Goal: Task Accomplishment & Management: Manage account settings

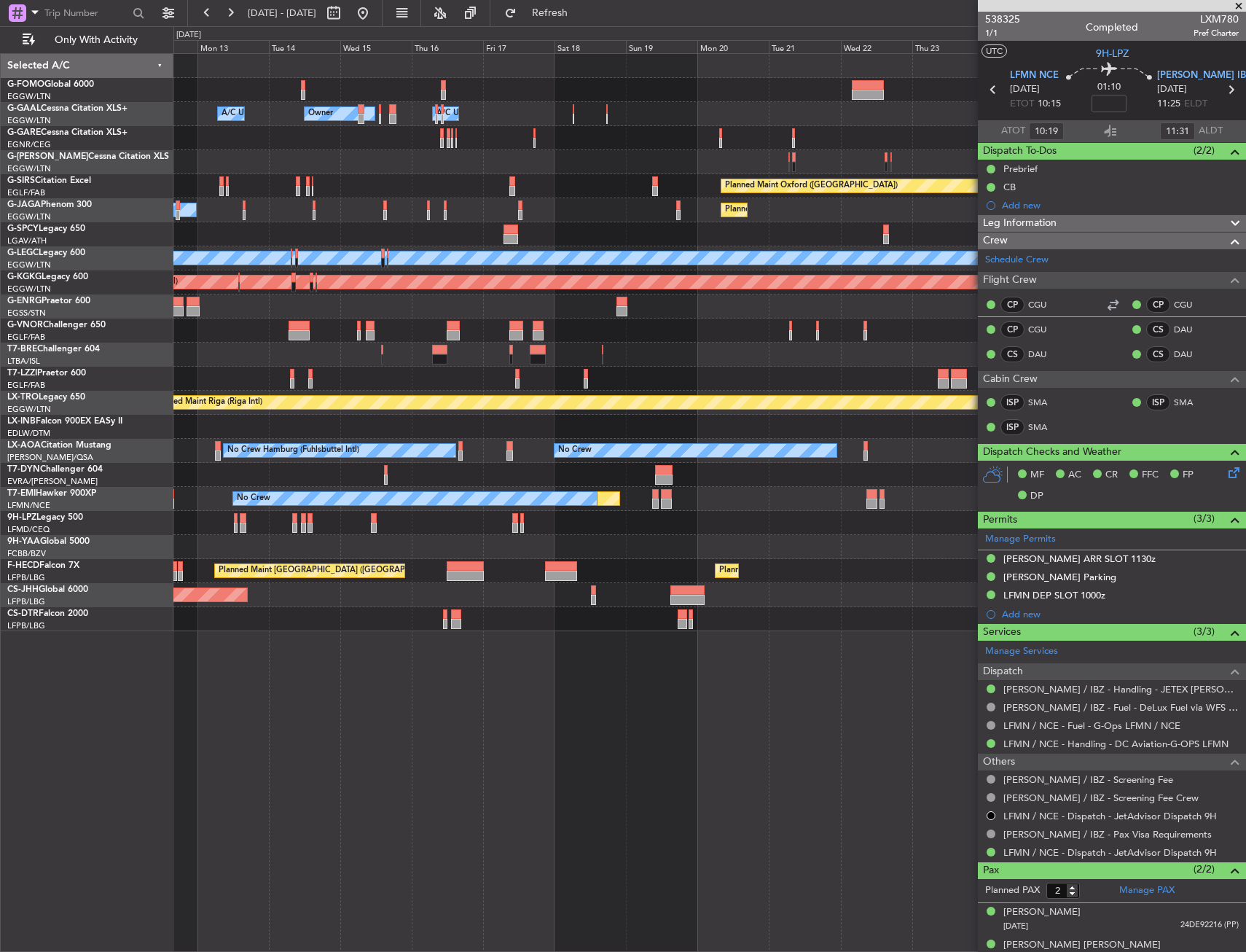
click at [764, 497] on div "Owner Owner Owner A/C Unavailable A/C Unavailable Unplanned Maint [GEOGRAPHIC_D…" at bounding box center [709, 342] width 1072 height 578
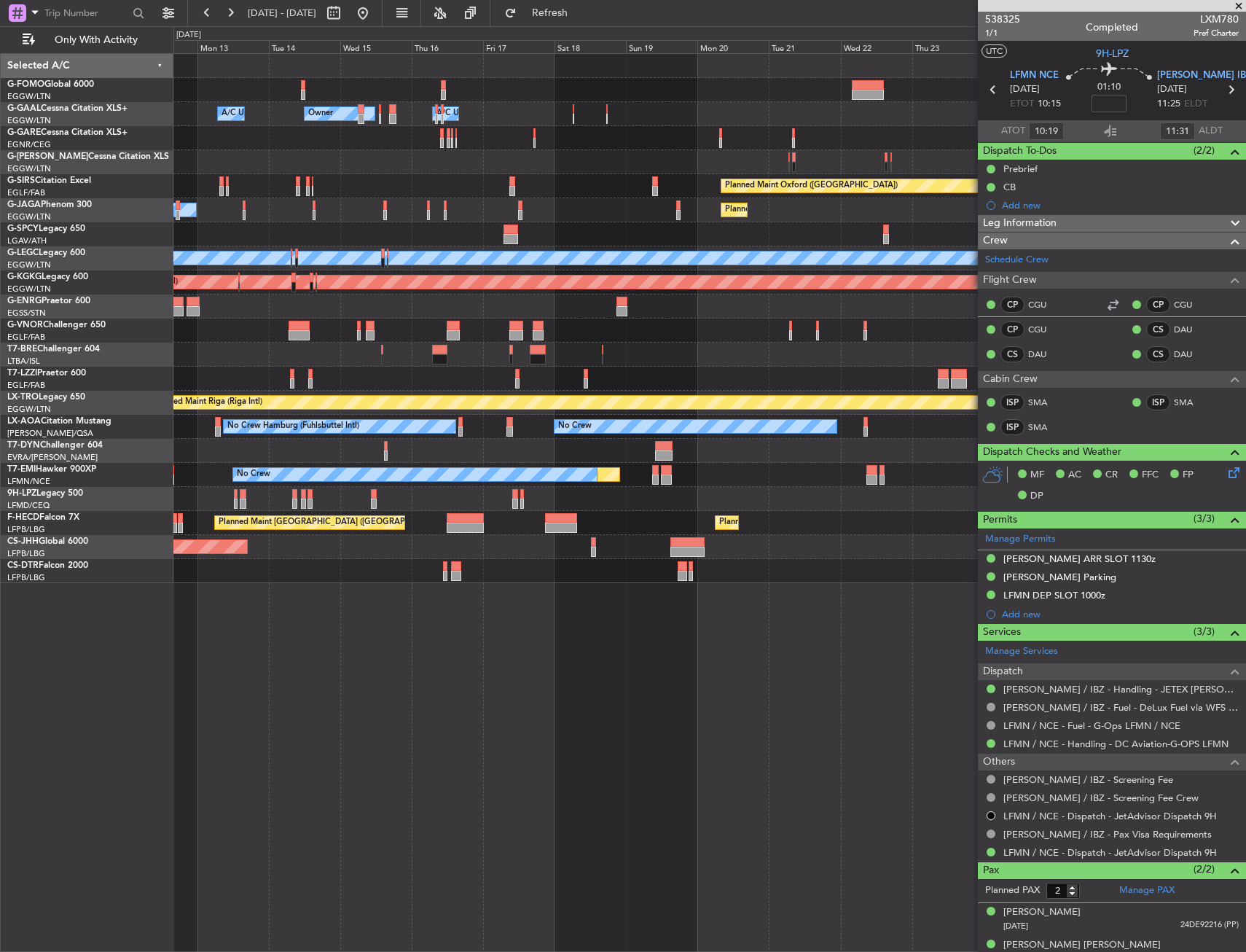
click at [521, 647] on div "Owner Owner Owner A/C Unavailable A/C Unavailable Unplanned Maint [GEOGRAPHIC_D…" at bounding box center [709, 502] width 1073 height 899
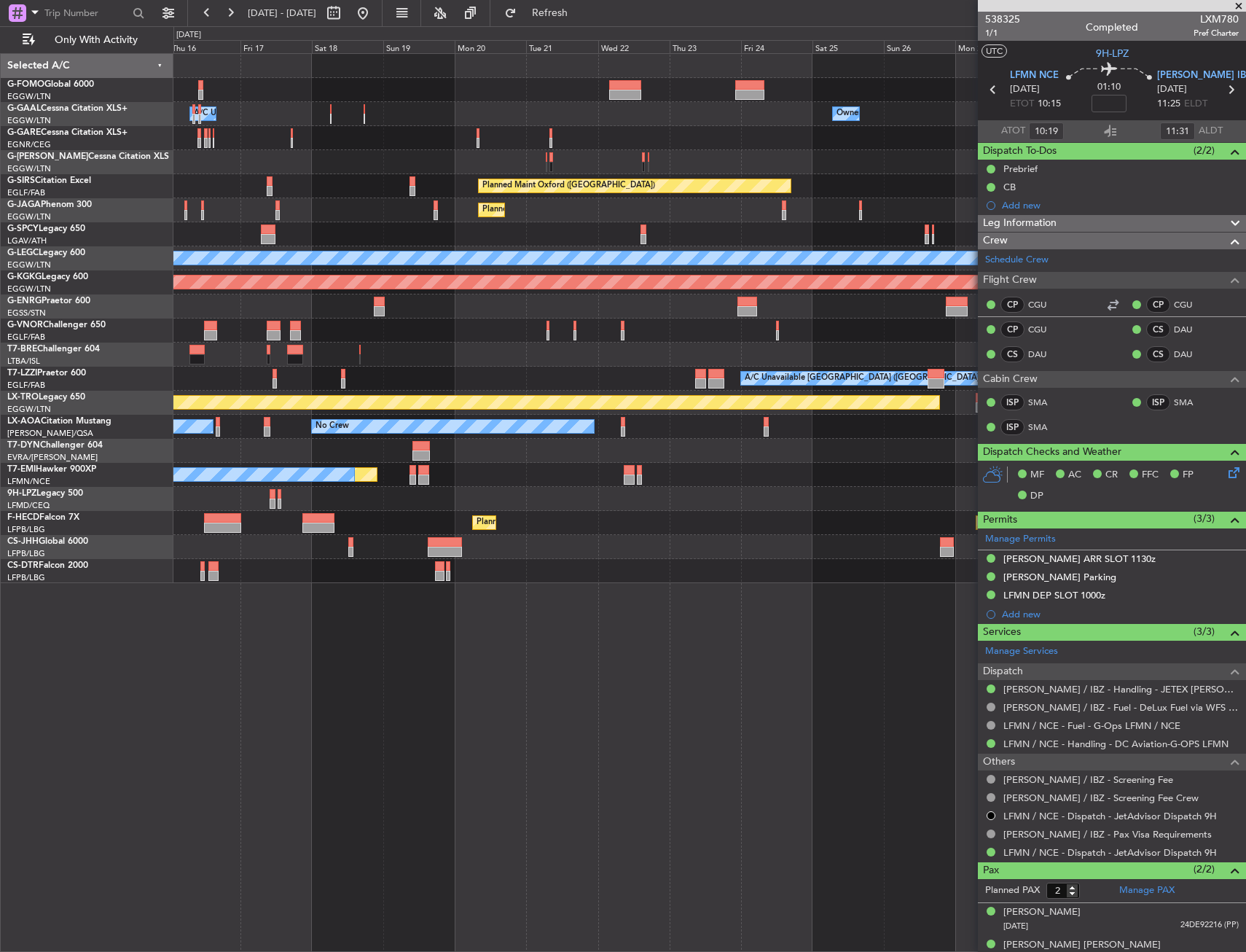
click at [402, 673] on div "Owner Owner A/C Unavailable Owner A/C Unavailable Owner Planned Maint Oxford (K…" at bounding box center [709, 502] width 1073 height 899
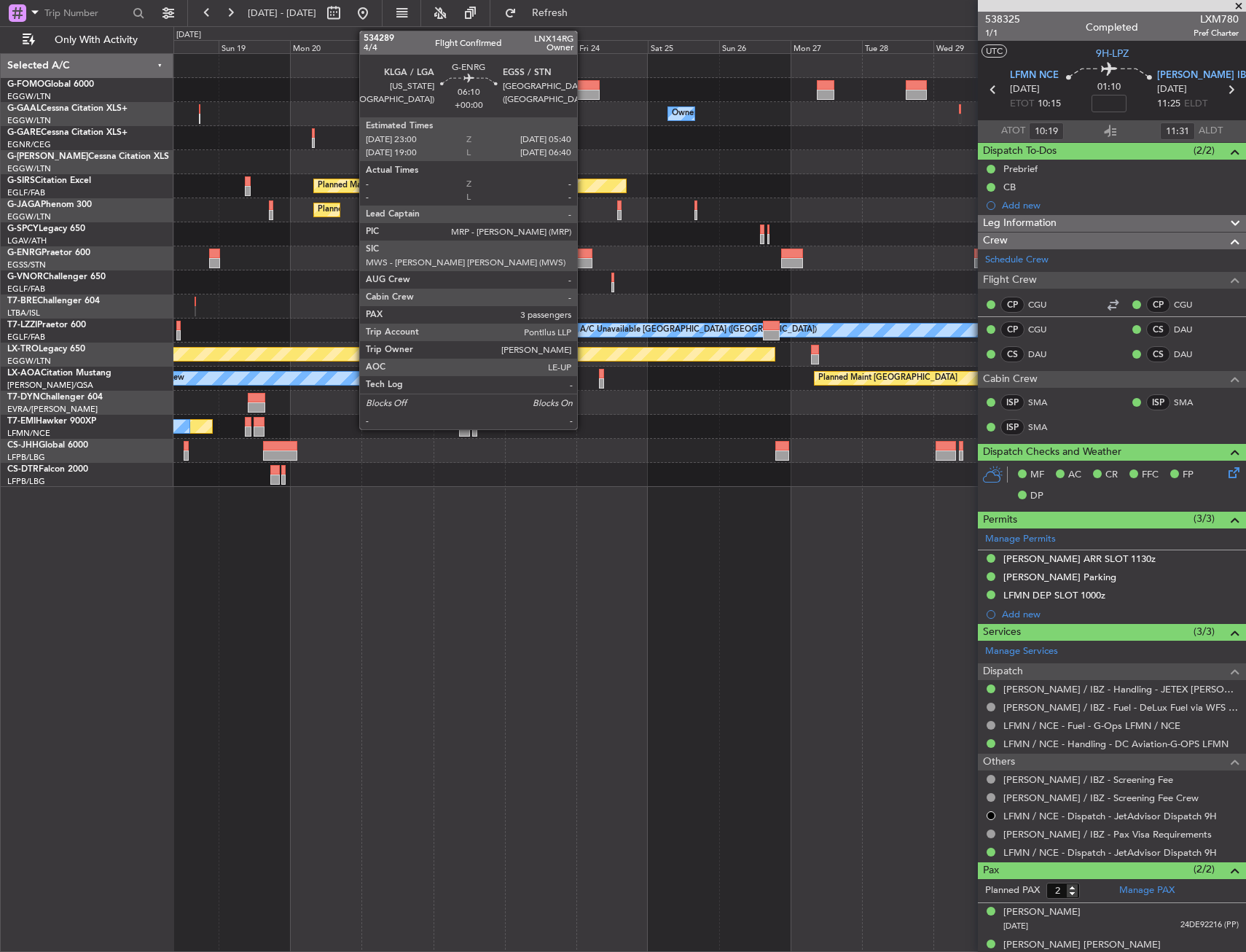
click at [583, 257] on div at bounding box center [582, 254] width 21 height 10
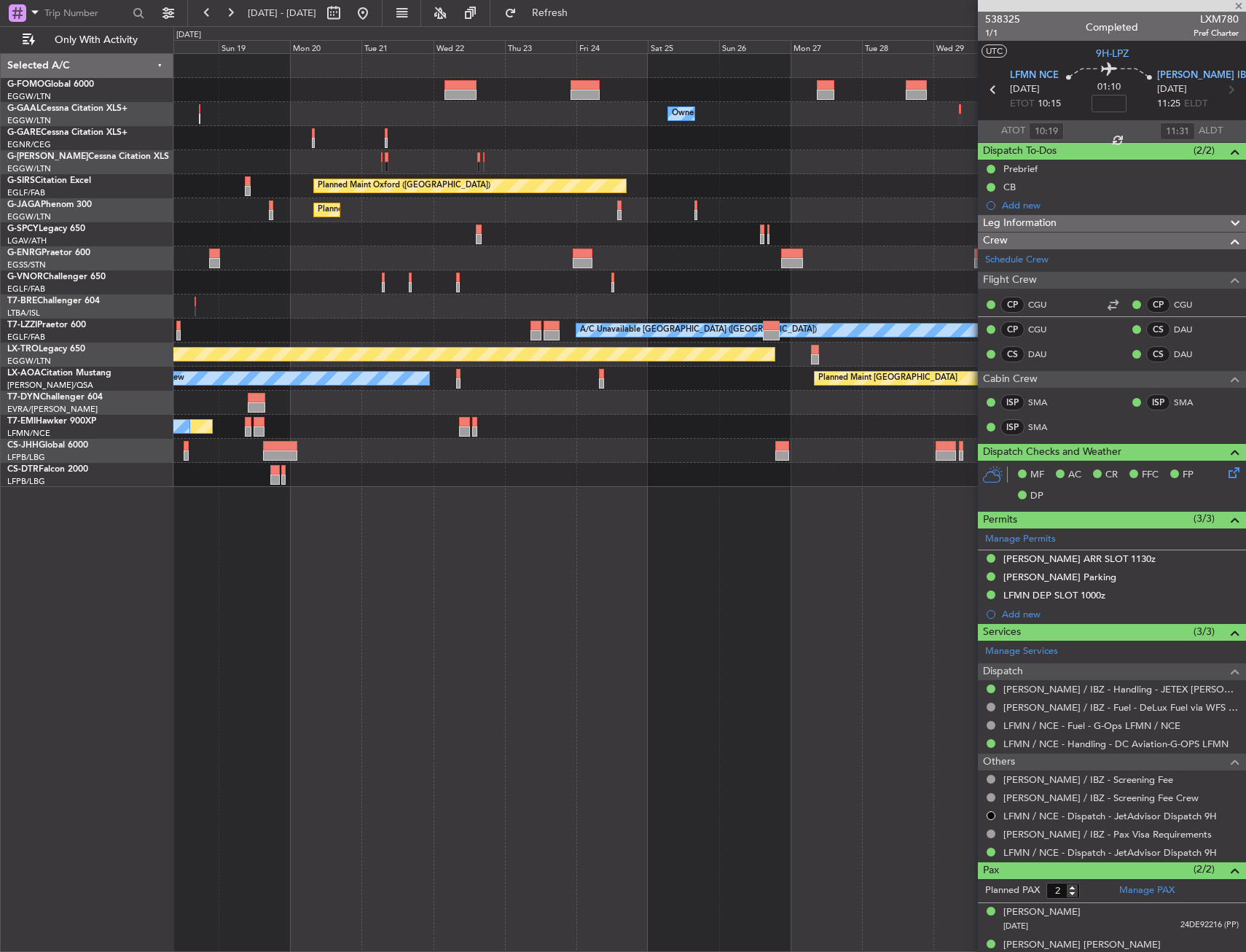
type input "3"
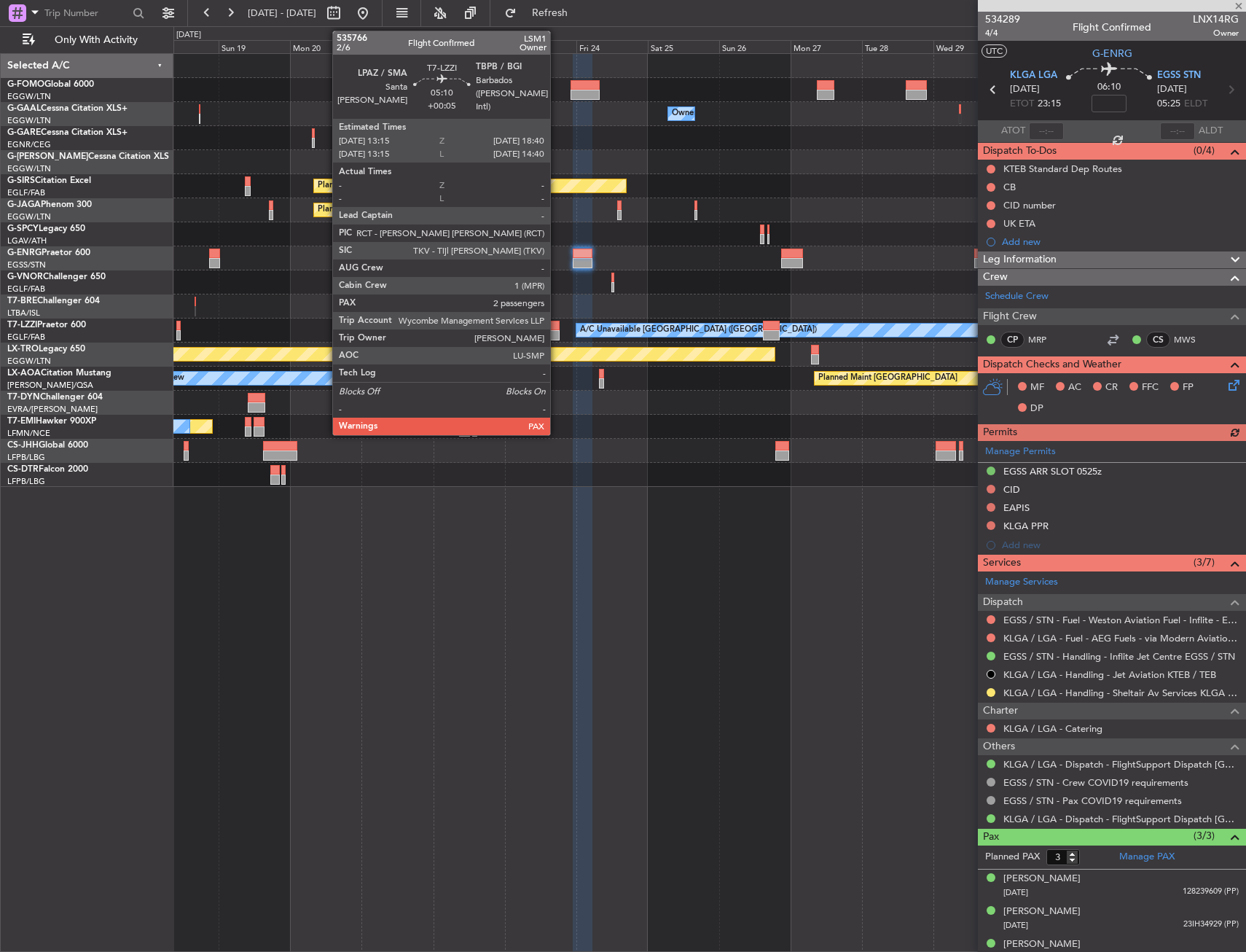
click at [557, 326] on div at bounding box center [552, 326] width 17 height 10
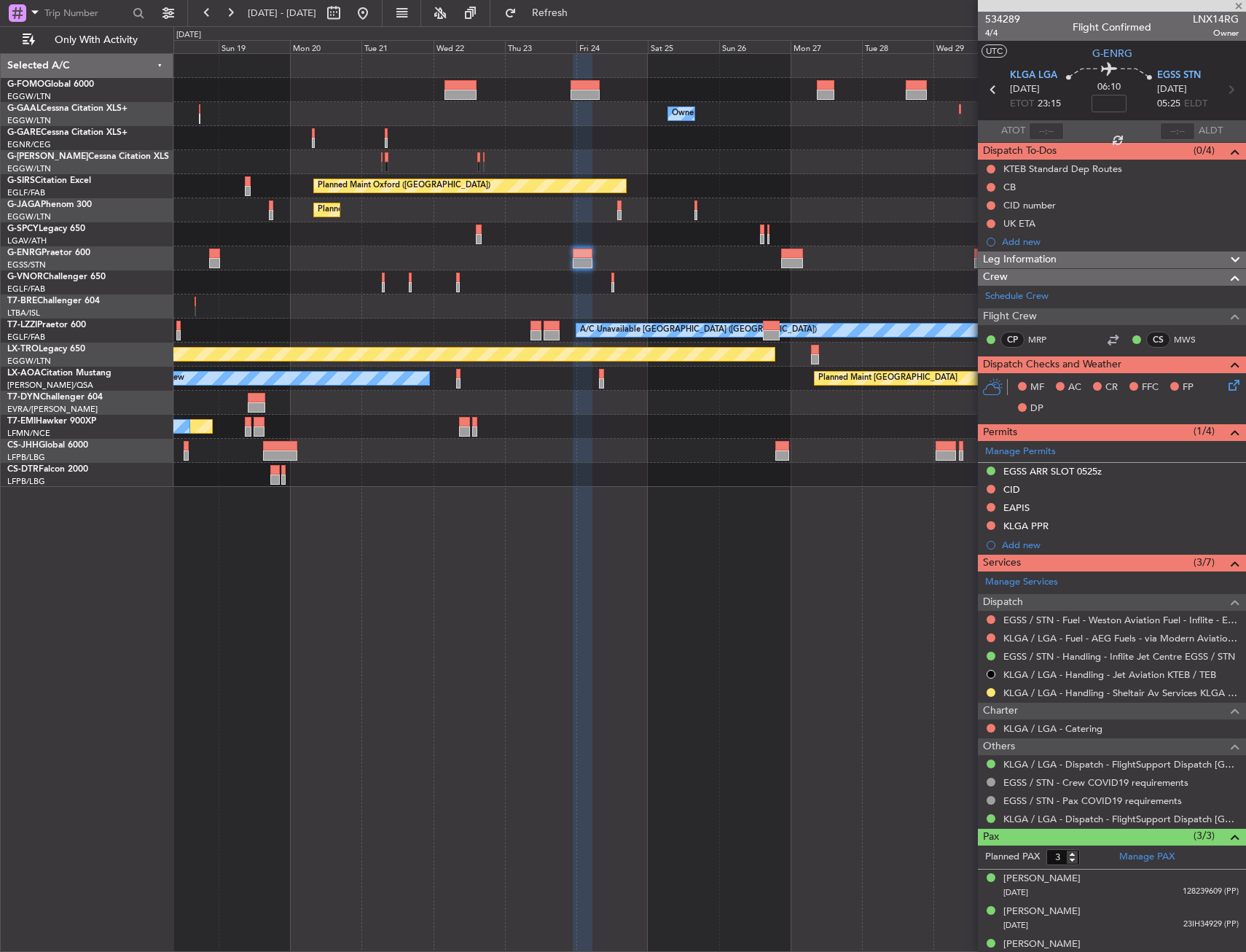
type input "+00:05"
type input "2"
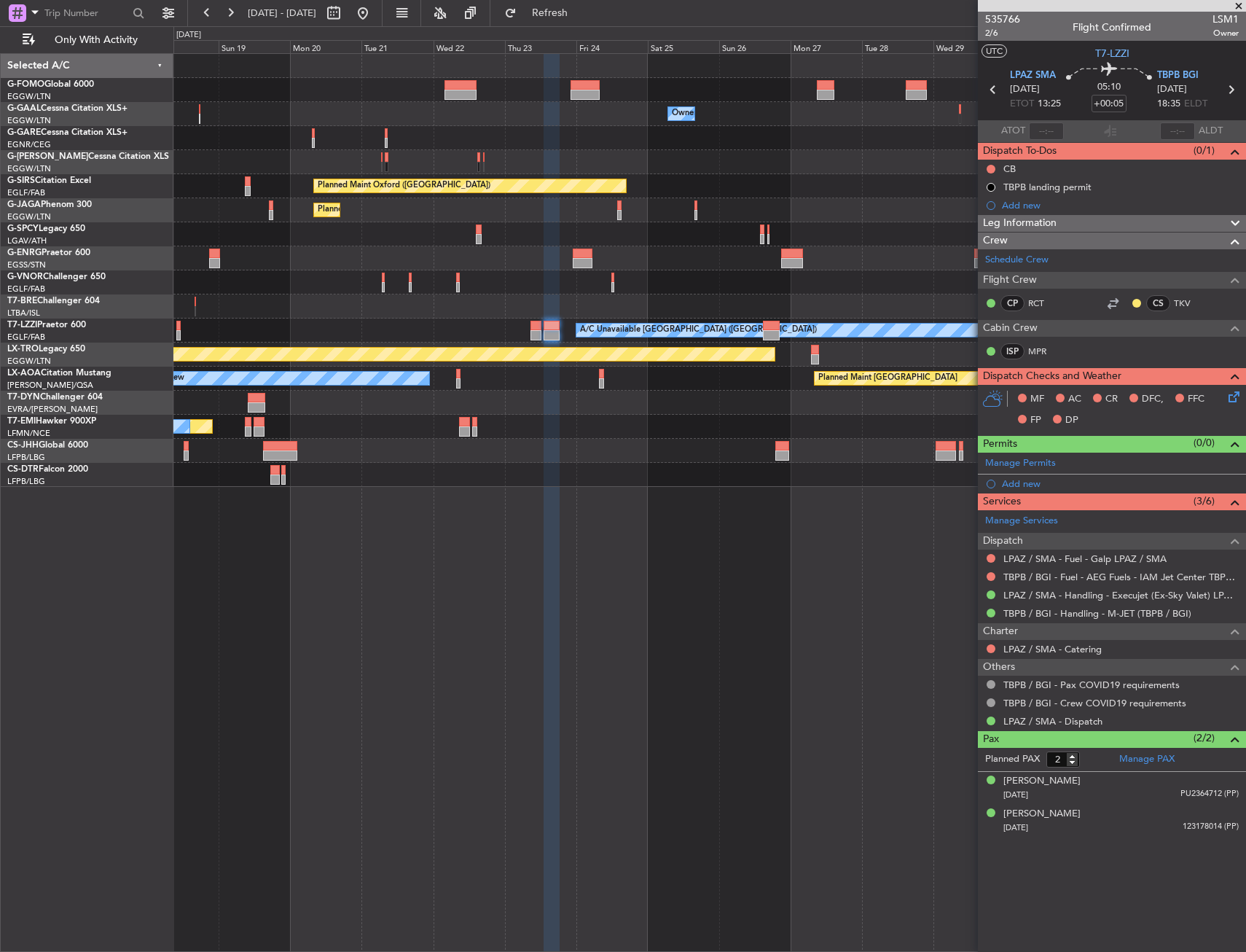
click at [702, 645] on div "Owner Owner Owner A/C Unavailable Owner Planned Maint Oxford (Kidlington) Plann…" at bounding box center [709, 502] width 1073 height 899
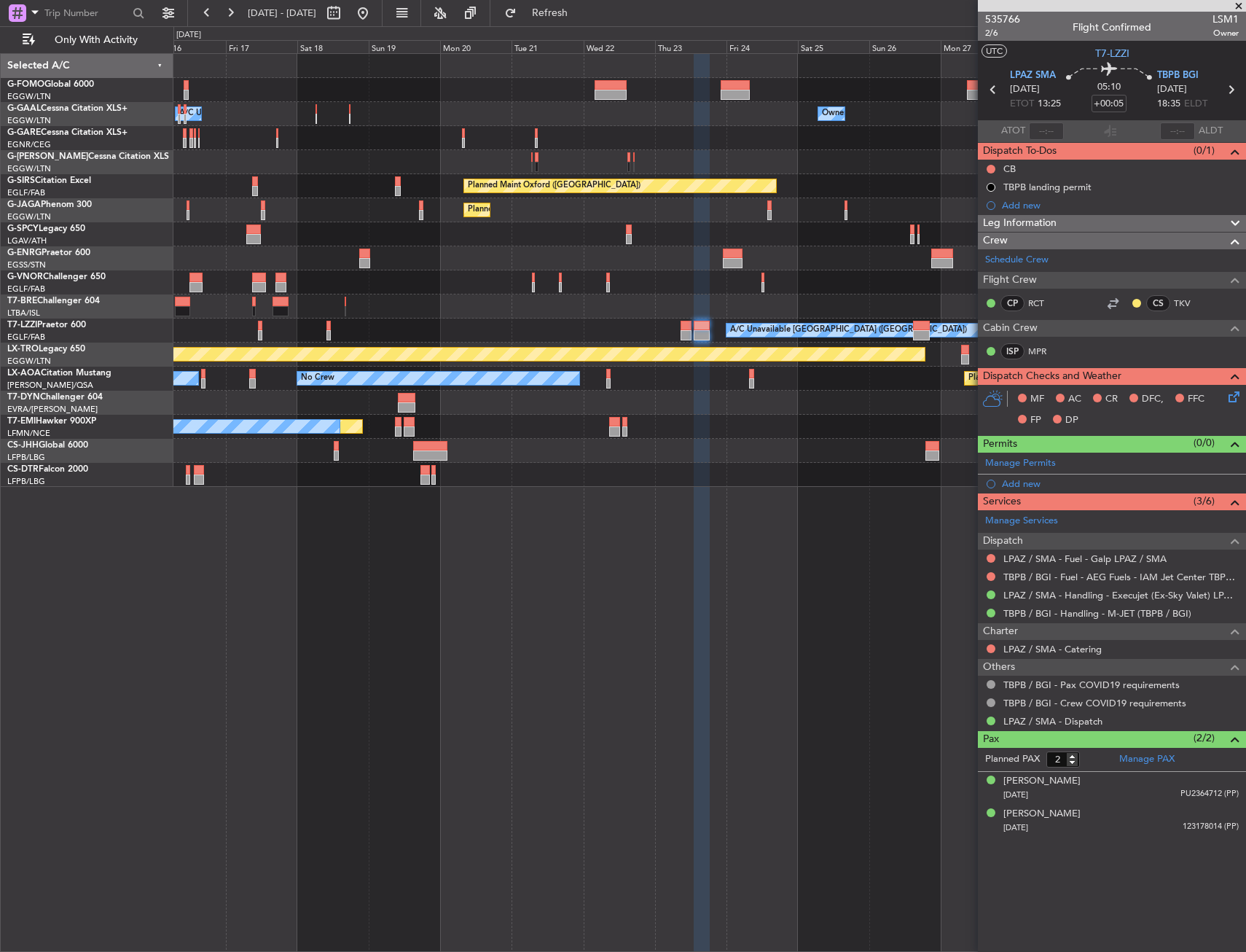
click at [719, 640] on div "Owner Owner A/C Unavailable Owner A/C Unavailable Owner Planned Maint Oxford (K…" at bounding box center [709, 502] width 1073 height 899
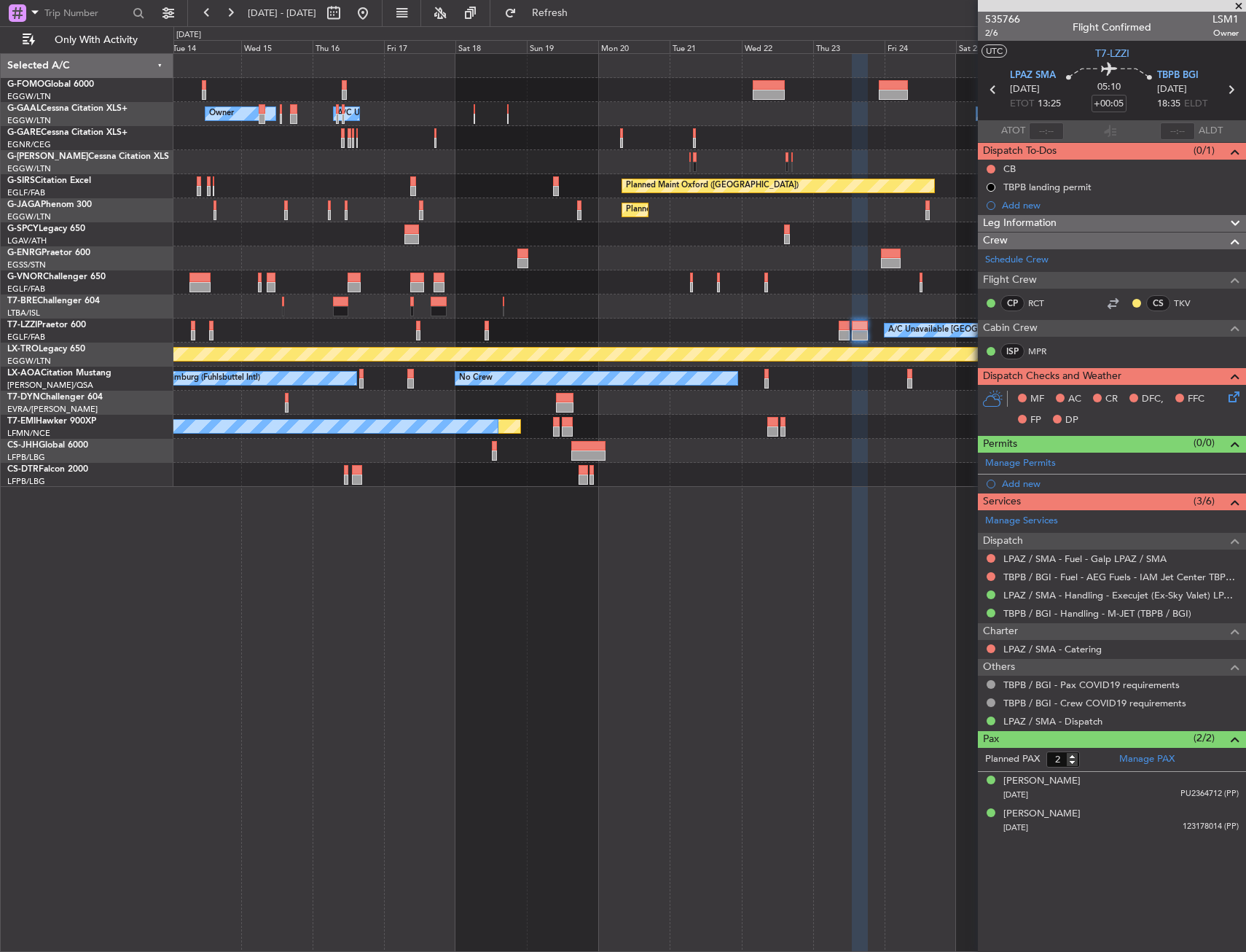
click at [689, 638] on div "Owner Owner A/C Unavailable Owner A/C Unavailable Owner Unplanned Maint London …" at bounding box center [709, 502] width 1073 height 899
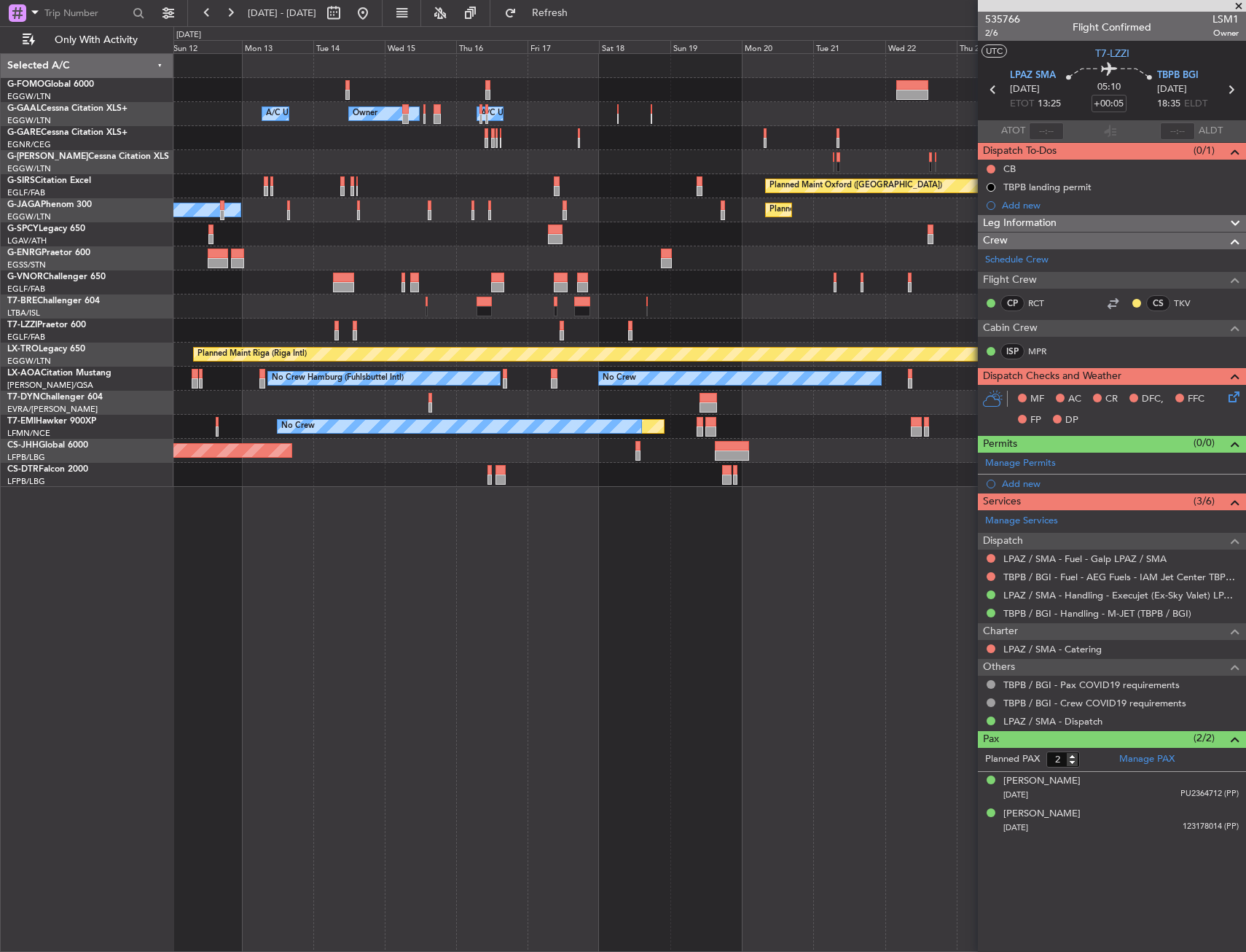
click at [688, 658] on div "Owner Owner A/C Unavailable Owner A/C Unavailable Unplanned Maint London (Luton…" at bounding box center [709, 502] width 1073 height 899
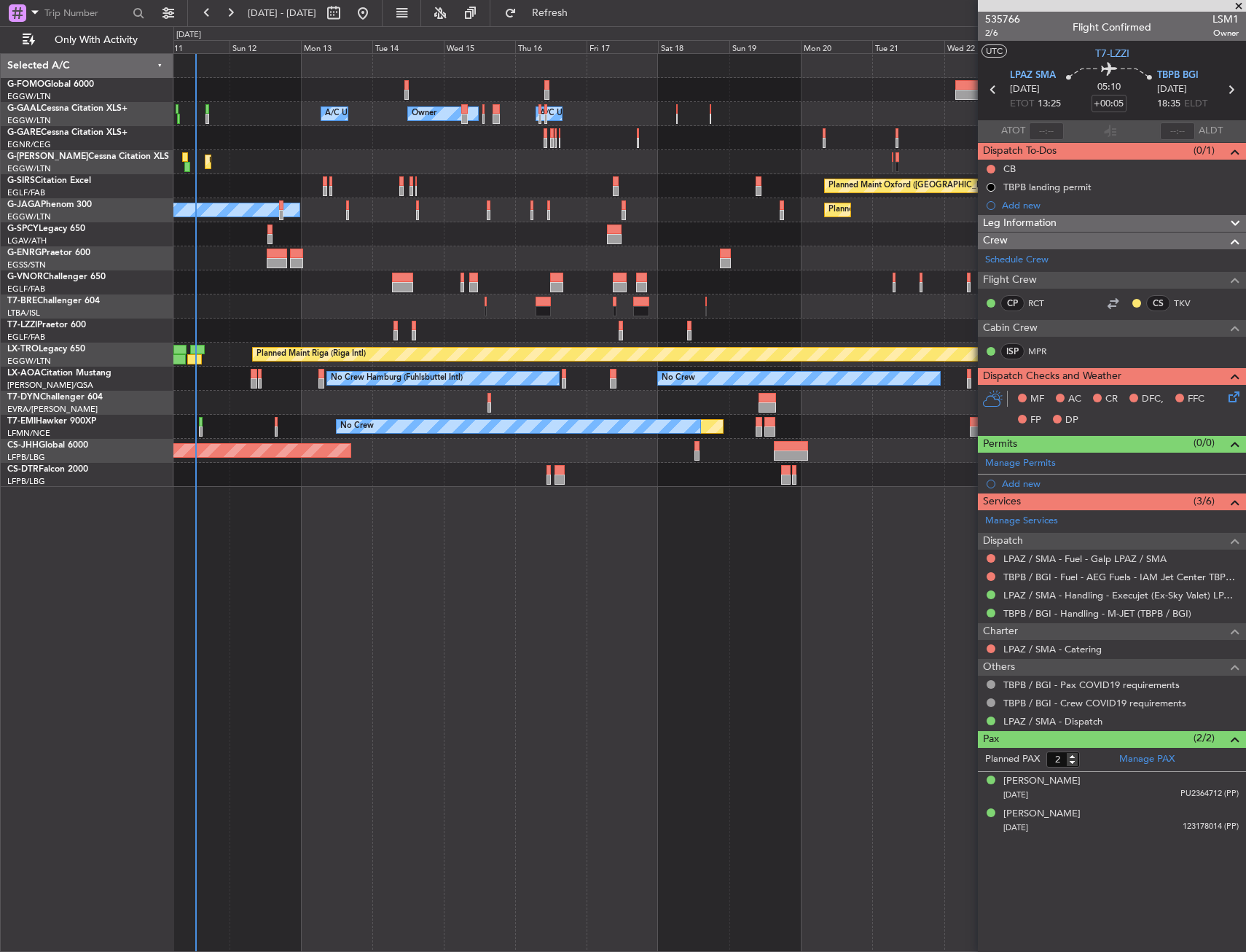
click at [481, 689] on div "Owner A/C Unavailable Owner A/C Unavailable Owner Unplanned Maint London (Luton…" at bounding box center [709, 502] width 1073 height 899
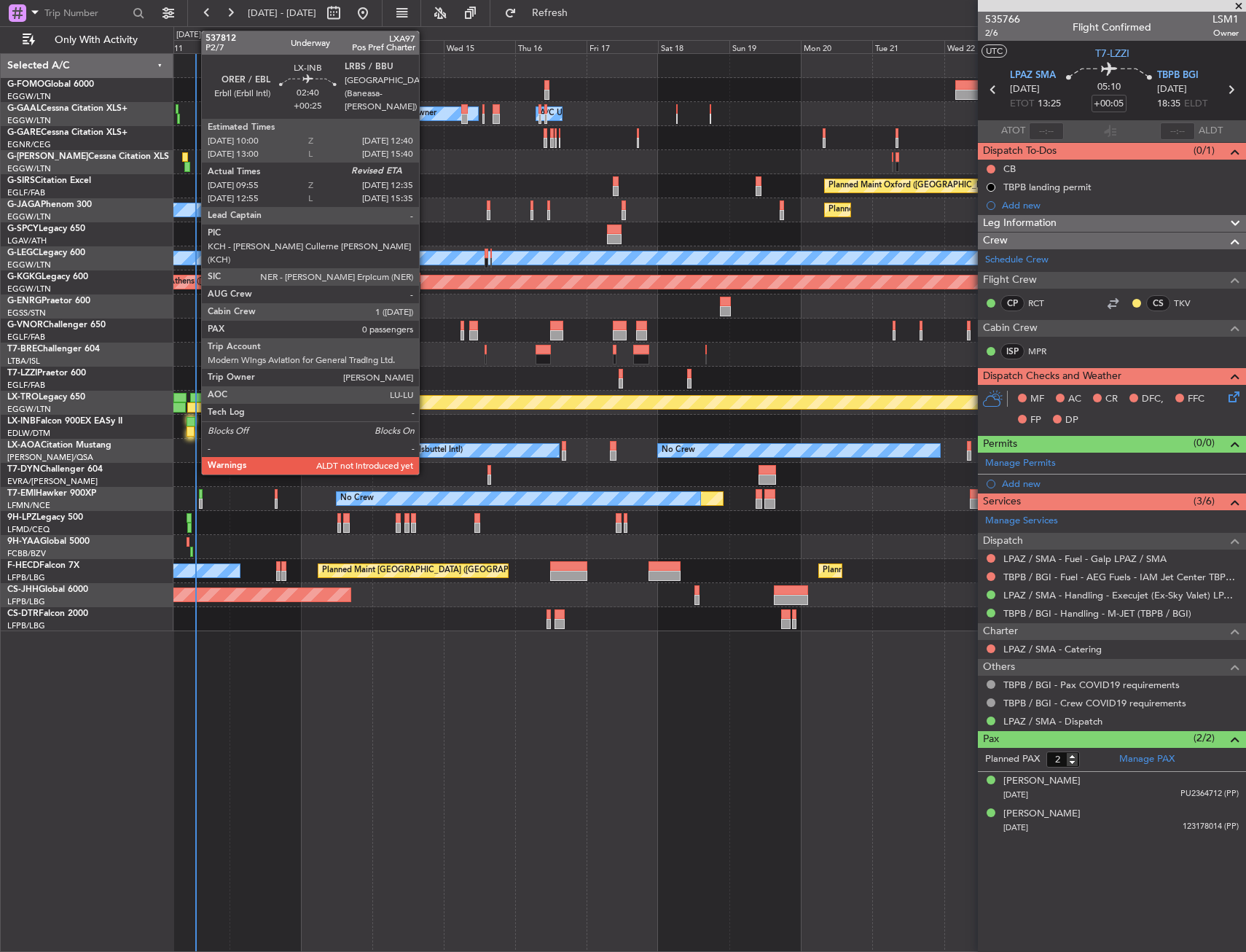
click at [194, 419] on div at bounding box center [190, 422] width 8 height 10
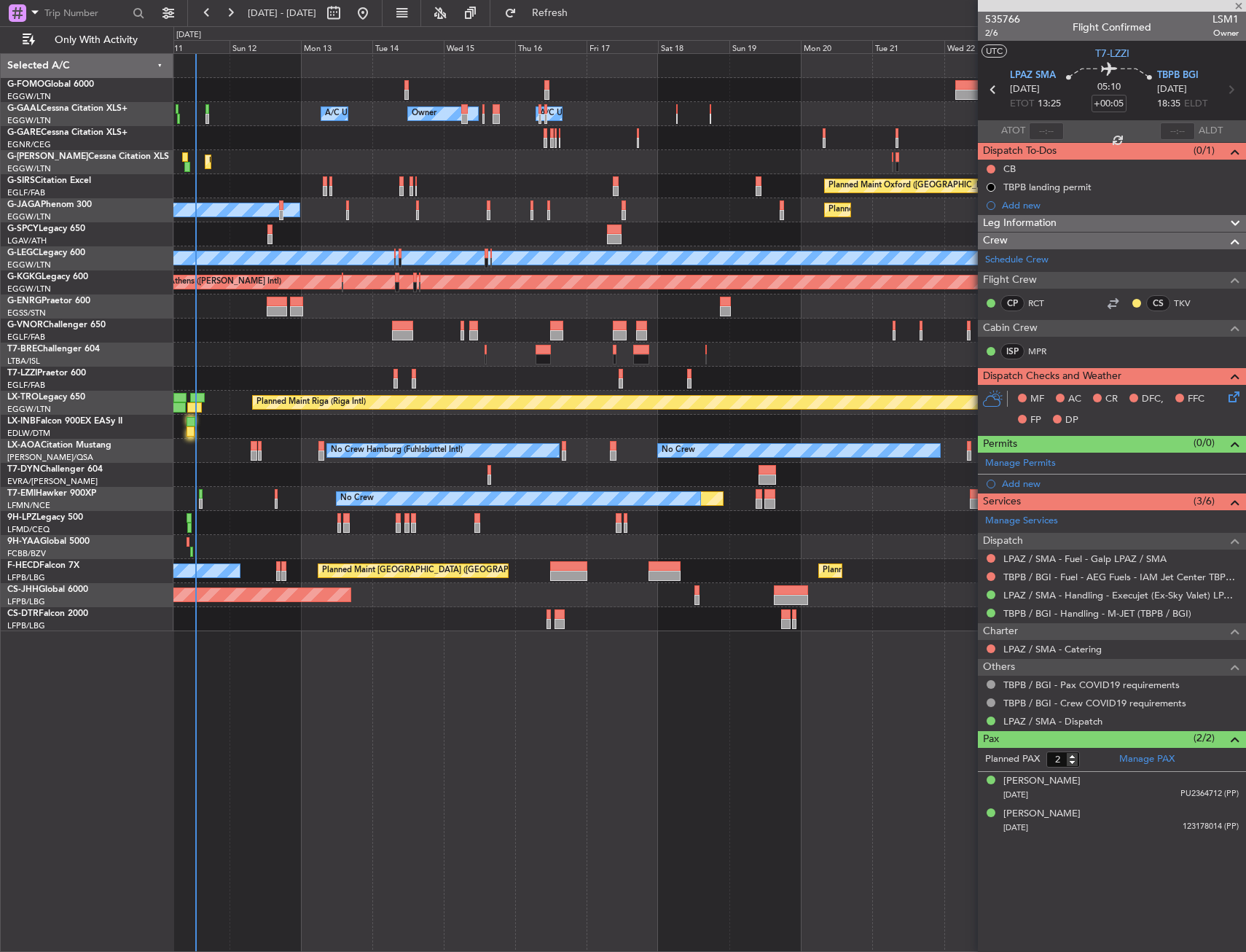
type input "+00:25"
type input "09:55"
type input "0"
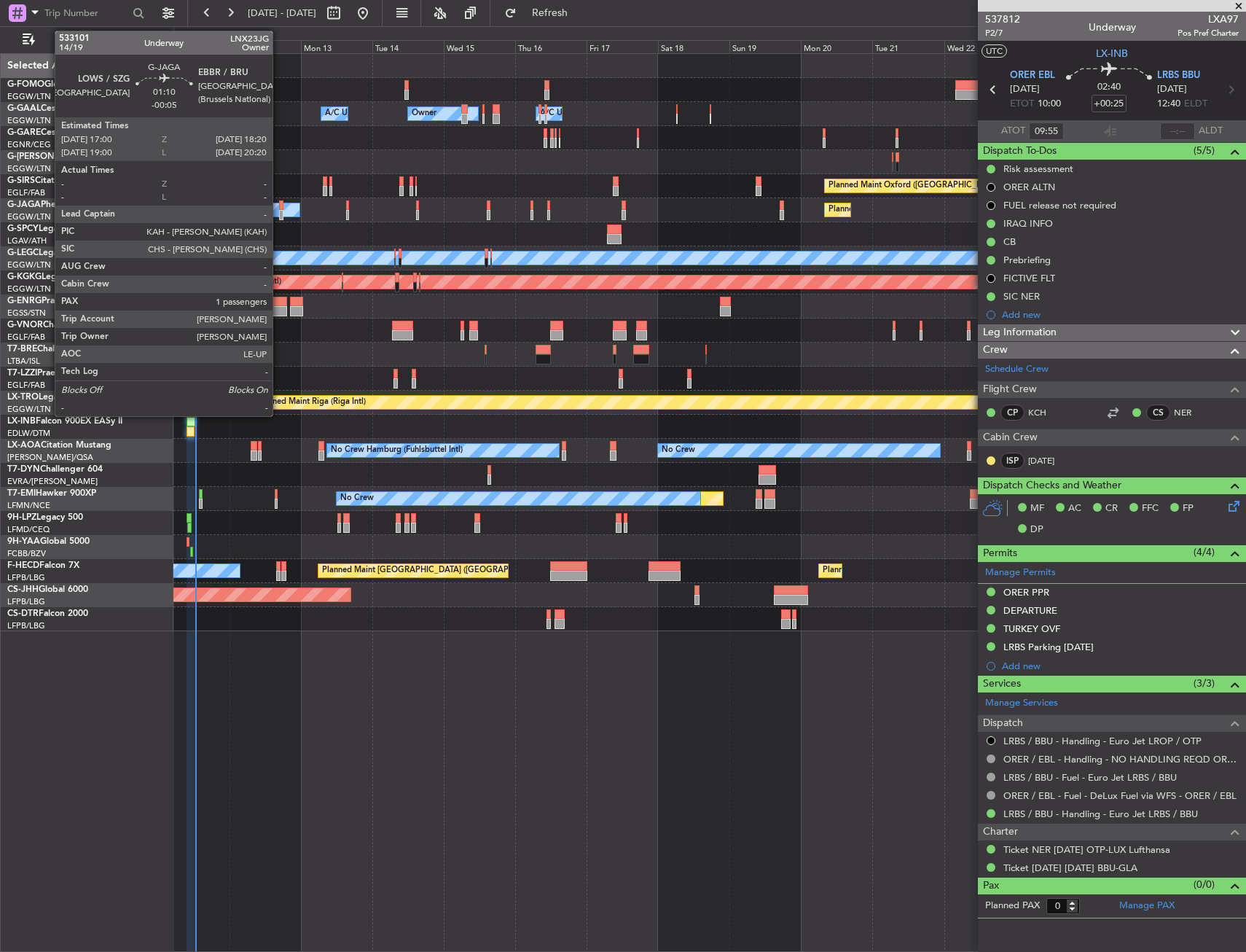
click at [279, 205] on div at bounding box center [281, 205] width 4 height 10
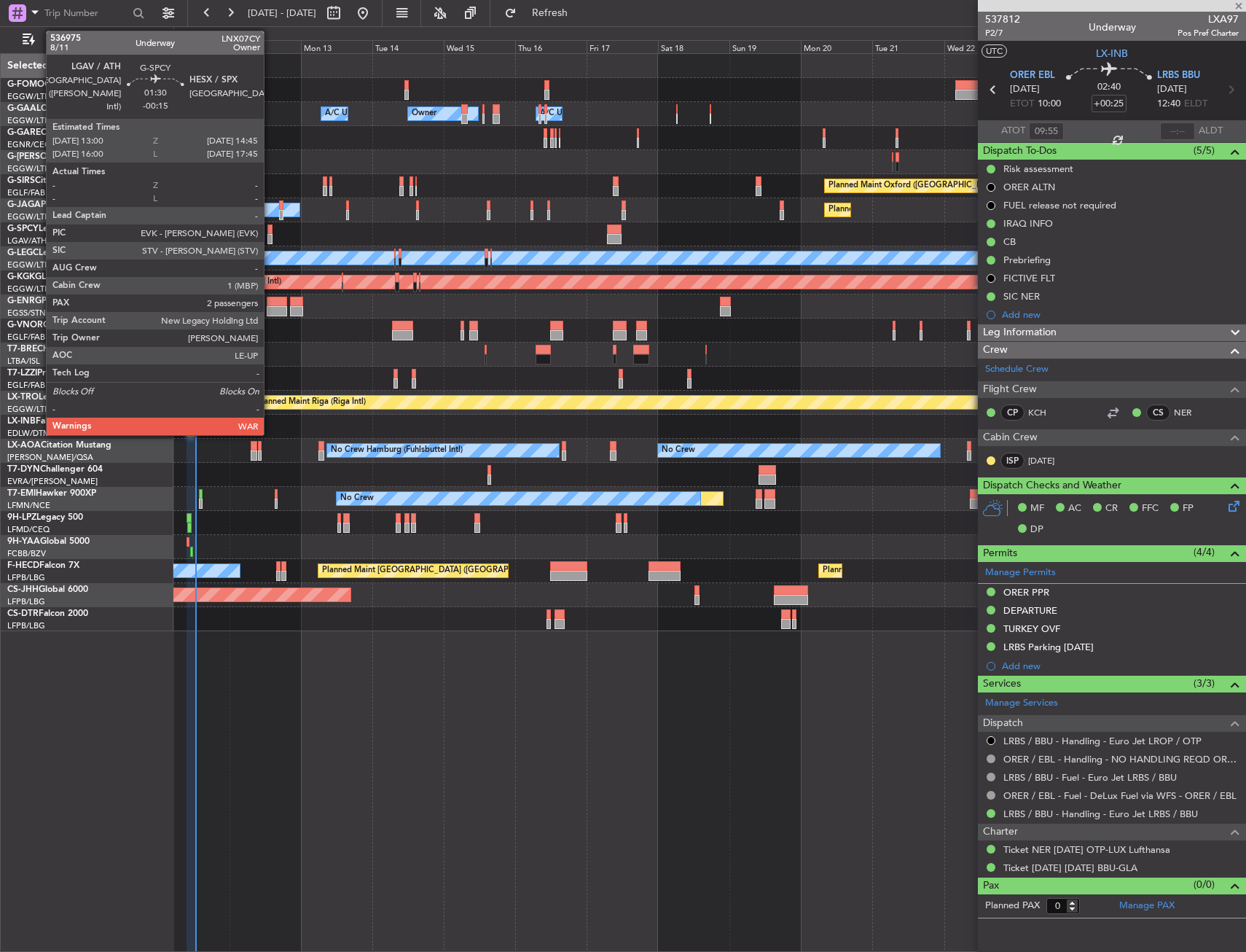
type input "-00:05"
type input "1"
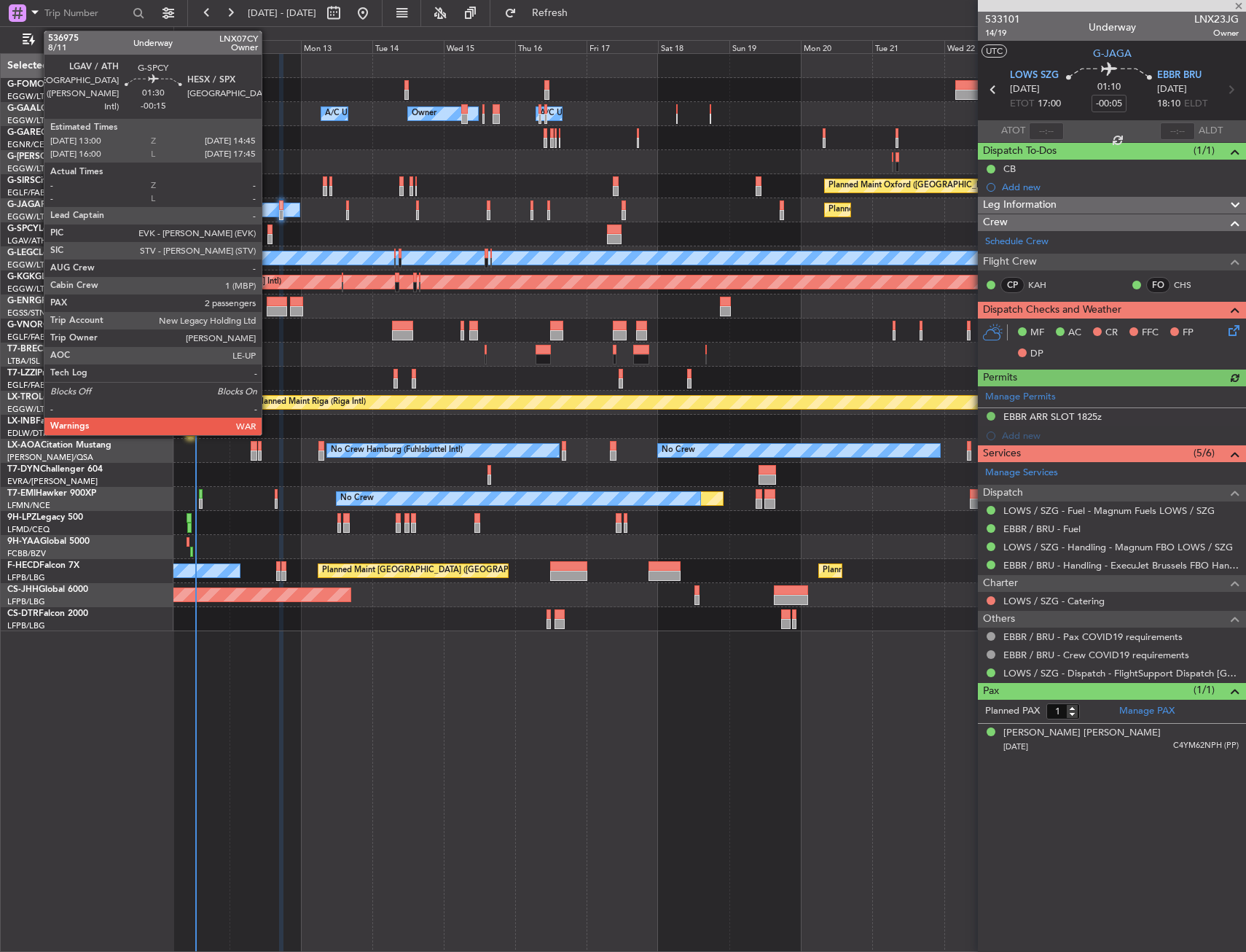
click at [268, 235] on div at bounding box center [270, 239] width 6 height 10
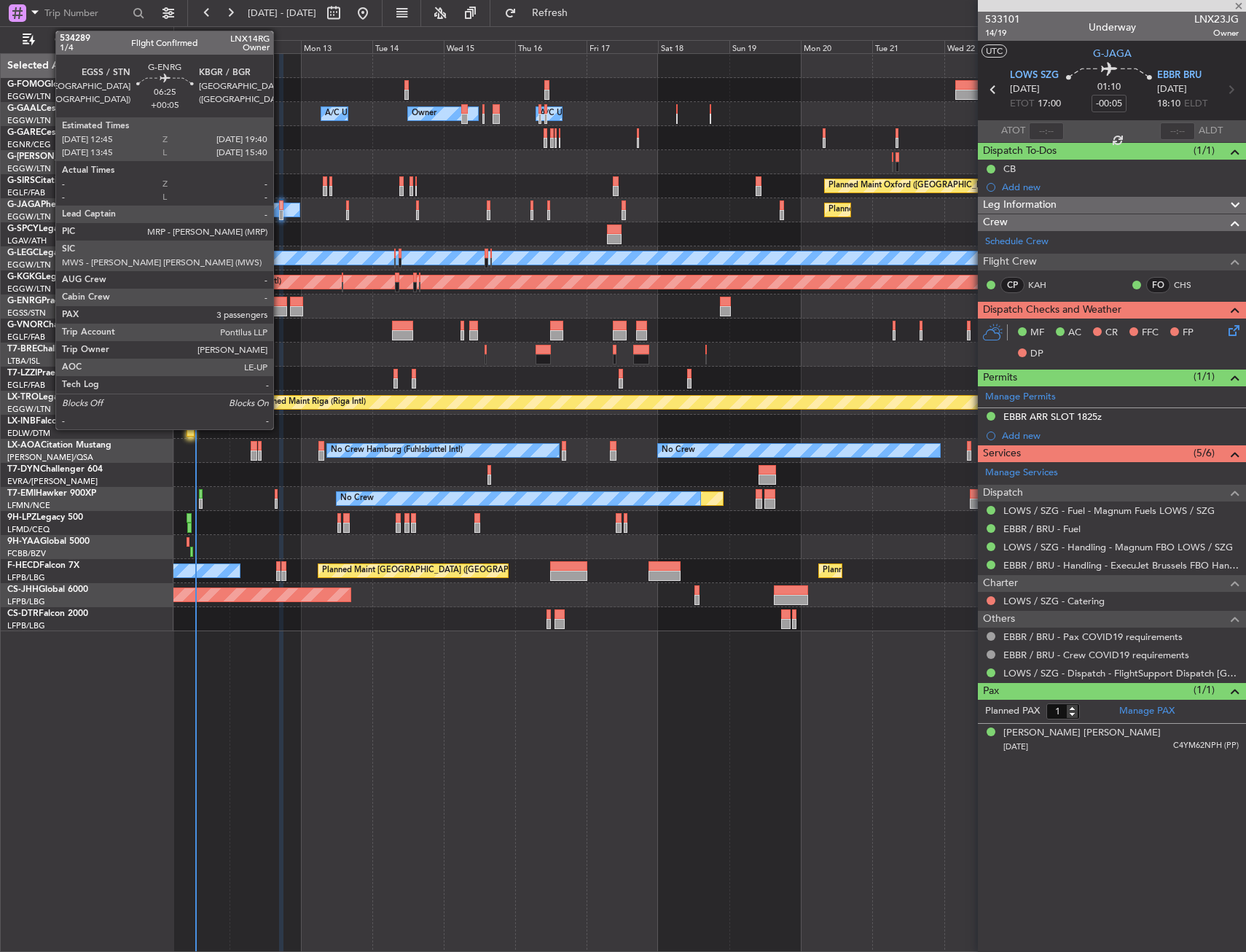
type input "-00:15"
type input "2"
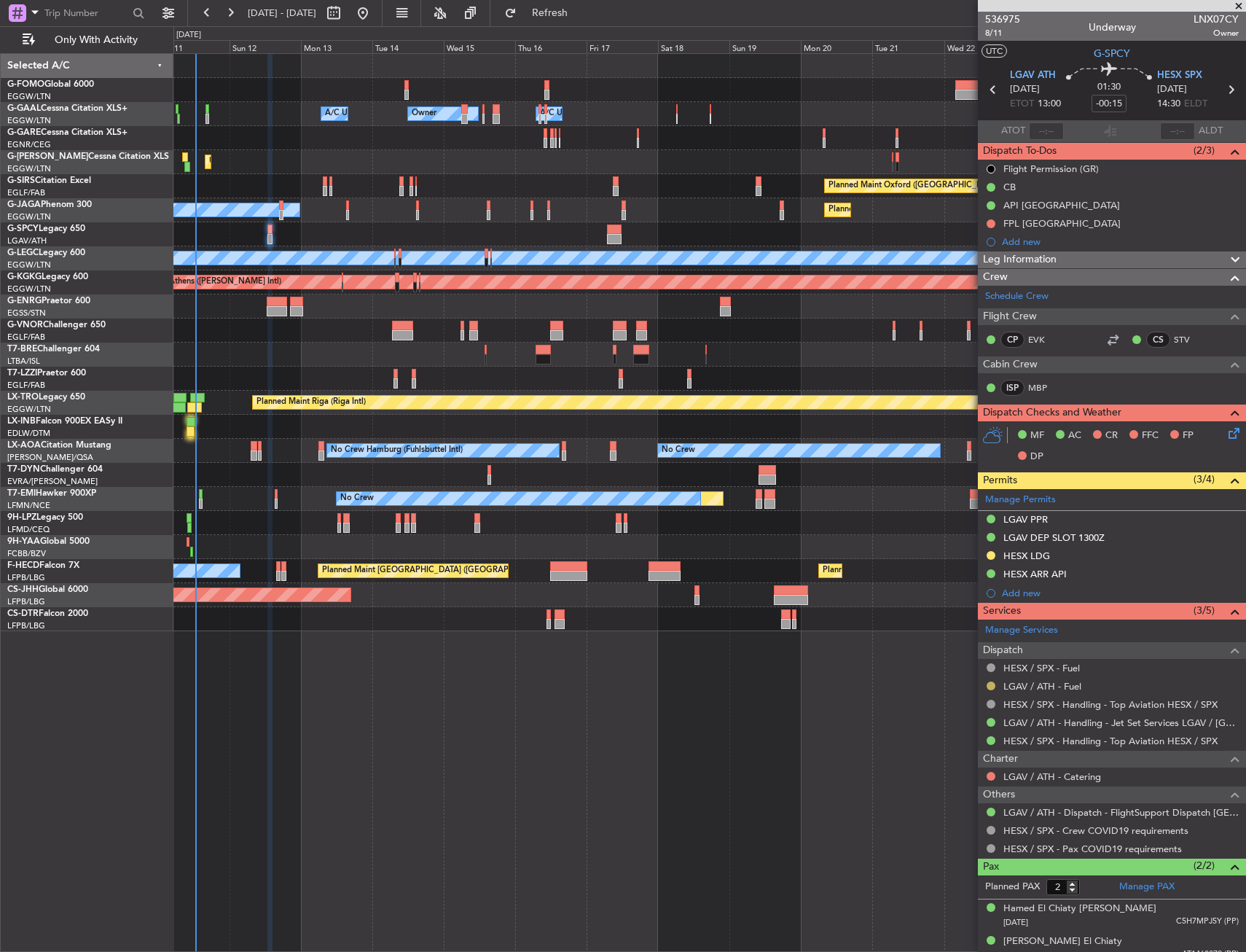
click at [991, 684] on button at bounding box center [990, 686] width 9 height 9
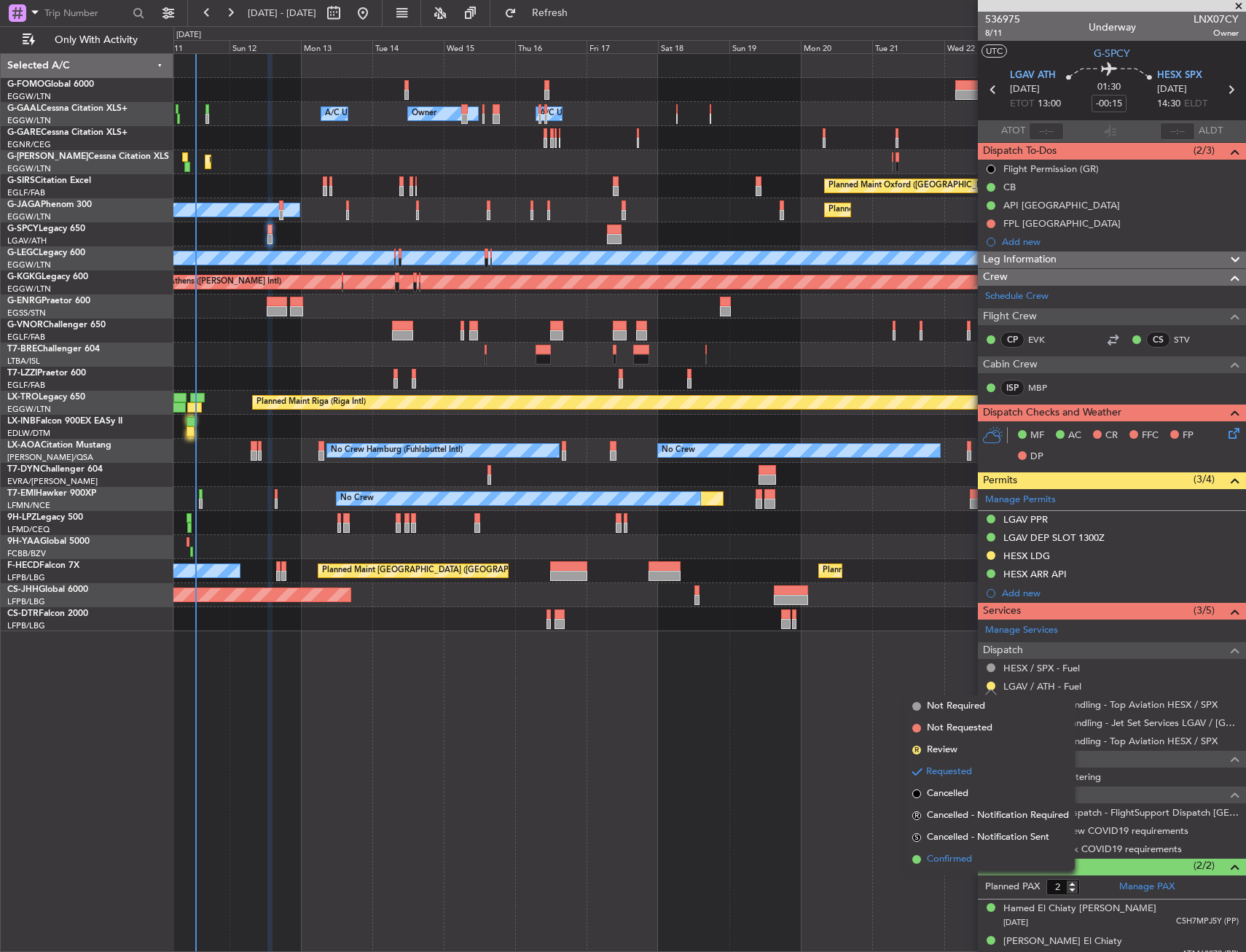
click at [935, 859] on span "Confirmed" at bounding box center [950, 859] width 46 height 15
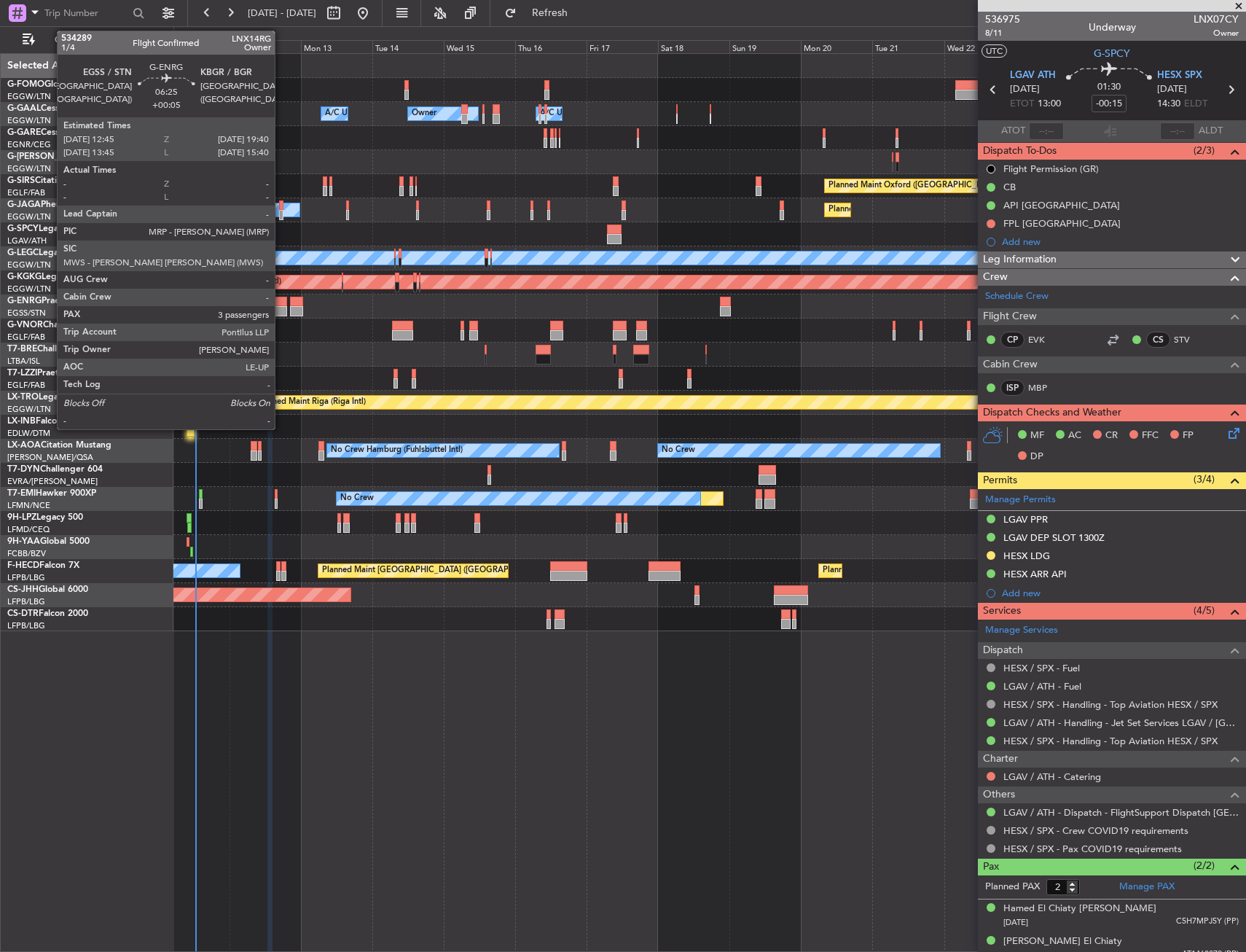
click at [281, 305] on div at bounding box center [276, 301] width 21 height 10
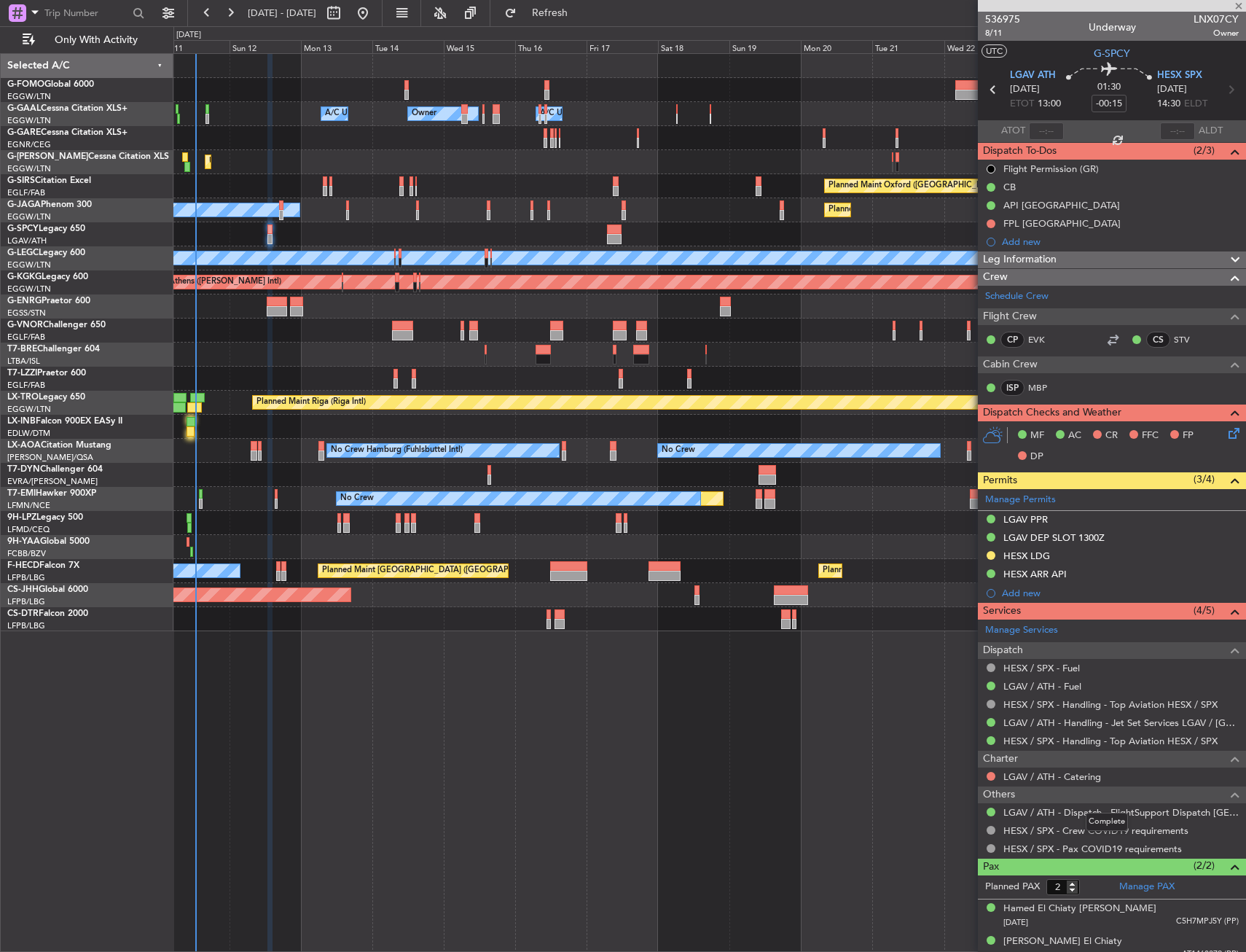
type input "+00:05"
type input "3"
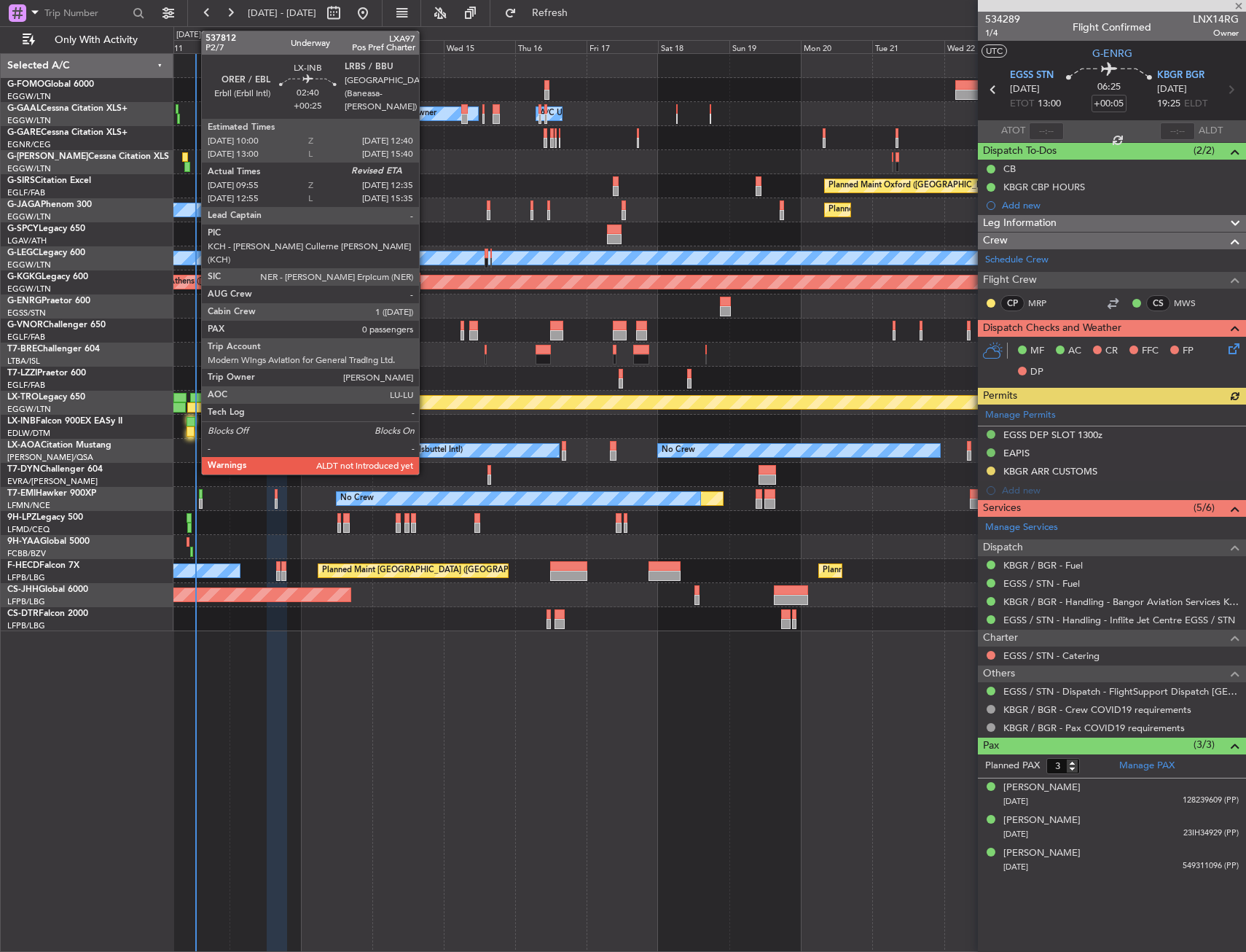
click at [194, 425] on div at bounding box center [190, 422] width 8 height 10
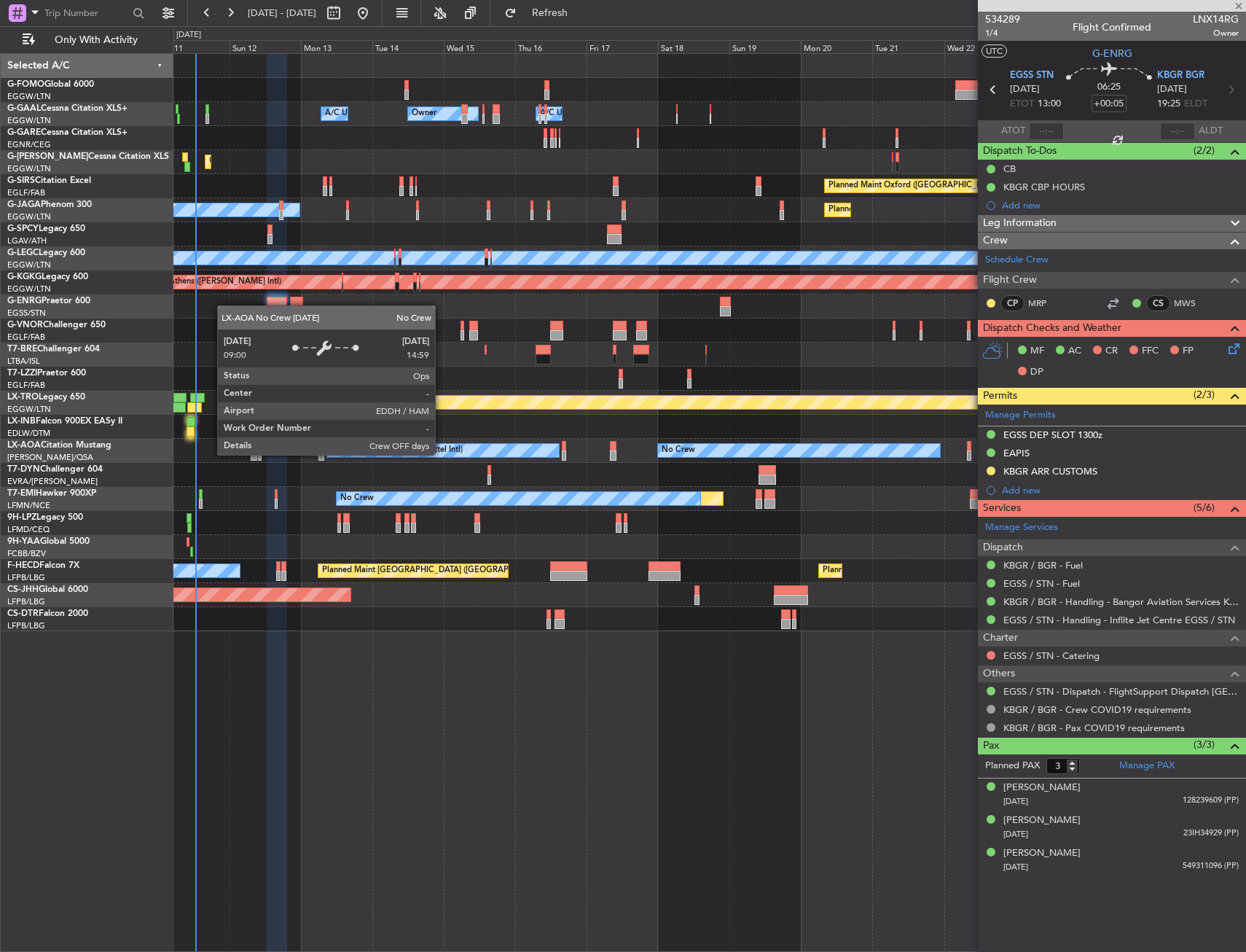
type input "+00:25"
type input "09:55"
type input "0"
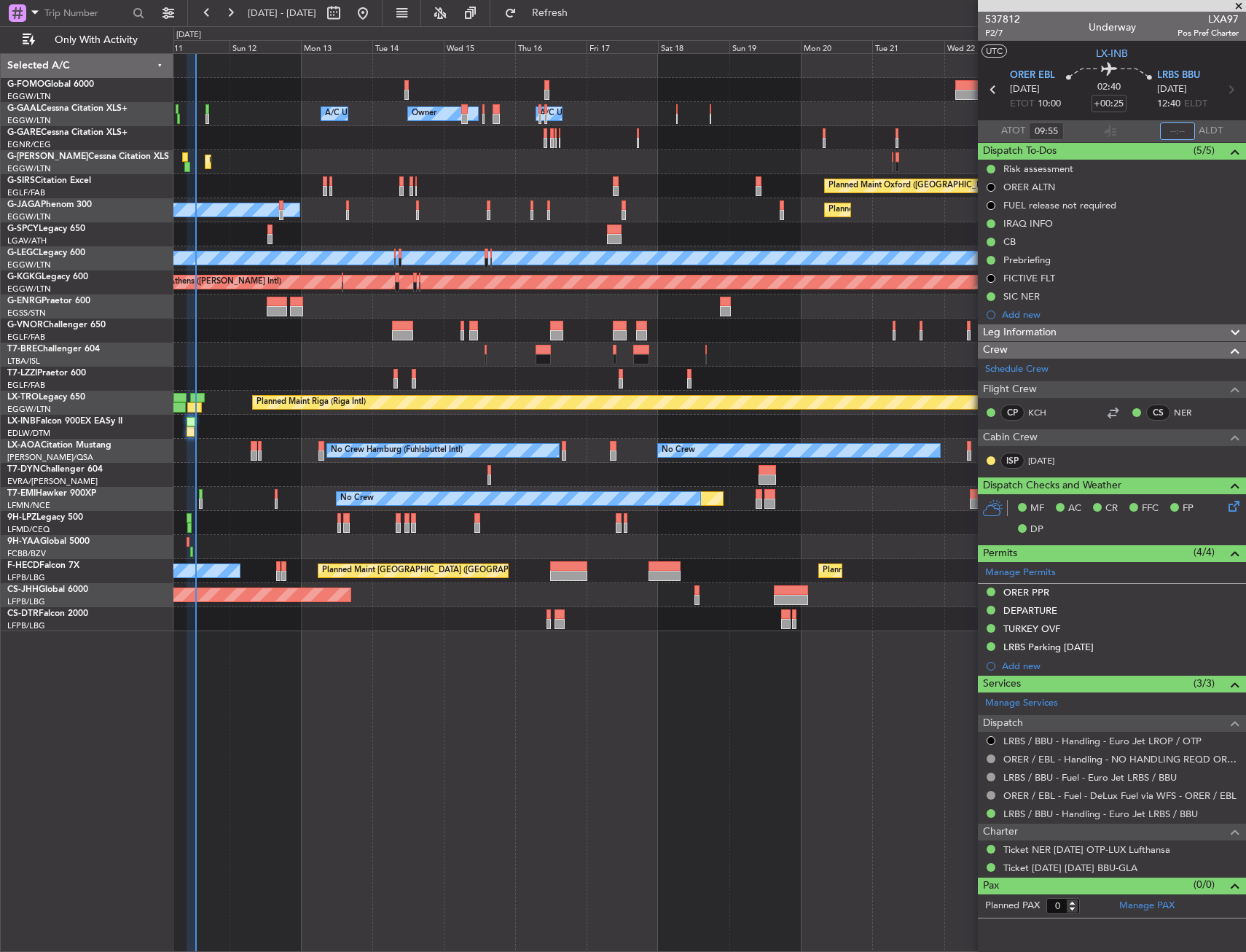
click at [1189, 129] on input "text" at bounding box center [1177, 132] width 35 height 18
click at [1152, 46] on section "UTC LX-INB" at bounding box center [1111, 52] width 268 height 22
type input "12:37"
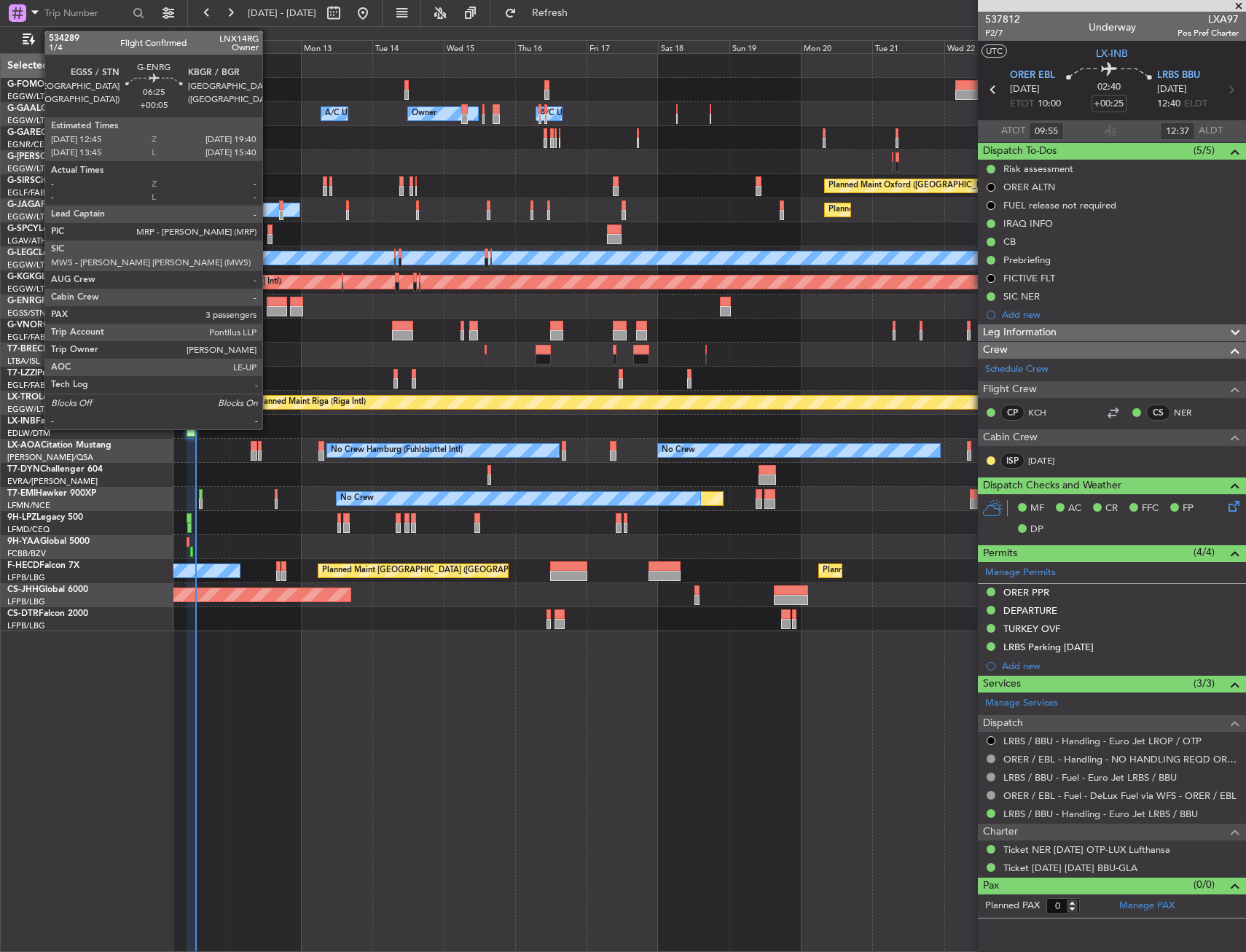
click at [270, 307] on div at bounding box center [276, 311] width 21 height 10
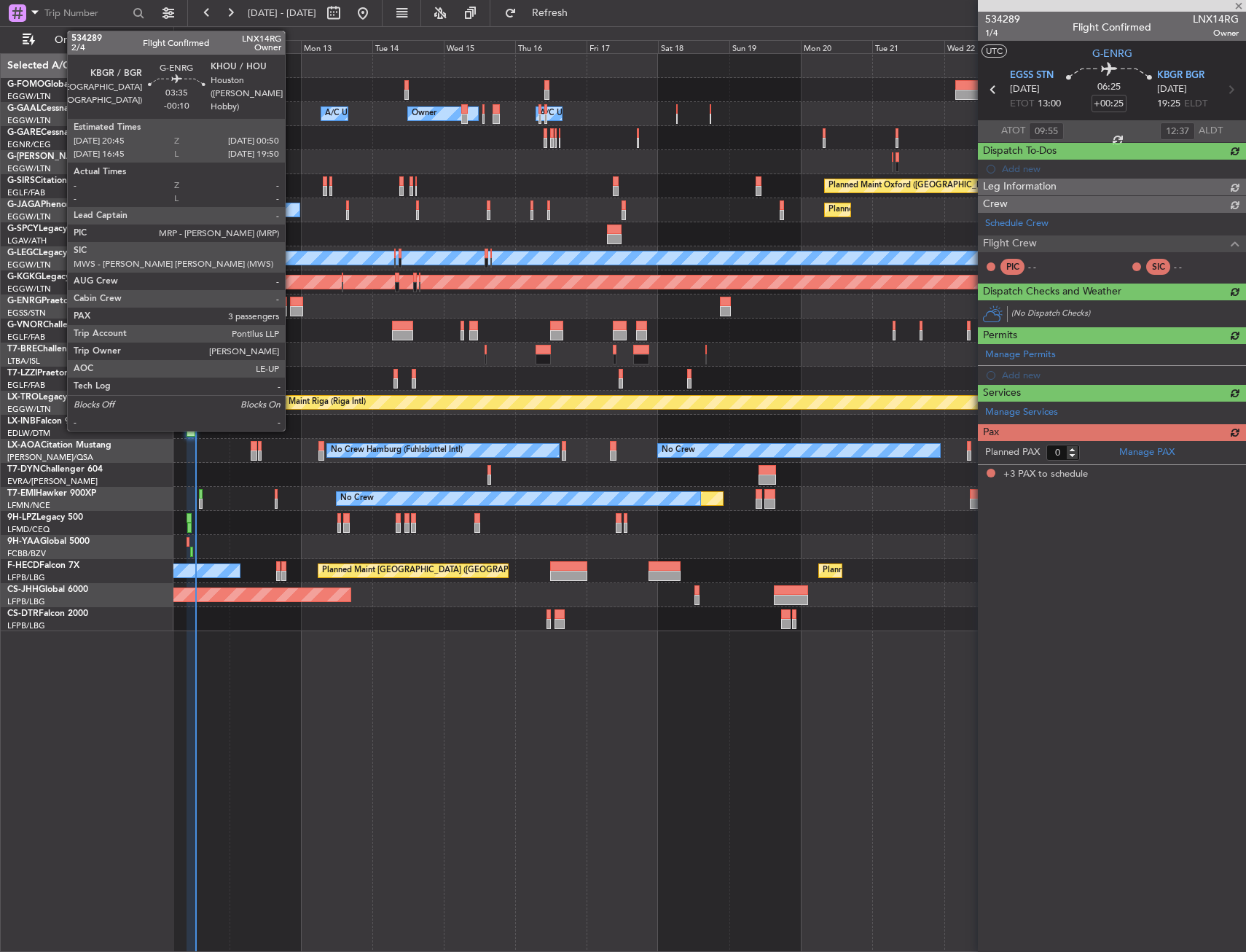
type input "+00:05"
type input "3"
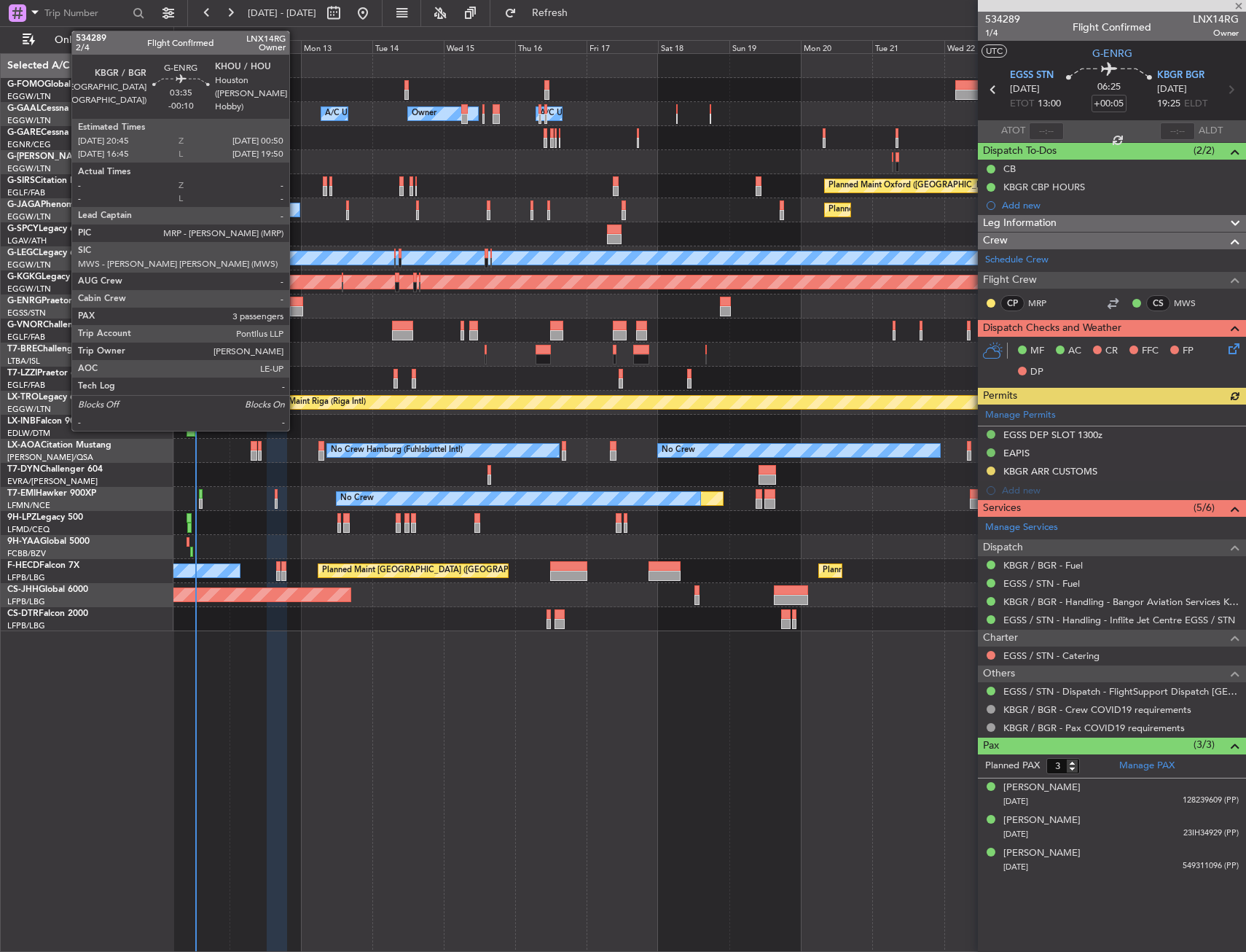
click at [296, 310] on div at bounding box center [296, 311] width 13 height 10
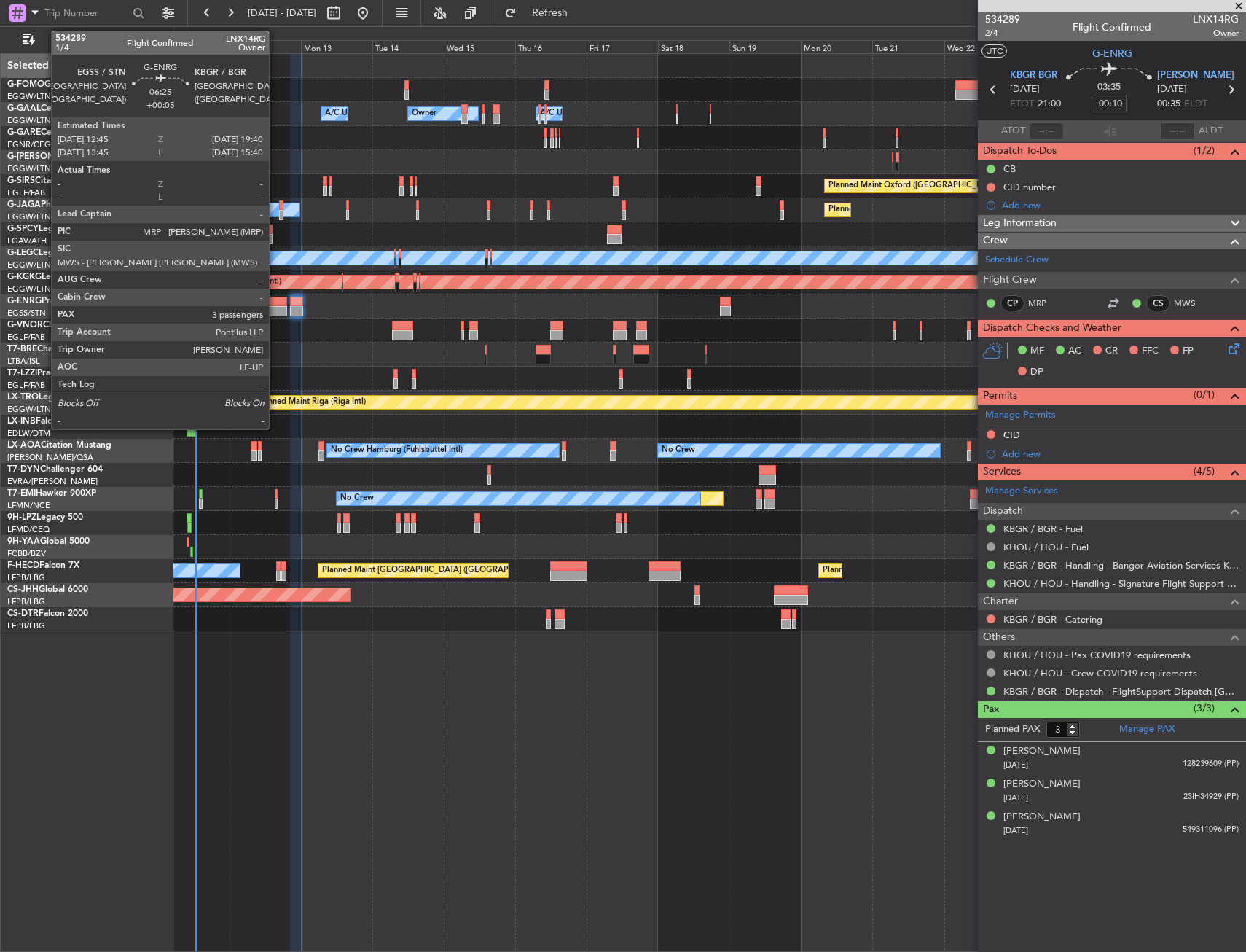
click at [275, 316] on div at bounding box center [276, 311] width 21 height 10
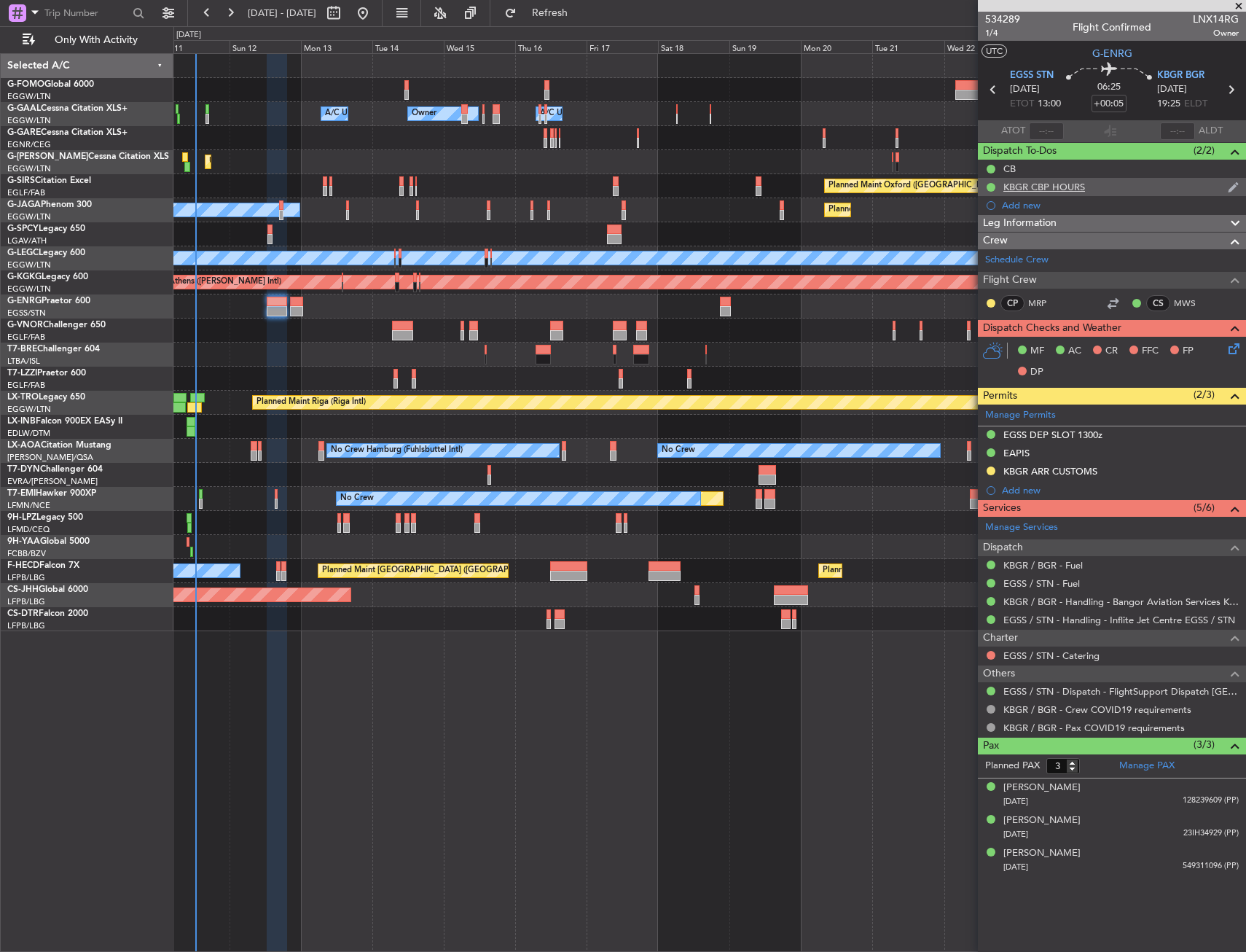
click at [1100, 186] on div "KBGR CBP HOURS" at bounding box center [1111, 187] width 268 height 18
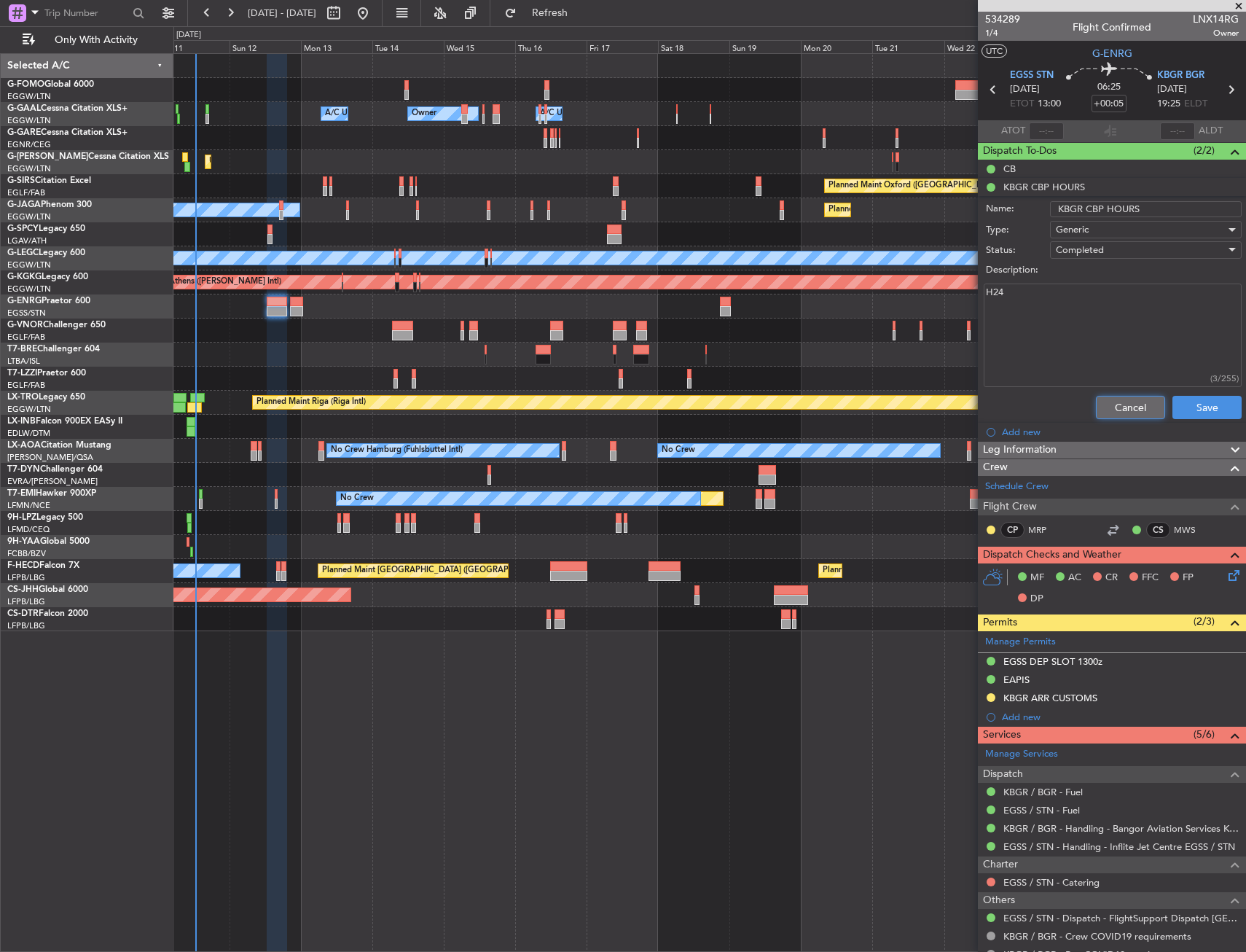
click at [1109, 411] on button "Cancel" at bounding box center [1130, 407] width 69 height 24
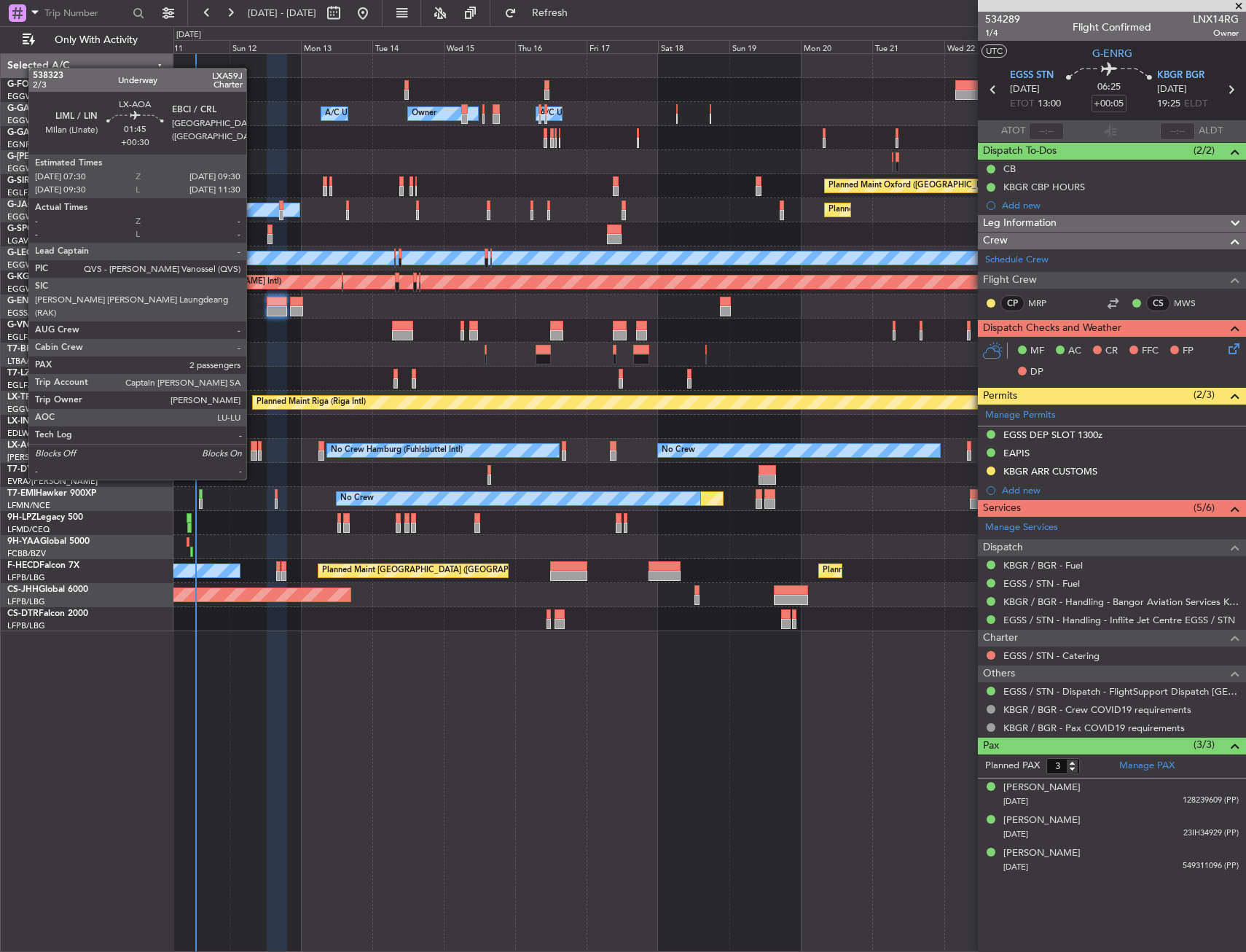
click at [253, 452] on div at bounding box center [254, 456] width 7 height 10
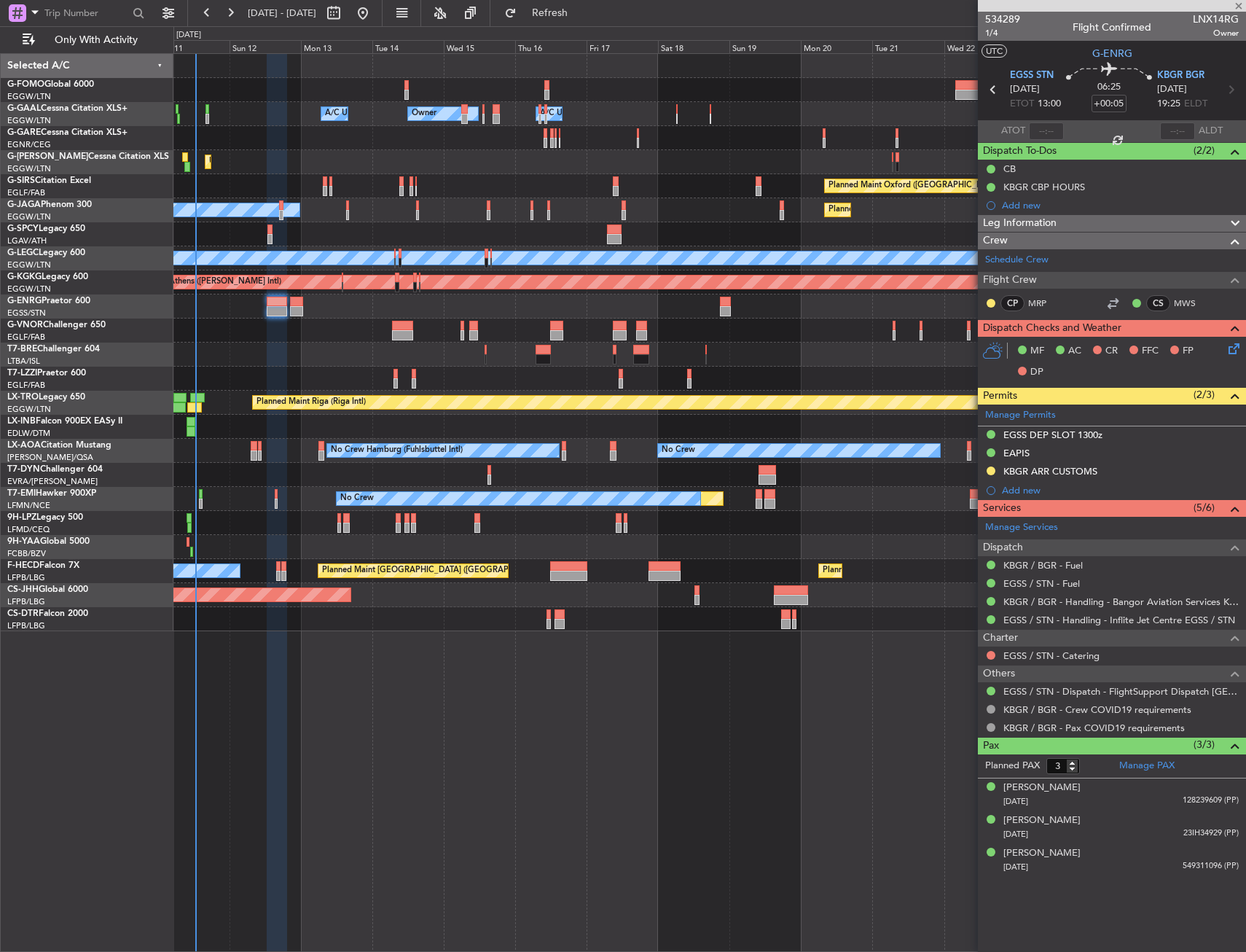
type input "+00:30"
type input "2"
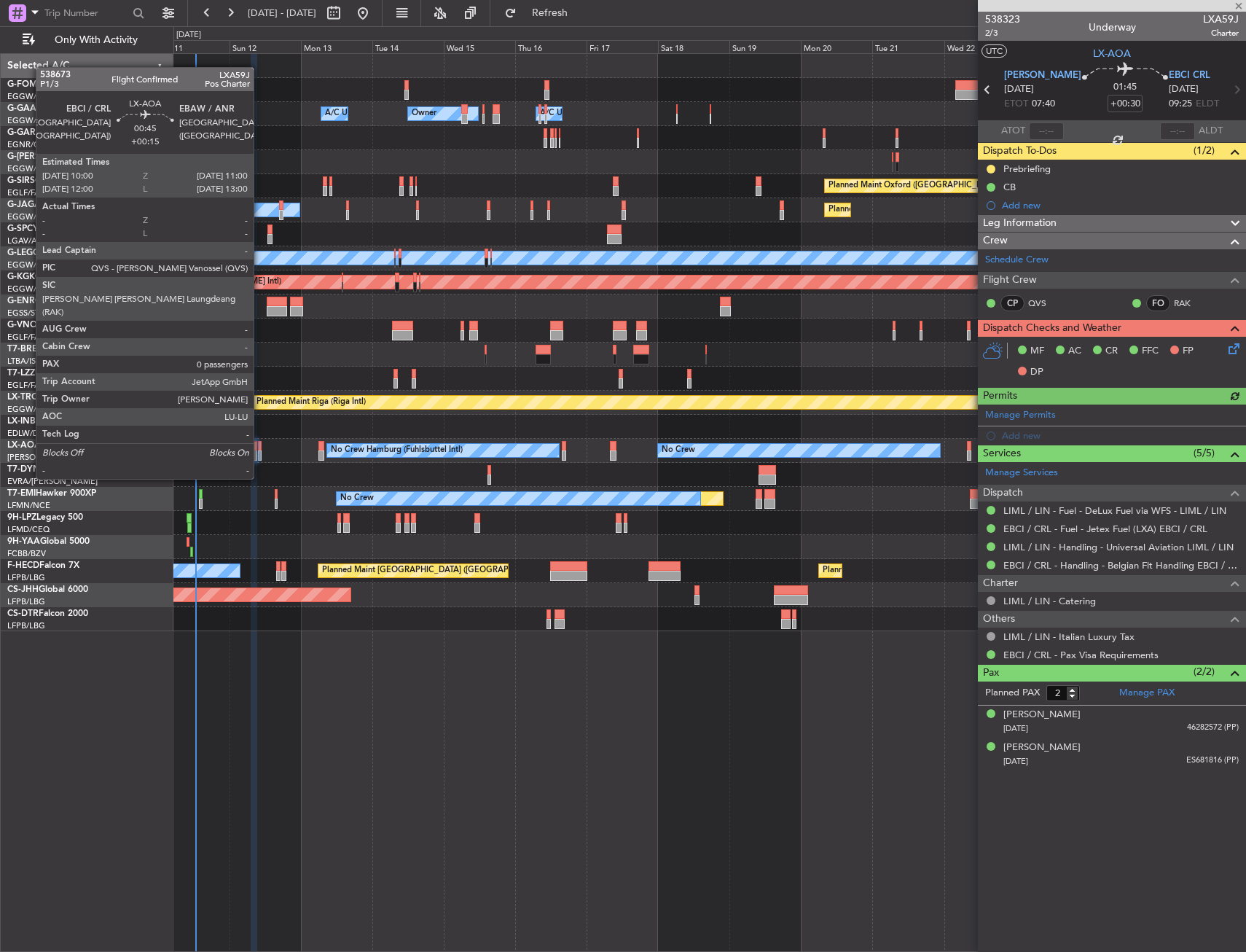
click at [260, 451] on div at bounding box center [260, 456] width 4 height 10
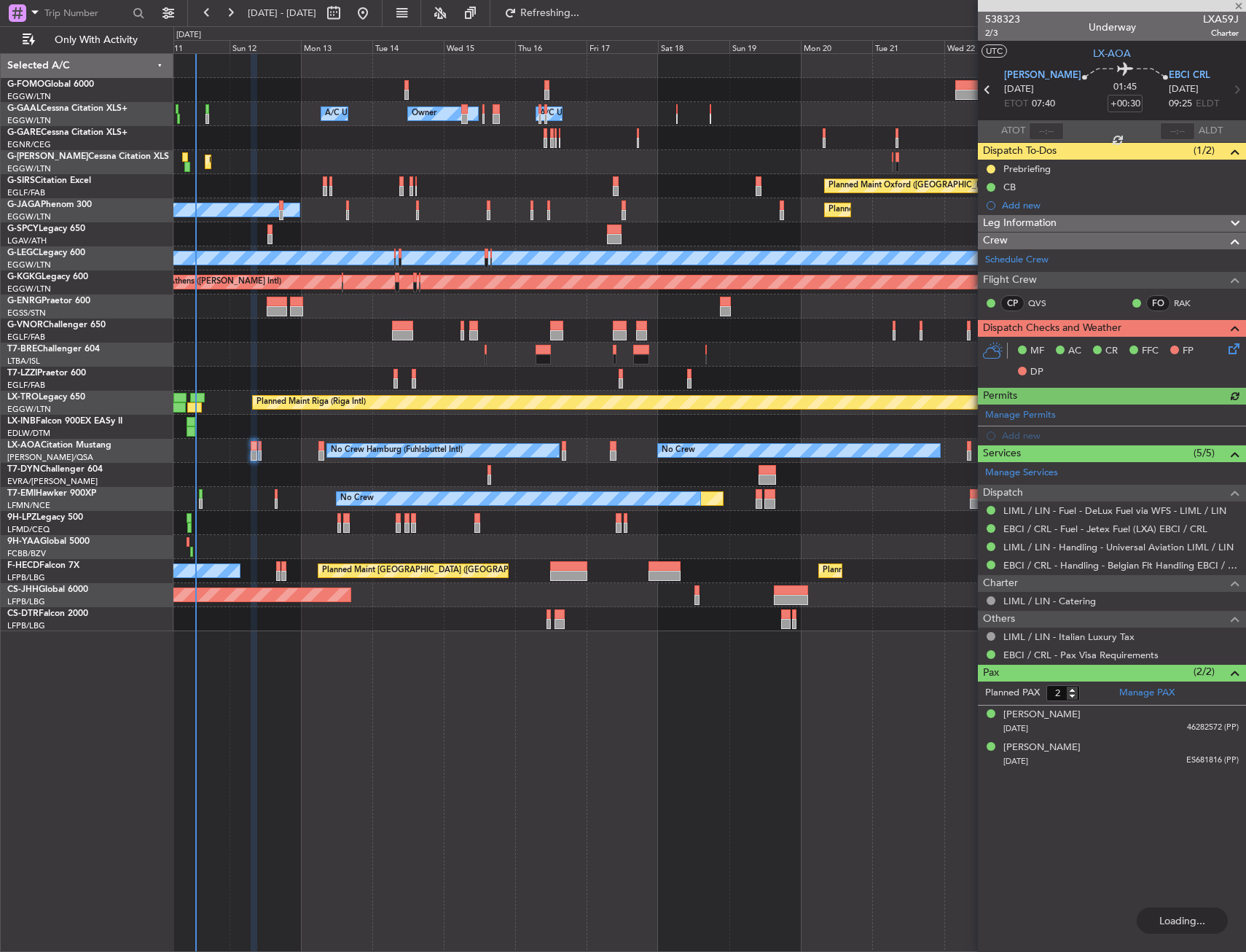
type input "+00:15"
type input "0"
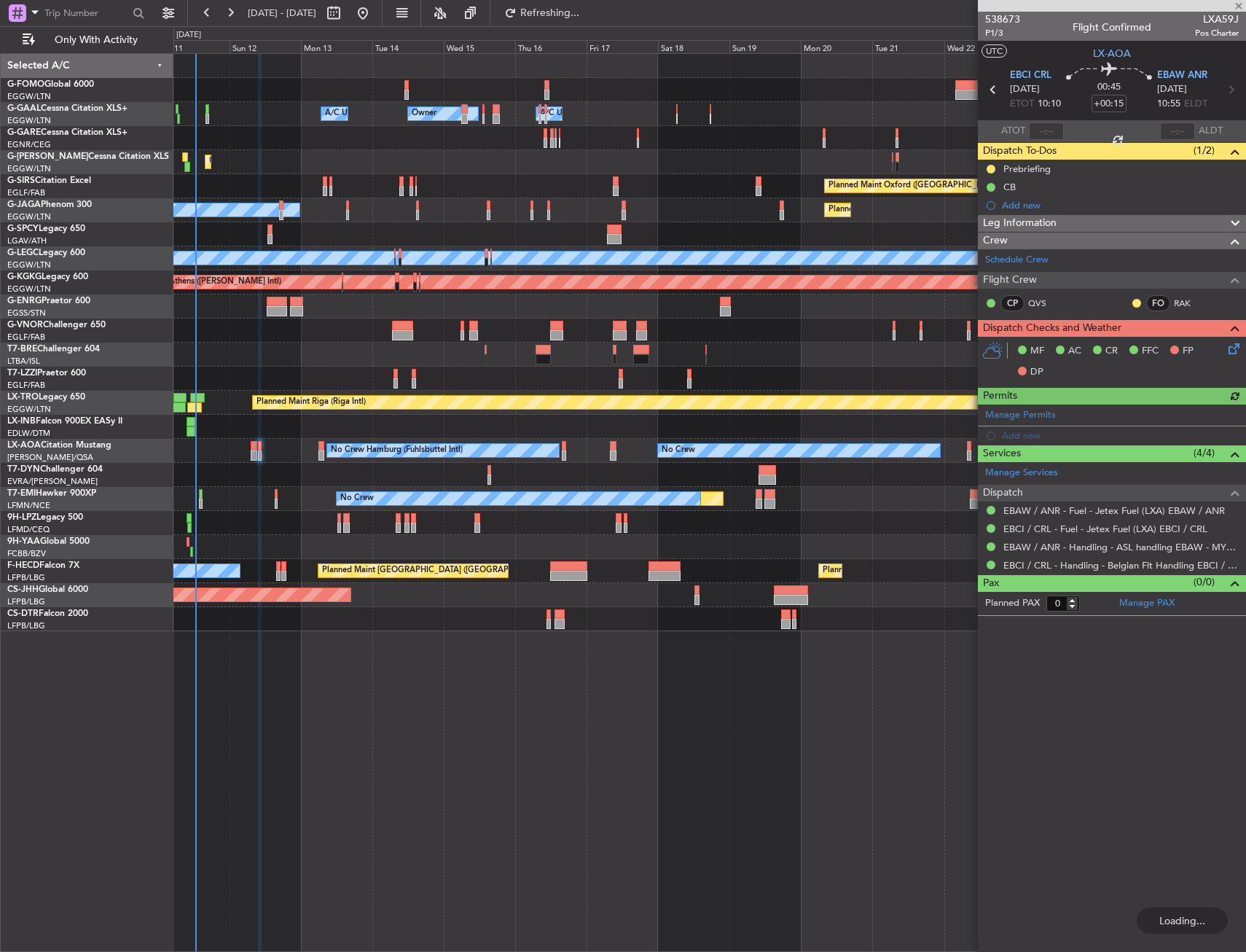
type input "+00:30"
type input "2"
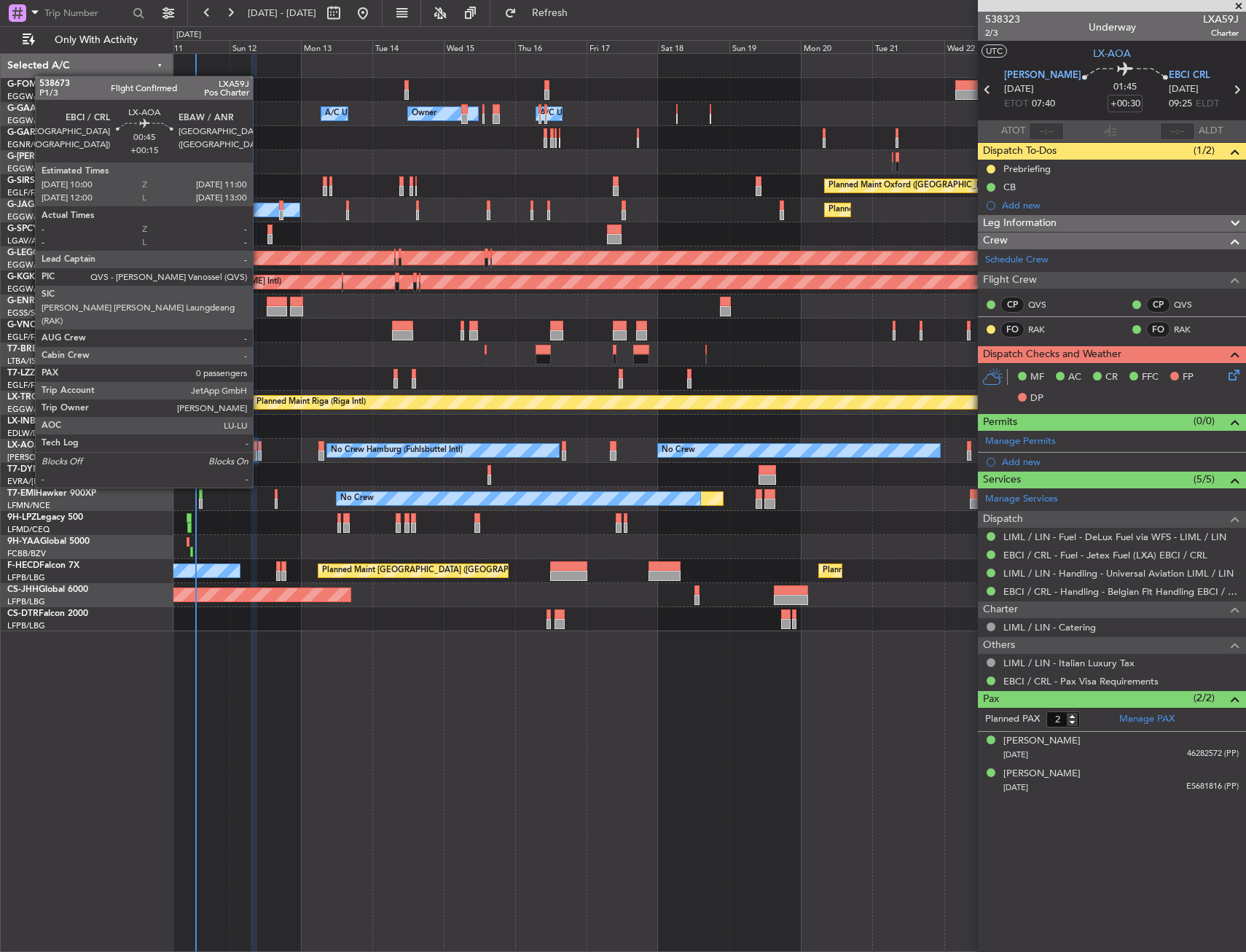
click at [260, 460] on div at bounding box center [260, 456] width 4 height 10
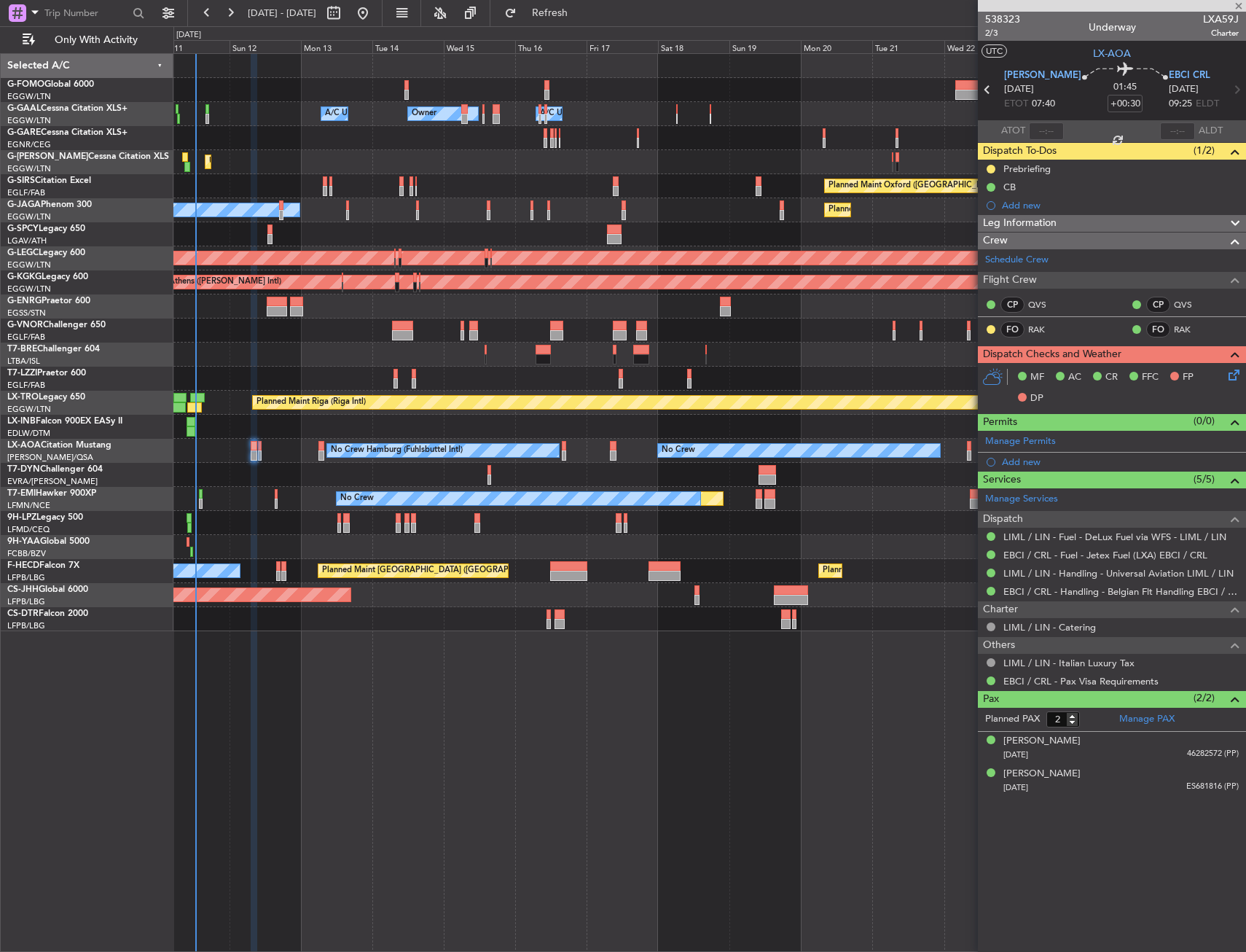
type input "+00:15"
type input "0"
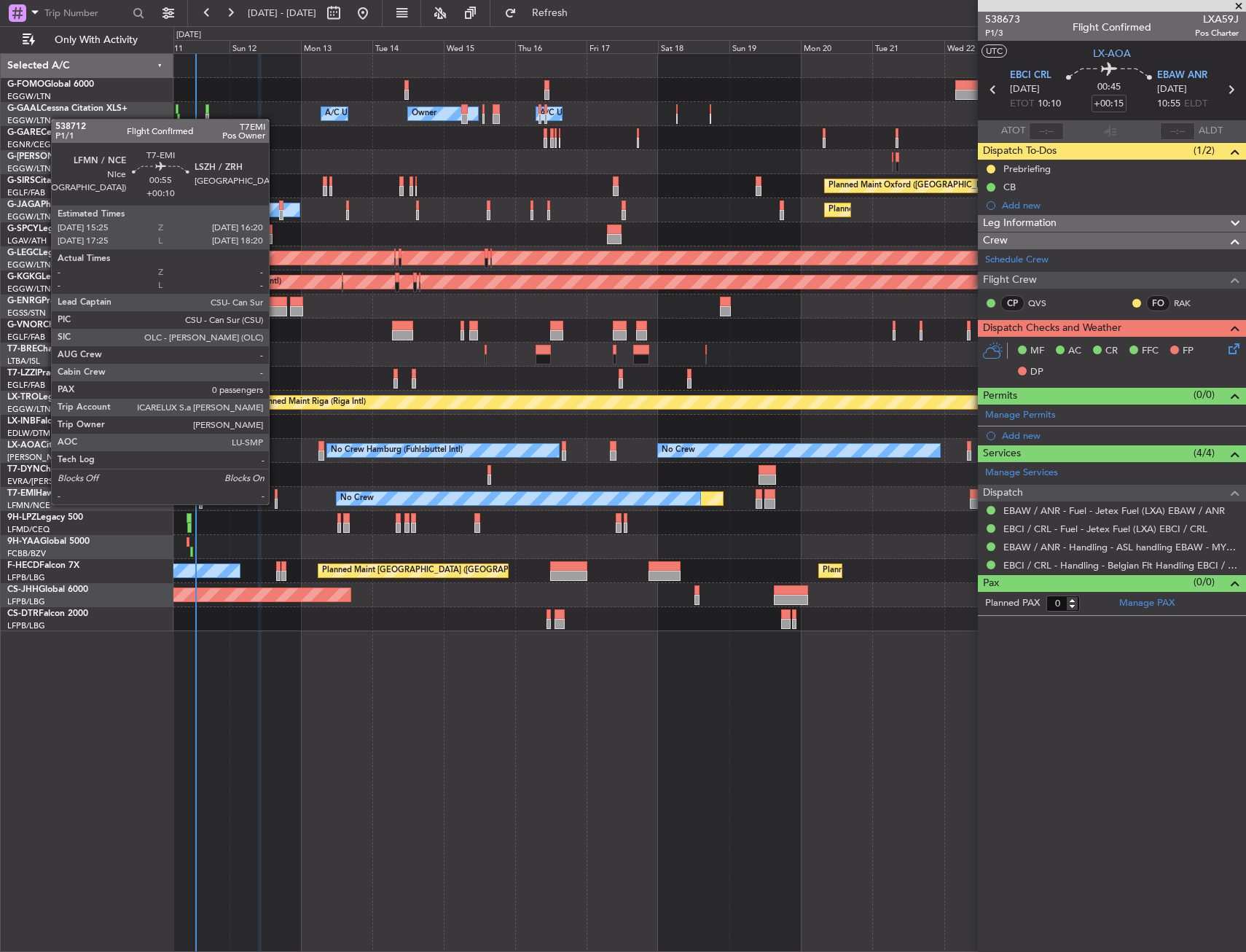
click at [275, 503] on div at bounding box center [275, 503] width 3 height 10
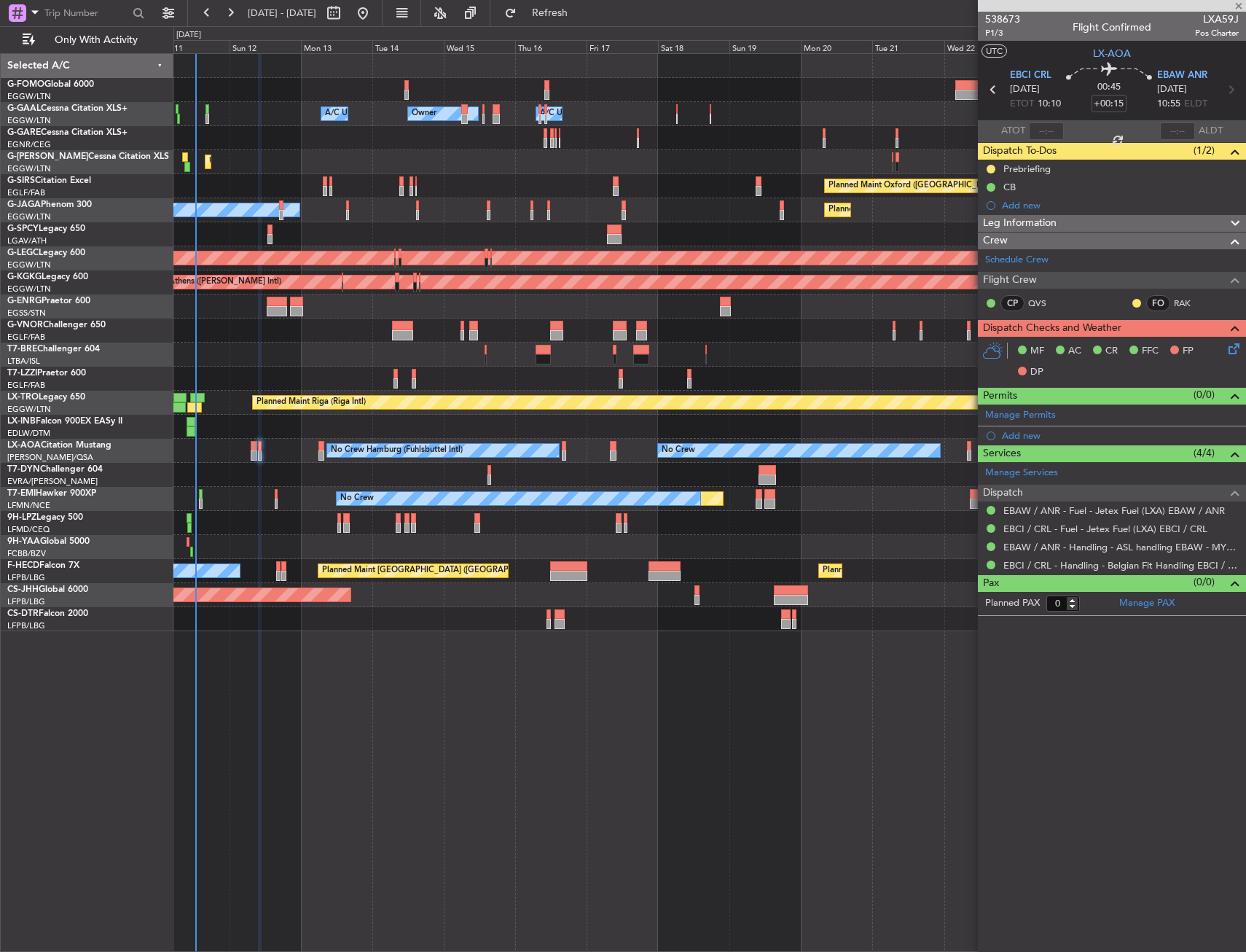
type input "+00:10"
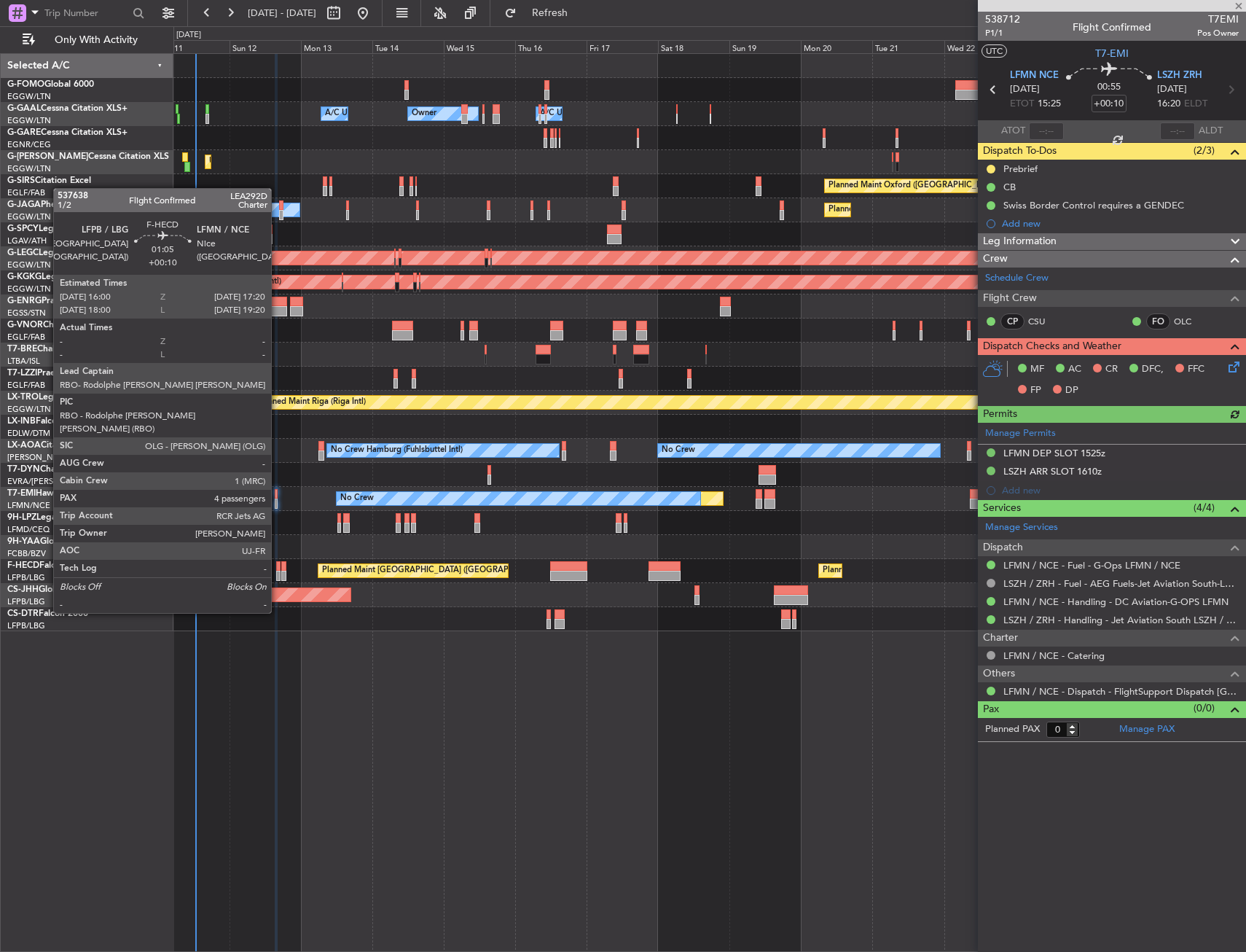
click at [277, 573] on div at bounding box center [278, 576] width 4 height 10
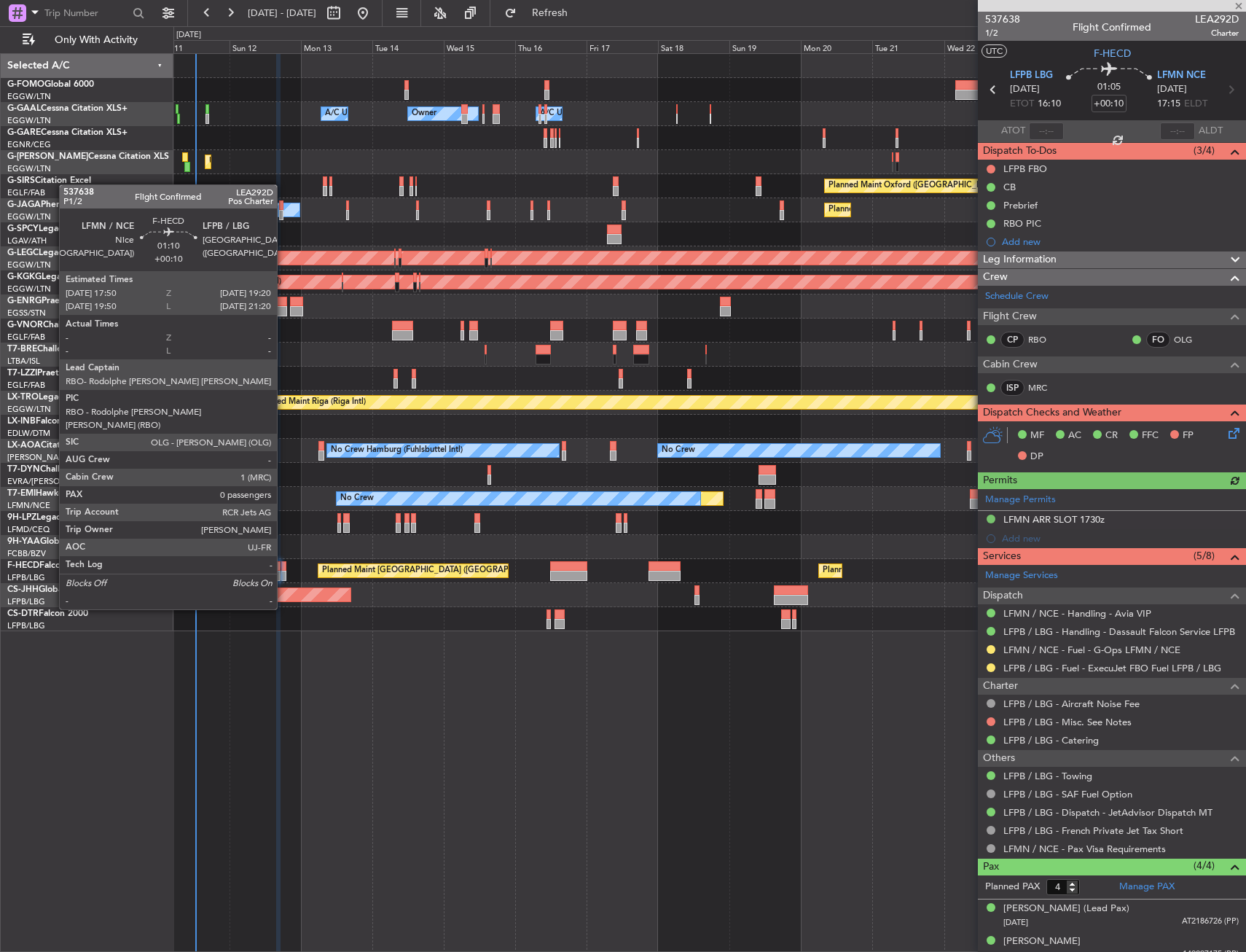
click at [283, 569] on div at bounding box center [283, 566] width 5 height 10
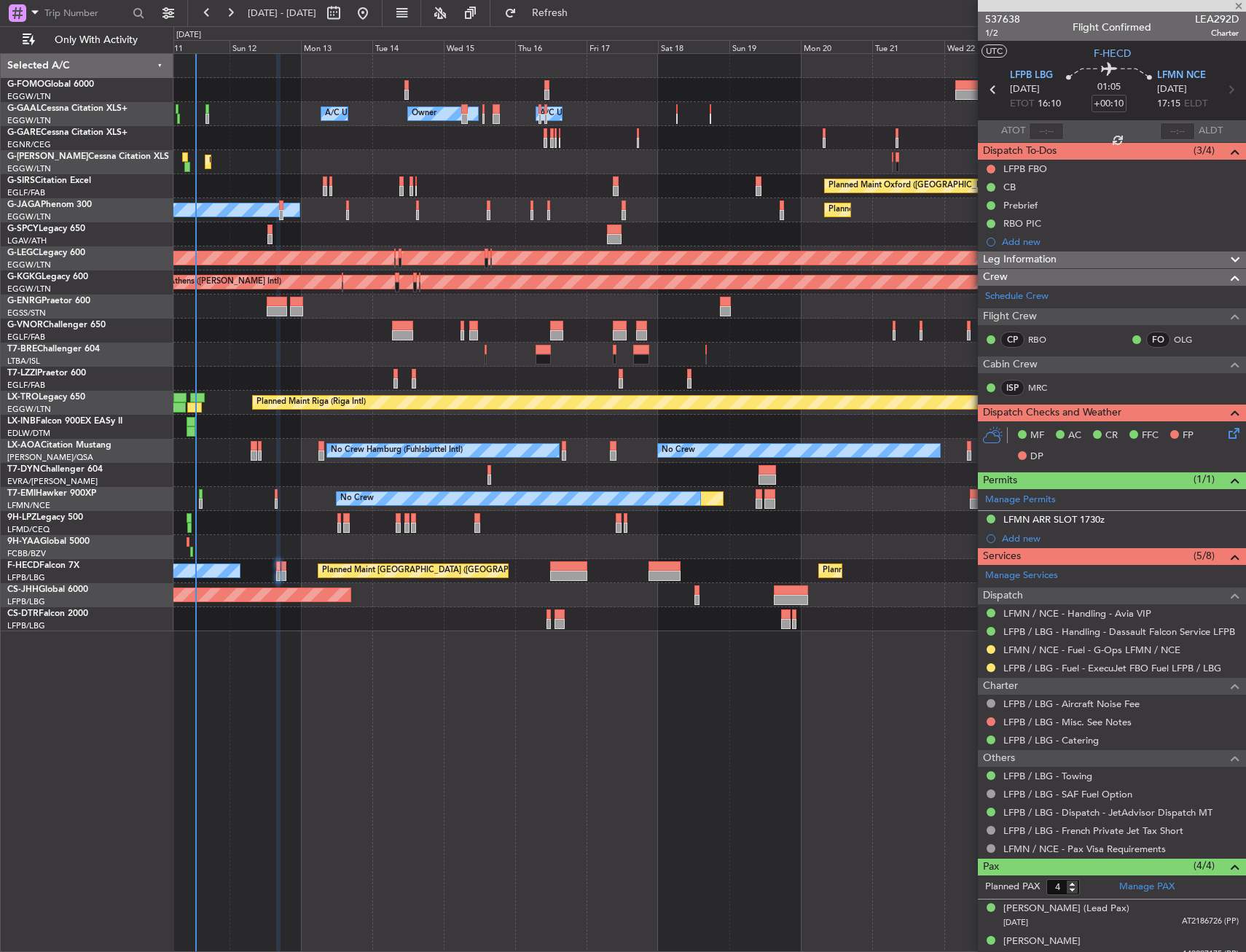
type input "0"
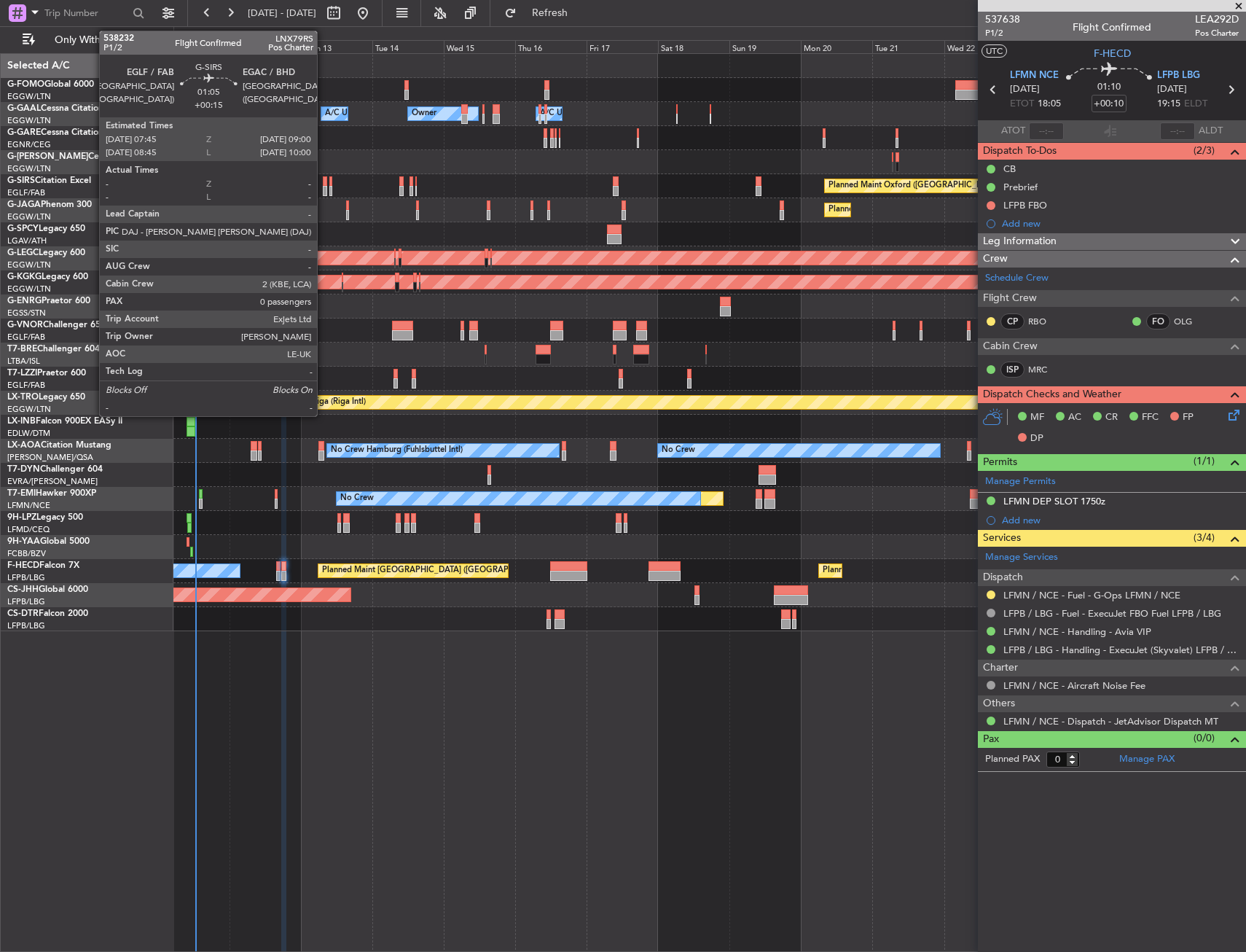
click at [324, 184] on div at bounding box center [325, 181] width 4 height 10
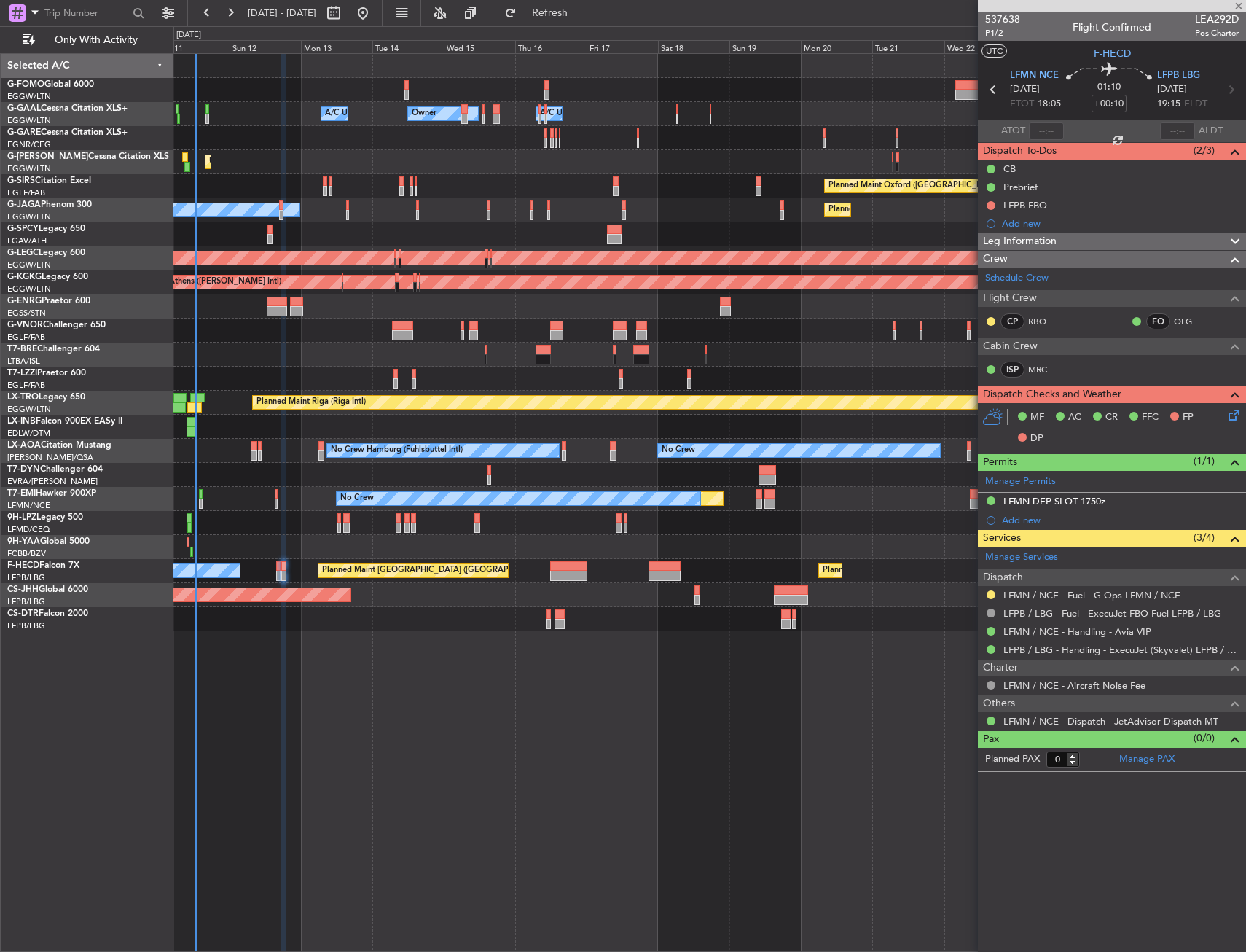
type input "+00:15"
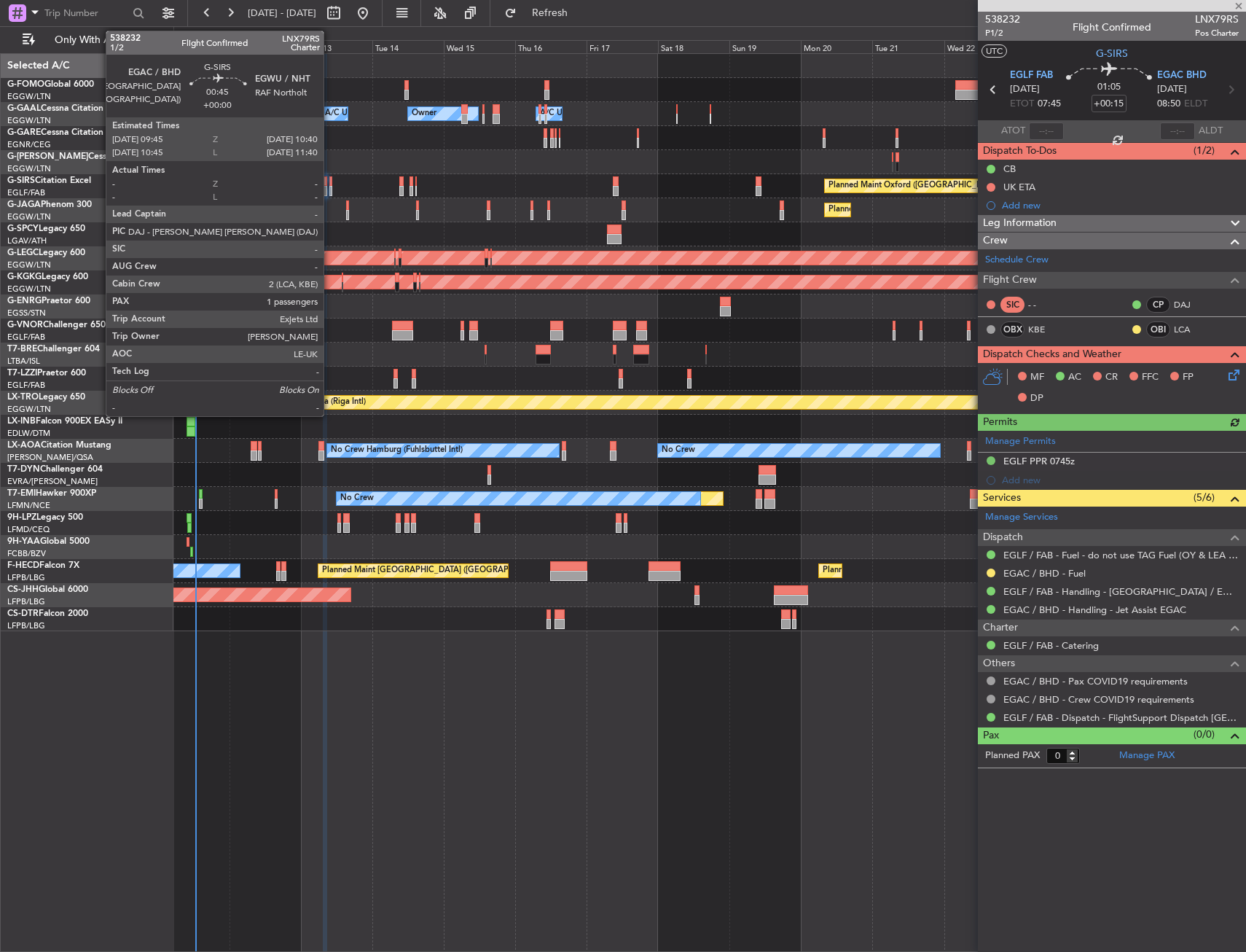
click at [330, 188] on div at bounding box center [331, 191] width 3 height 10
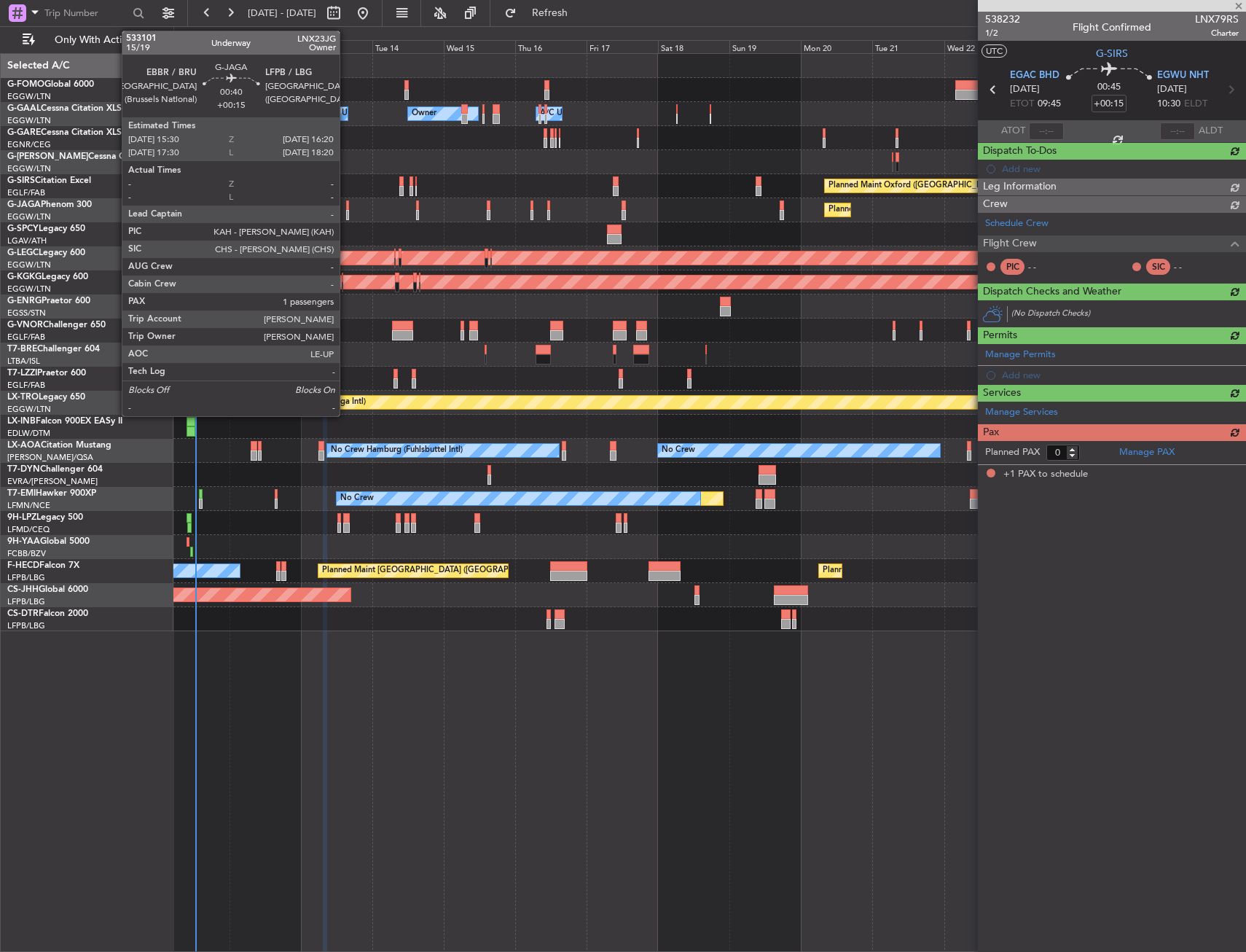
type input "1"
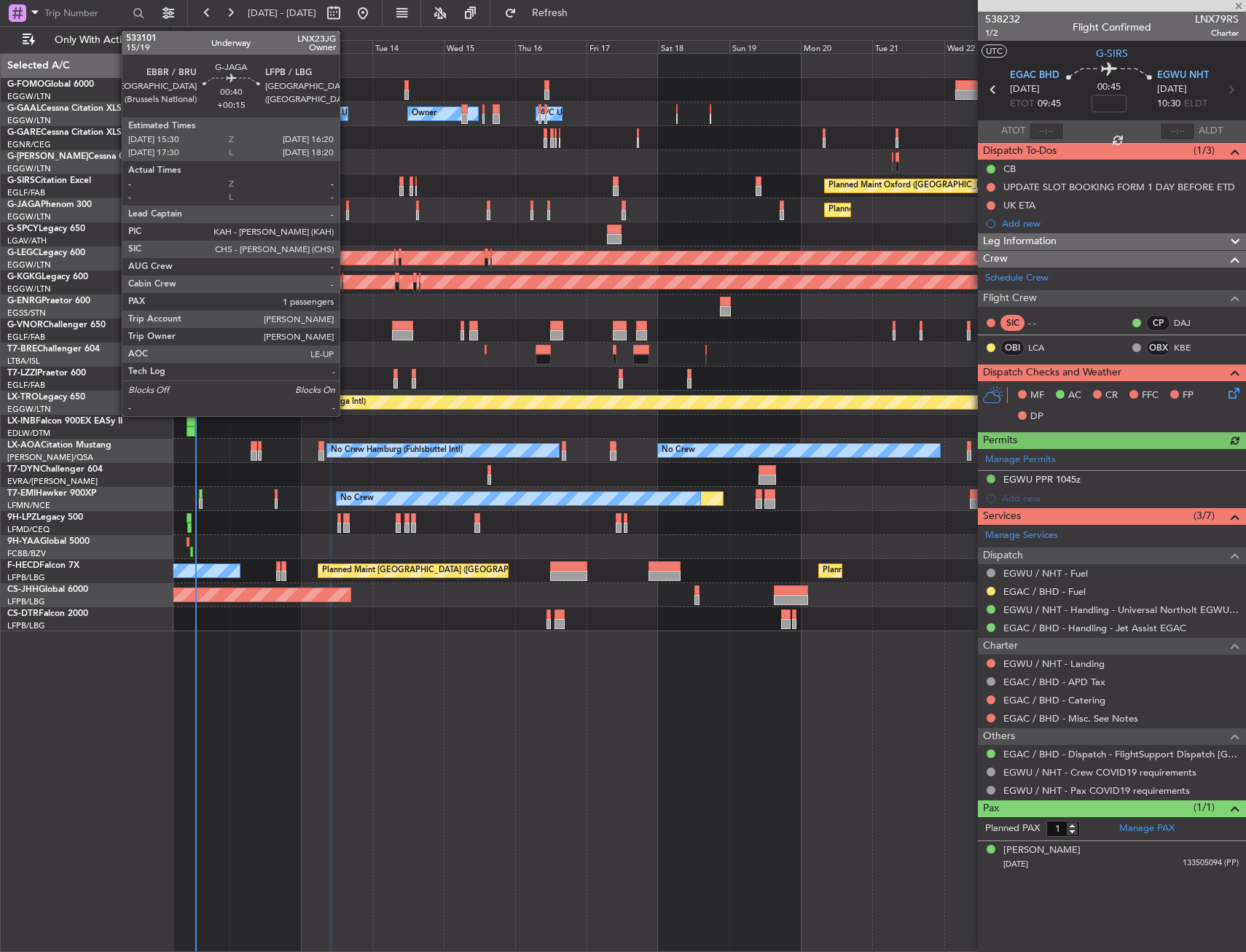
click at [346, 205] on div at bounding box center [347, 205] width 3 height 10
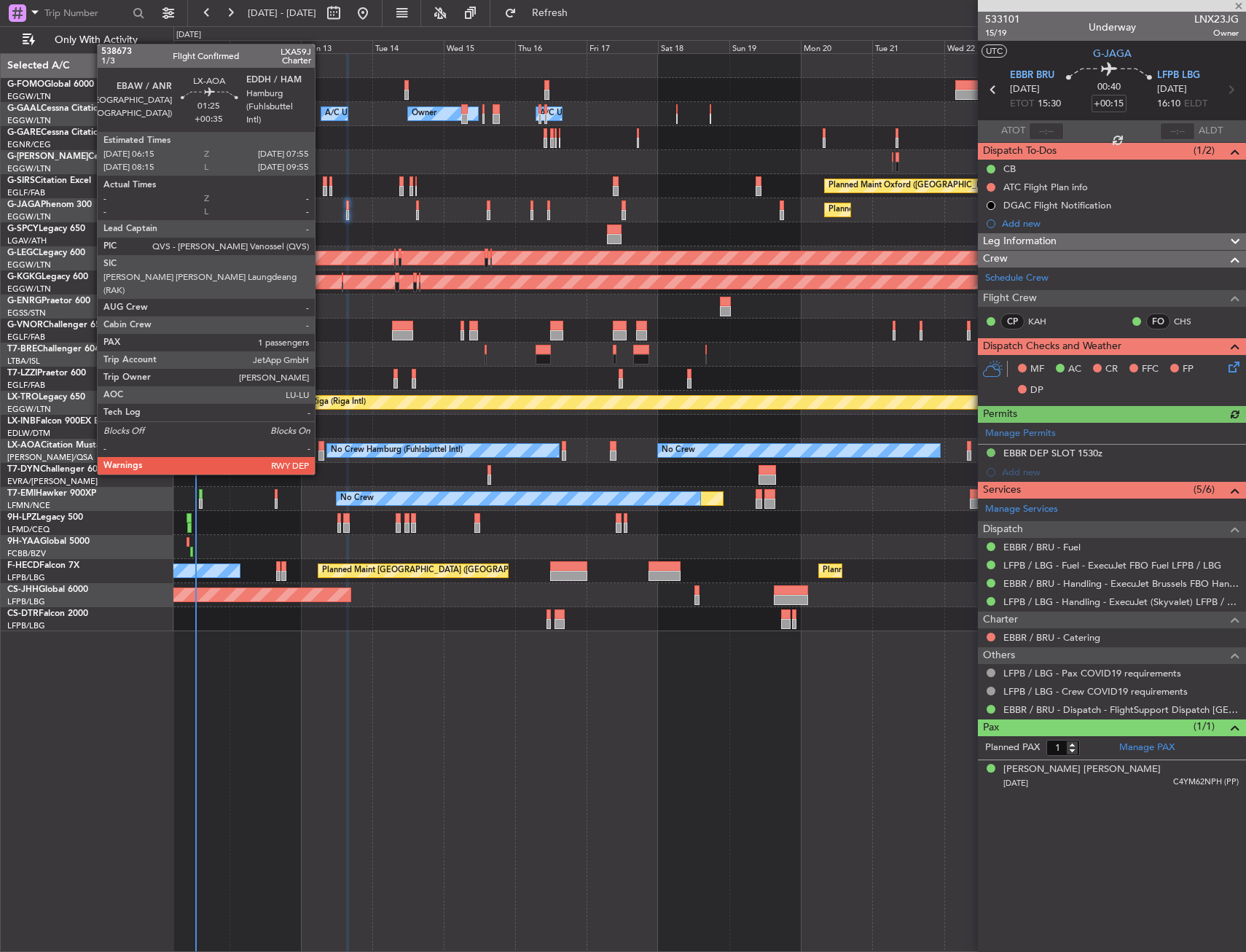
click at [321, 446] on div at bounding box center [321, 446] width 5 height 10
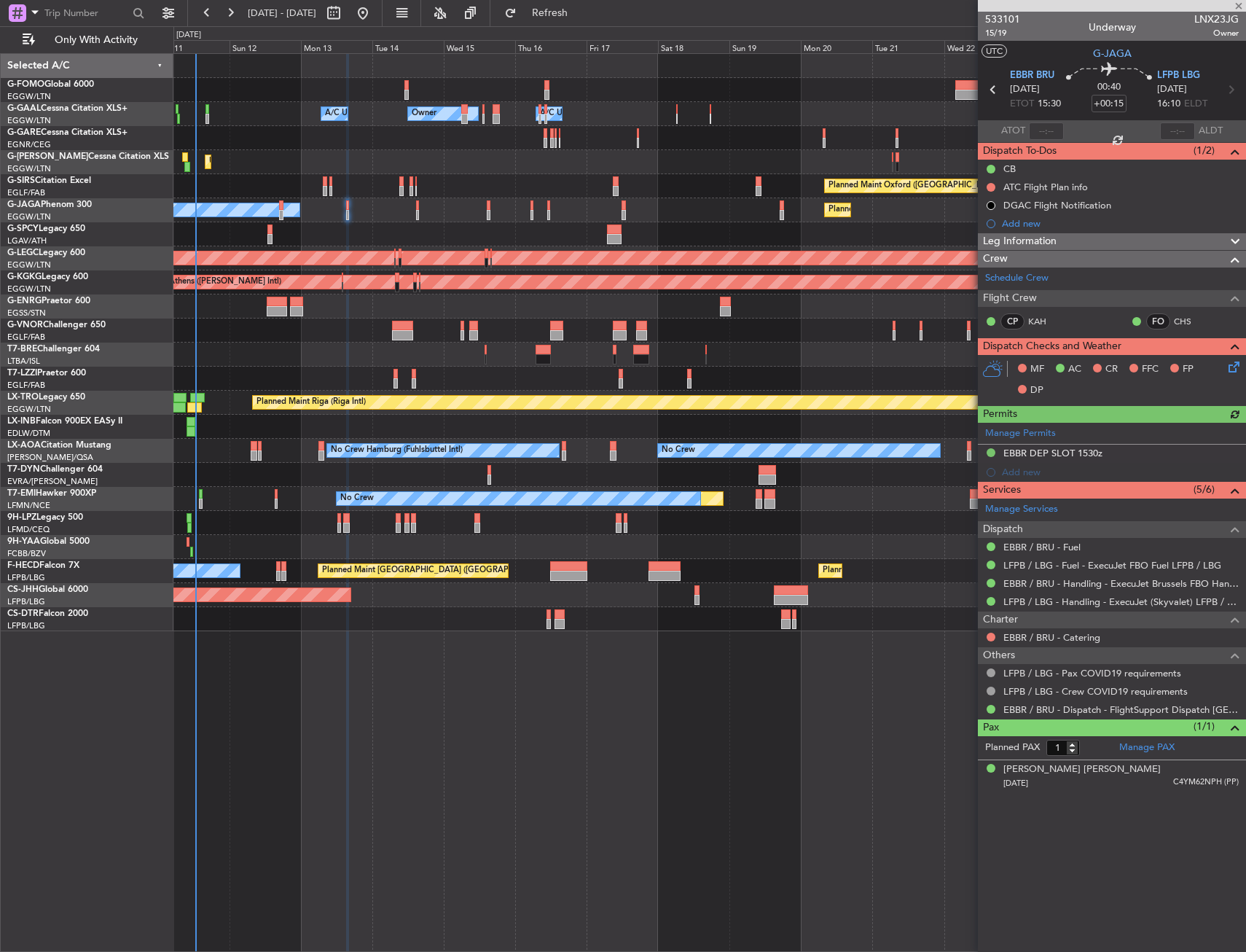
type input "+00:35"
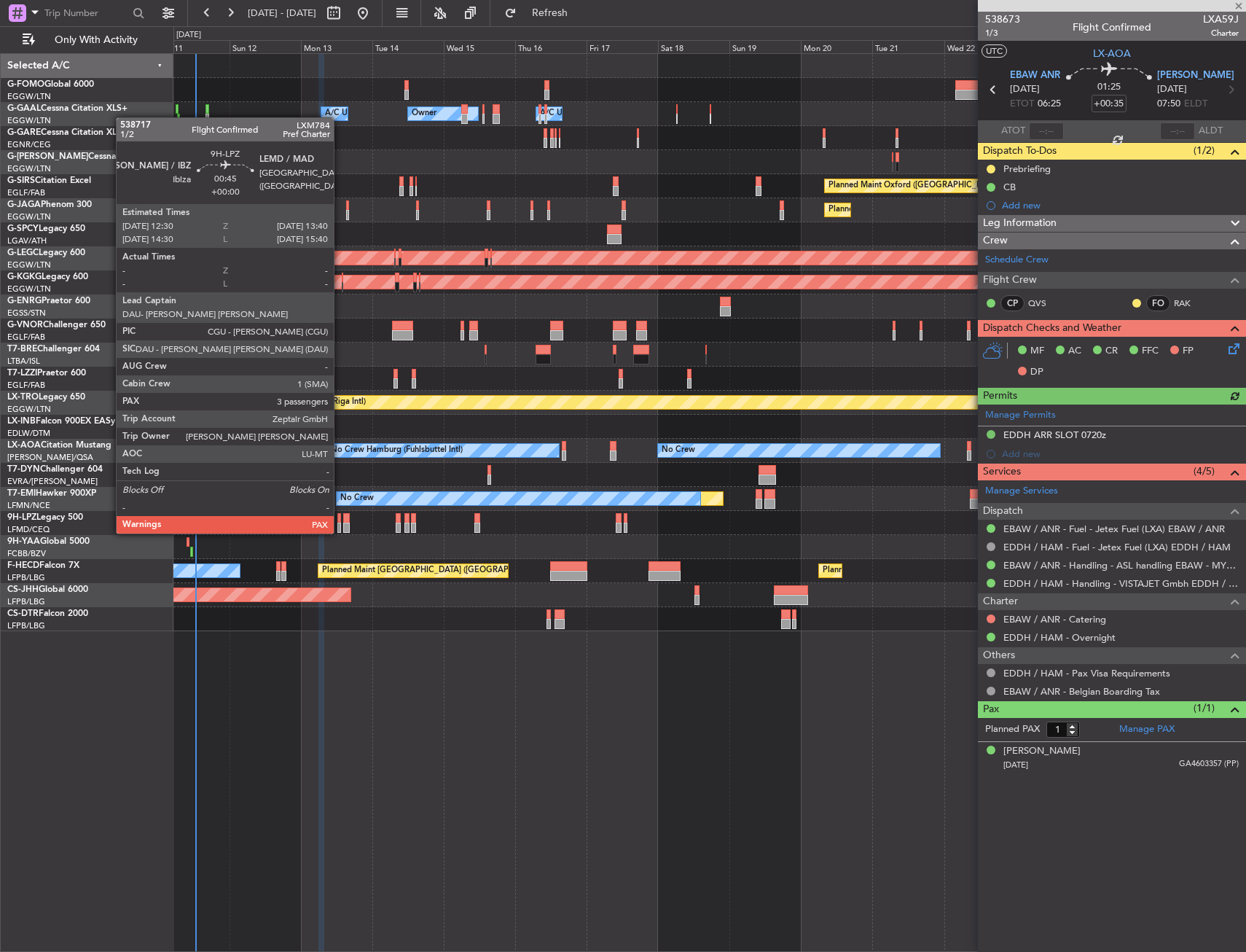
click at [341, 519] on div at bounding box center [340, 518] width 4 height 10
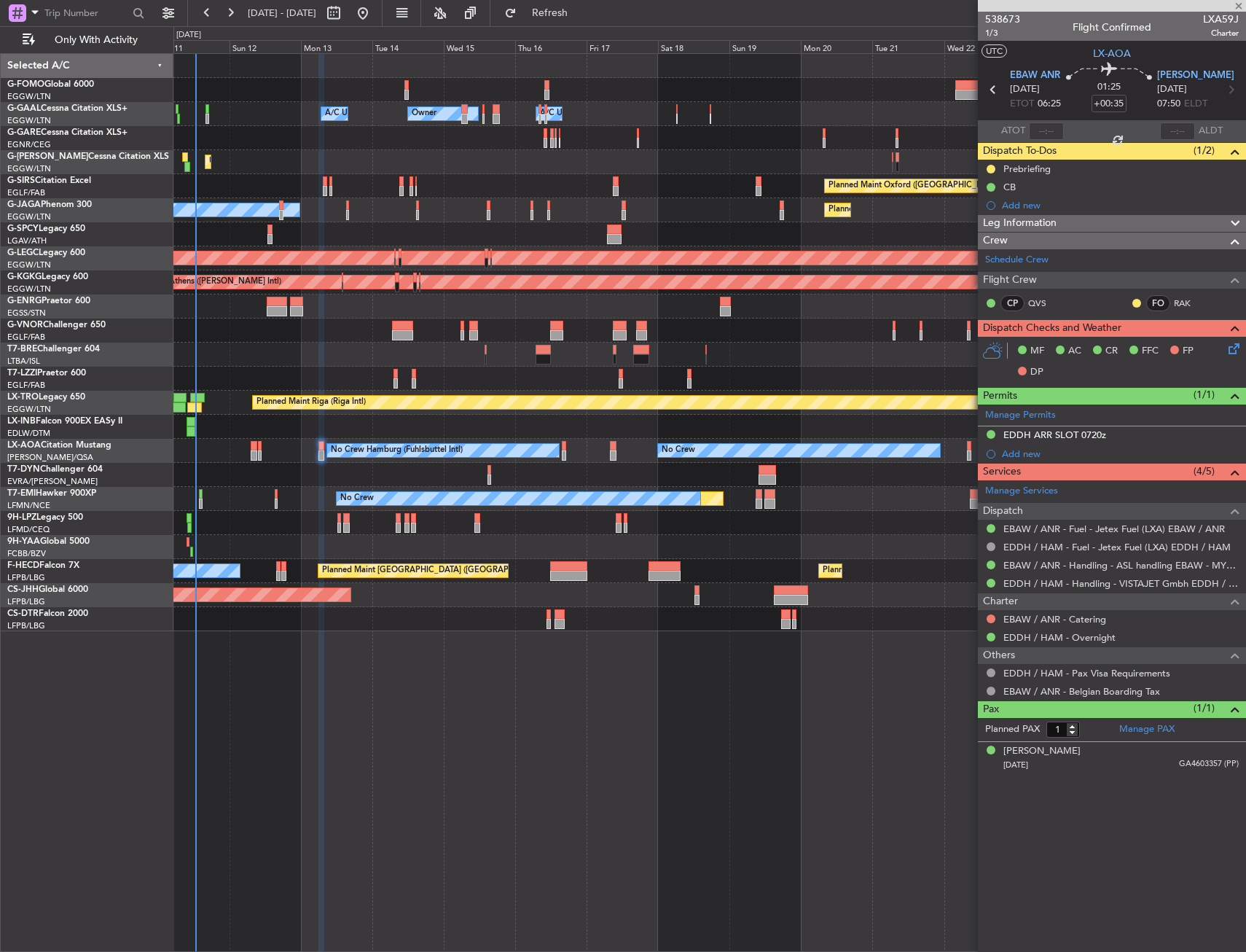
type input "3"
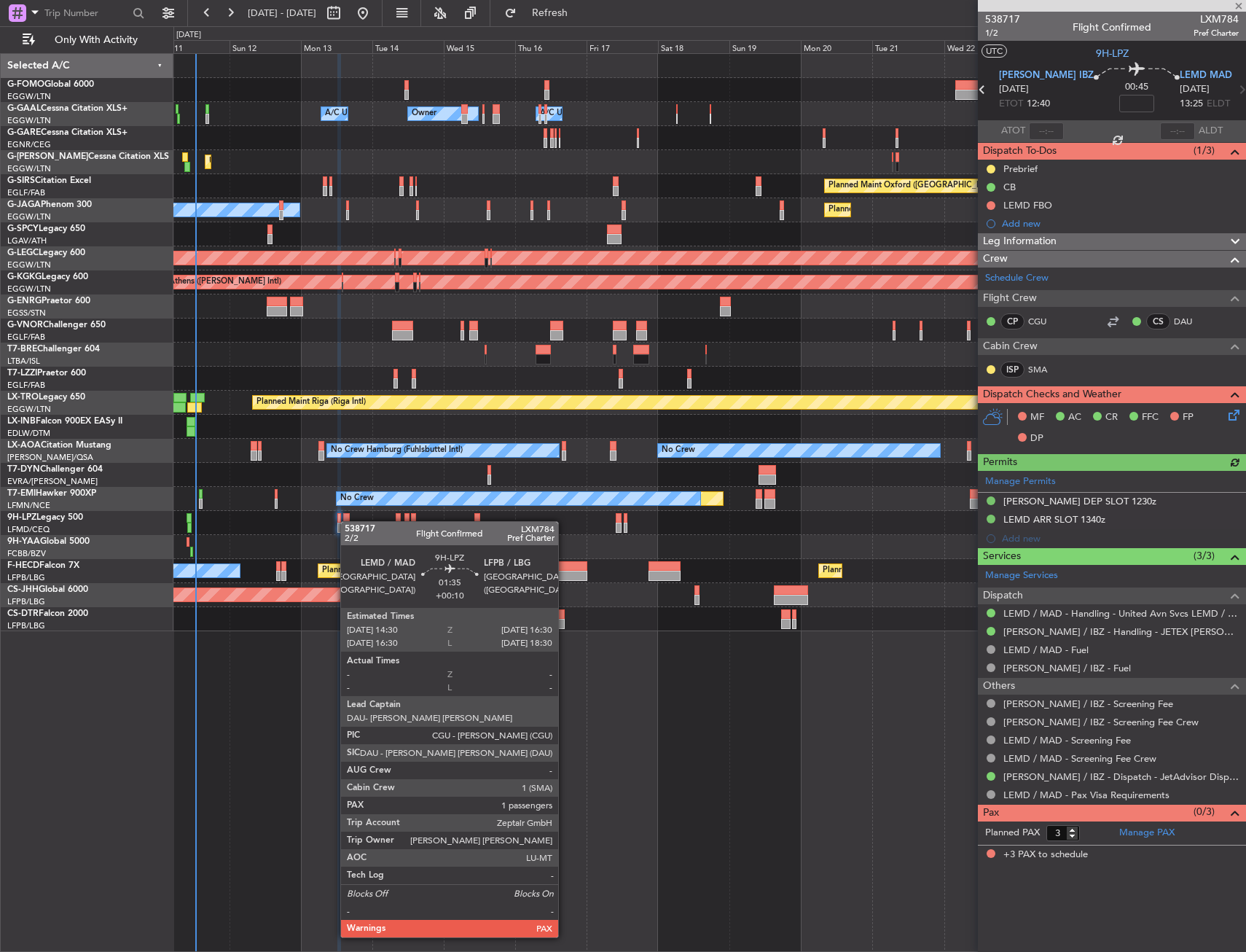
click at [348, 521] on div at bounding box center [347, 518] width 7 height 10
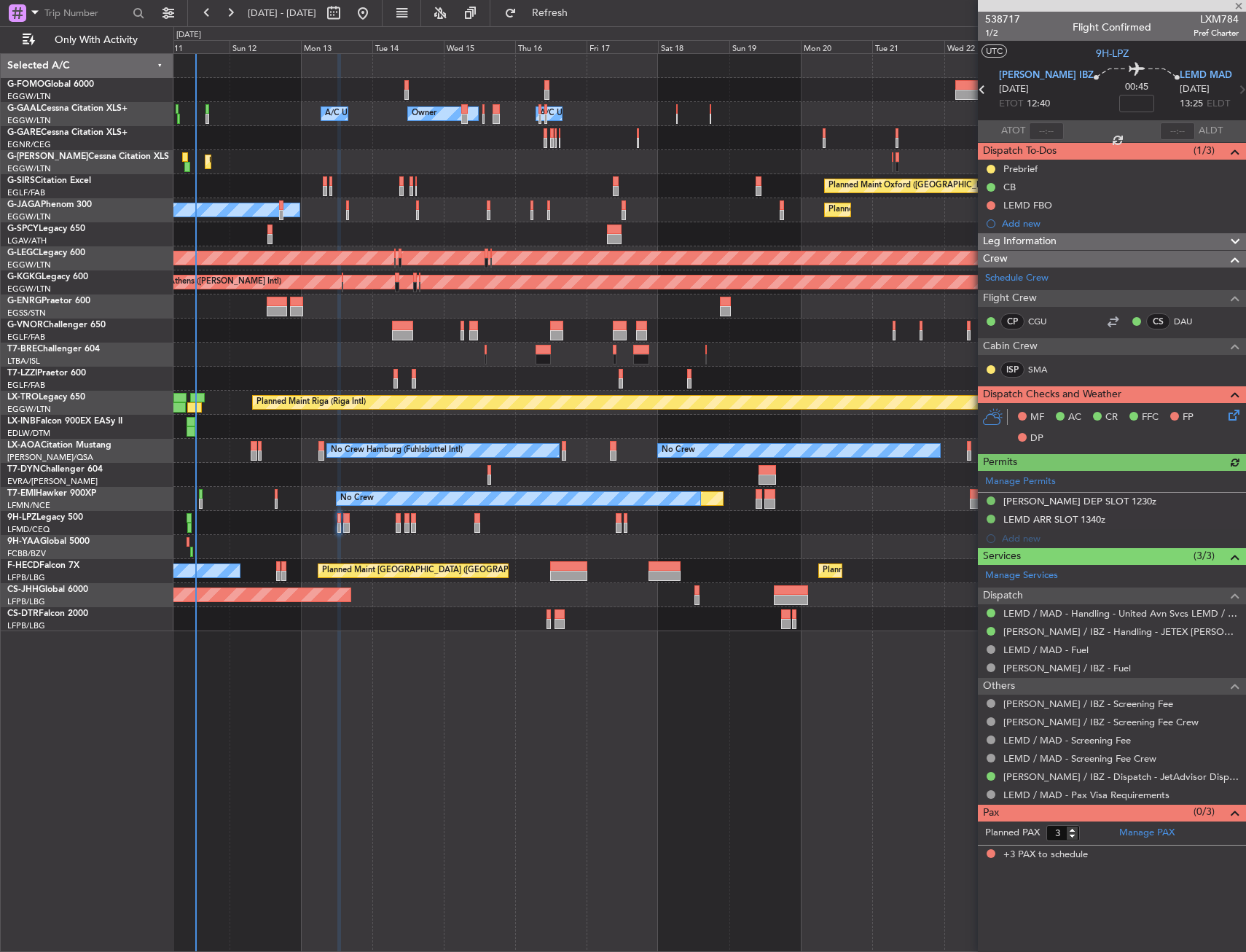
type input "+00:10"
type input "1"
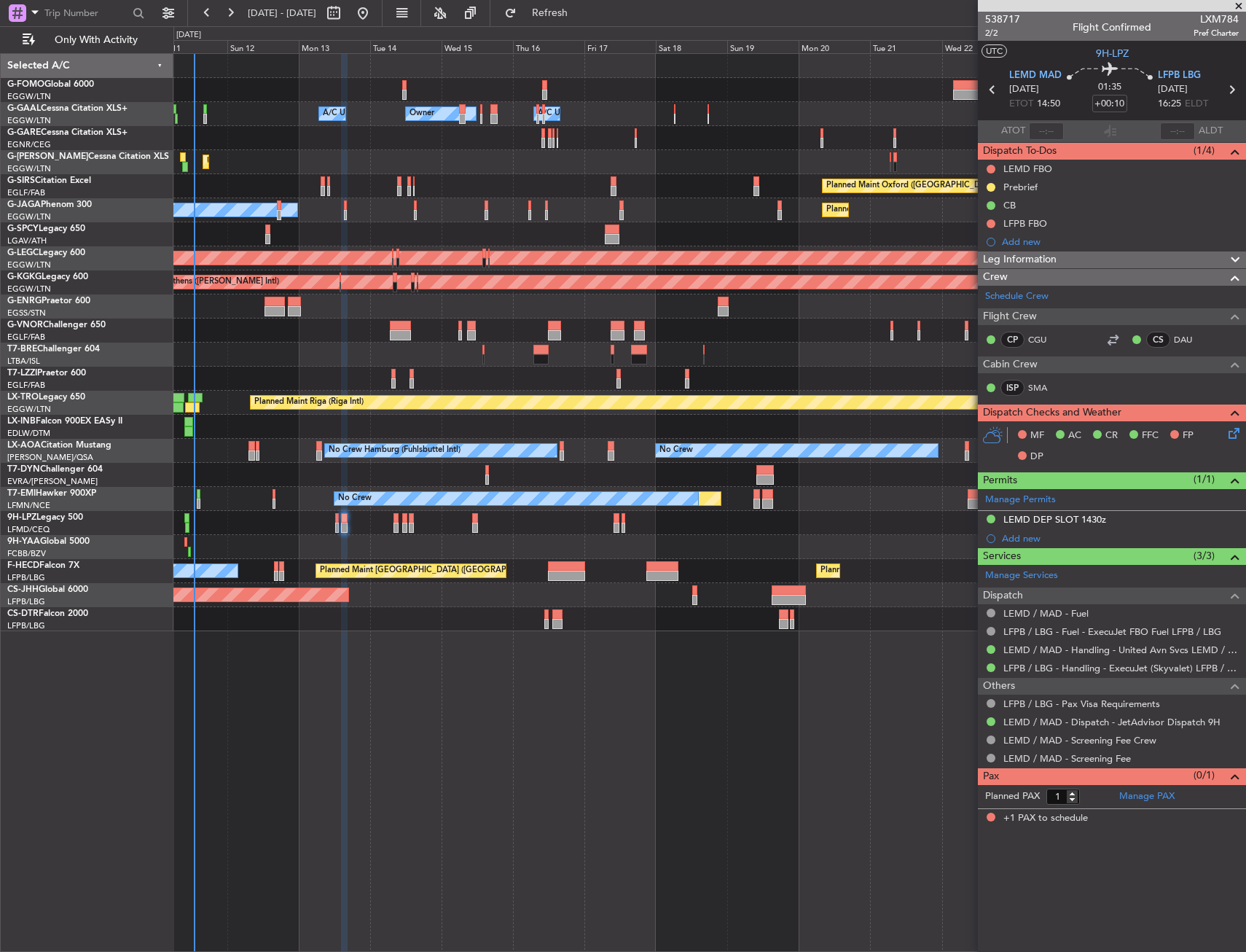
click at [559, 427] on div at bounding box center [709, 427] width 1072 height 24
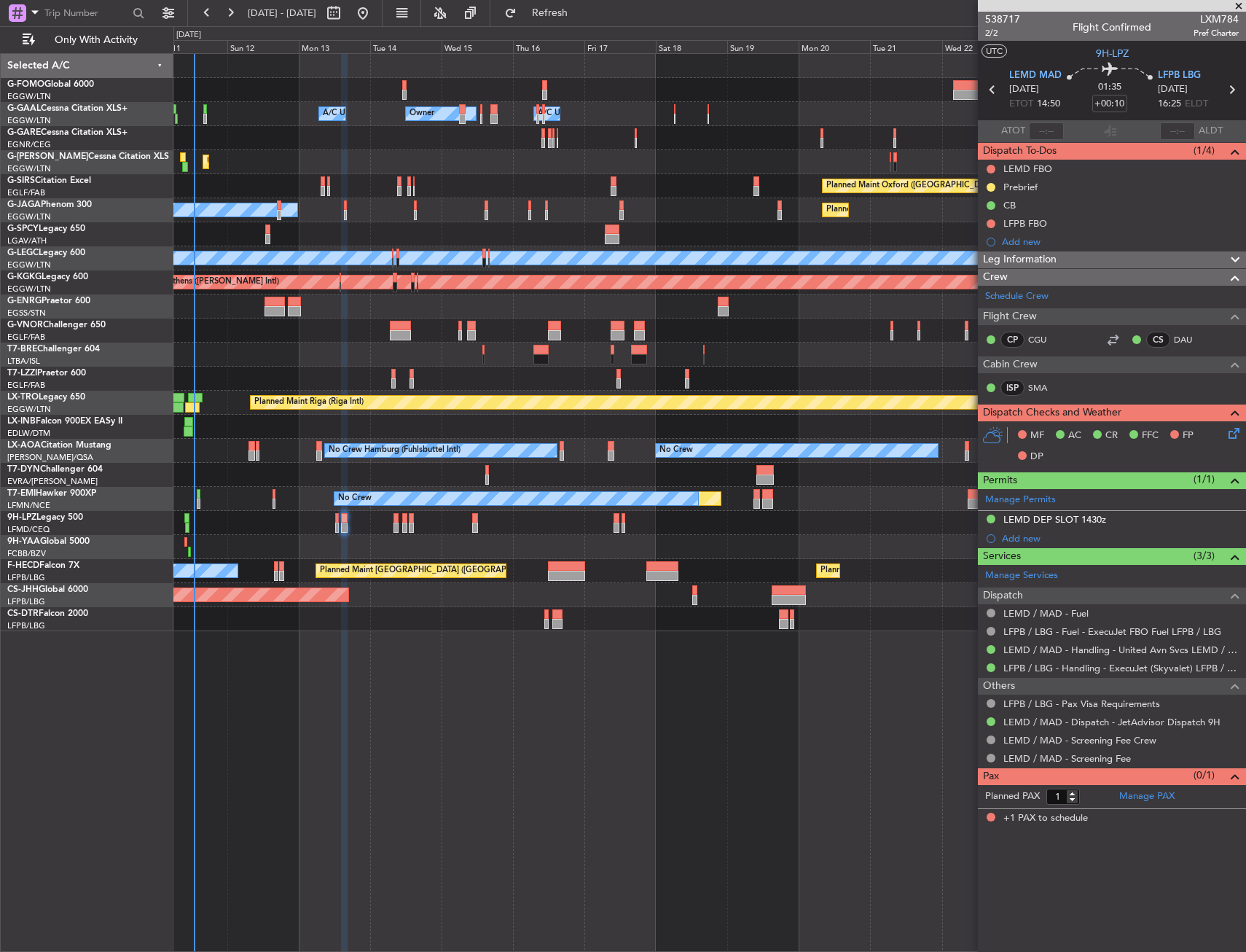
click at [1076, 258] on div "Leg Information" at bounding box center [1111, 260] width 268 height 17
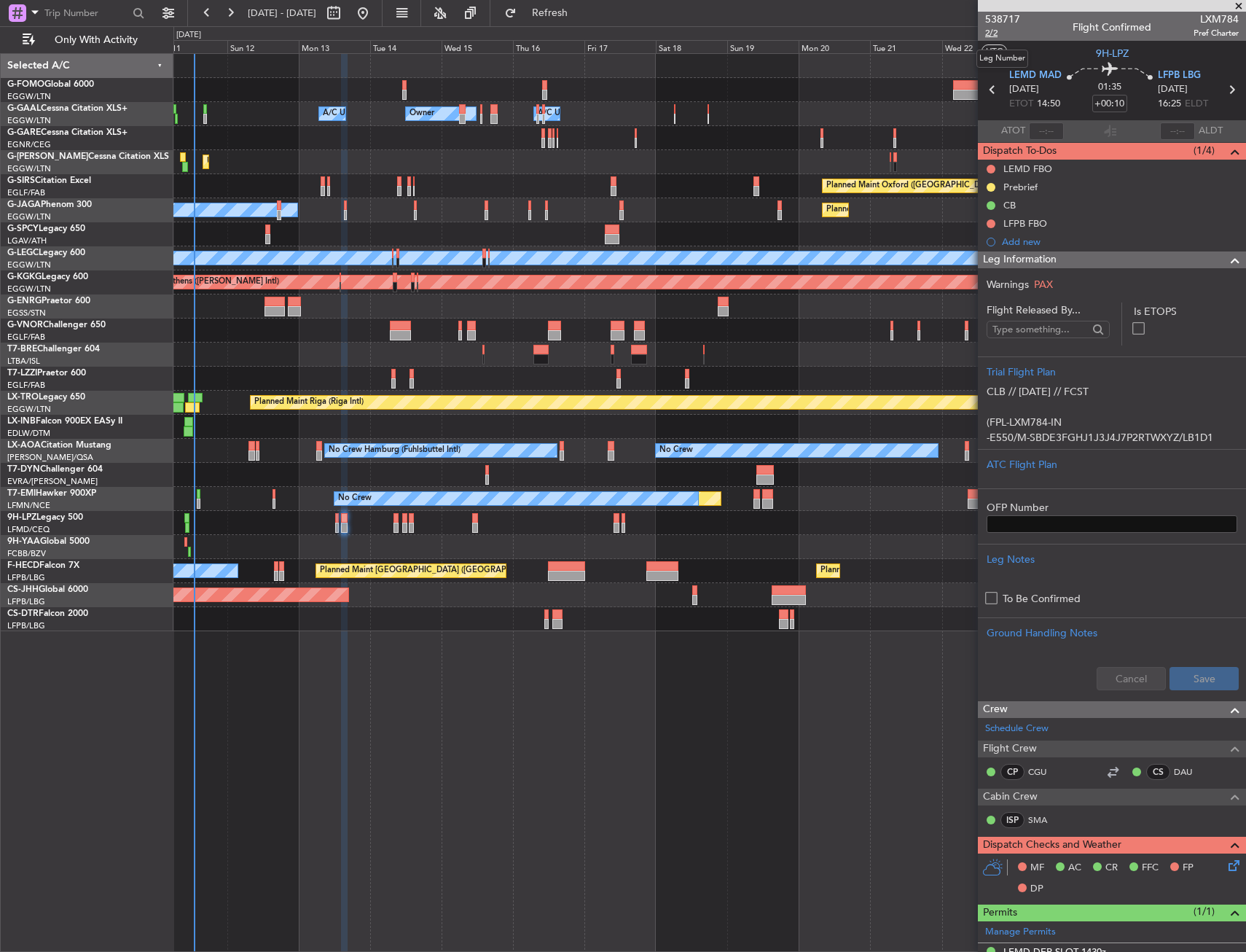
click at [999, 28] on span "2/2" at bounding box center [1002, 33] width 35 height 13
click at [1105, 257] on div "Leg Information" at bounding box center [1111, 260] width 268 height 17
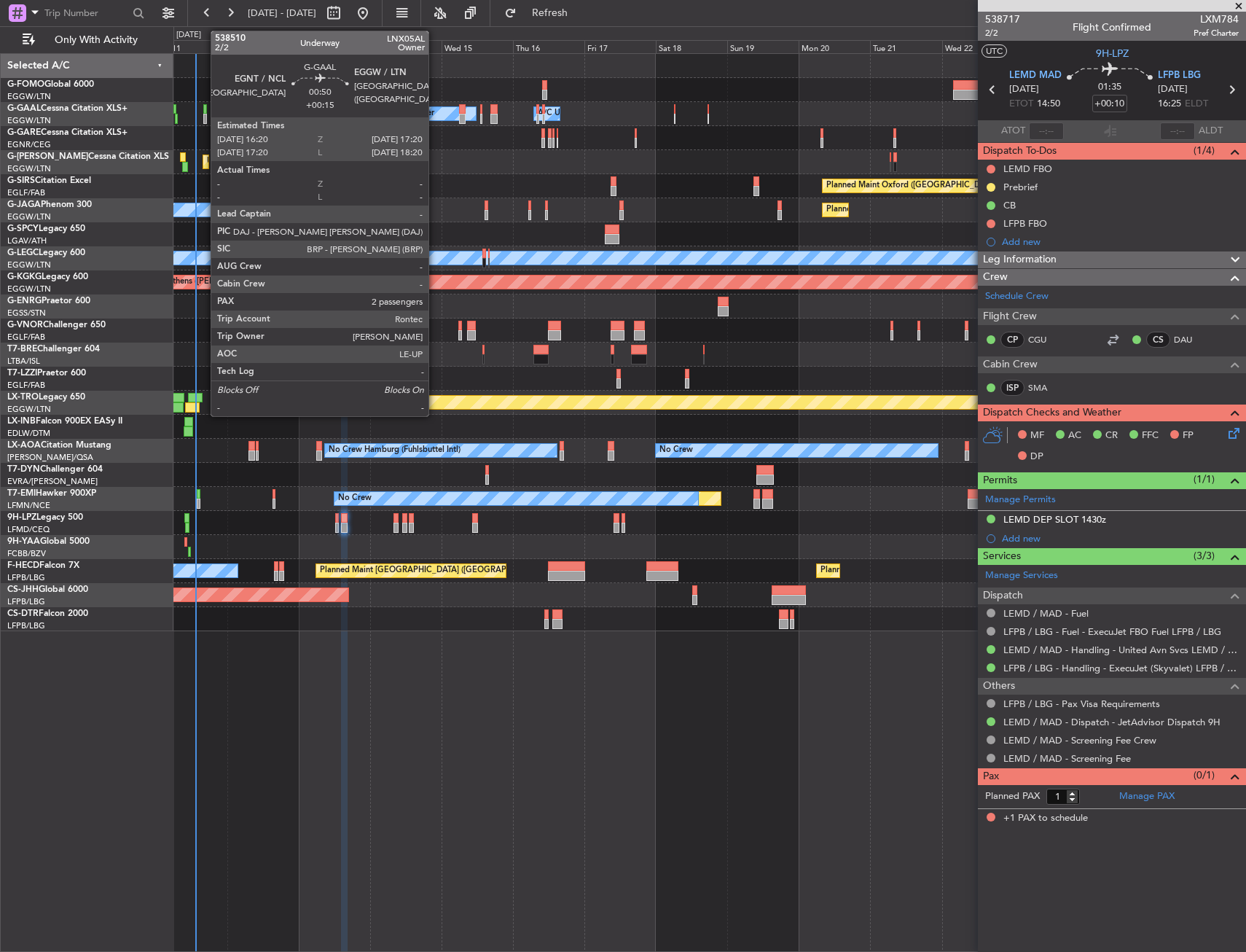
click at [203, 117] on div at bounding box center [205, 119] width 4 height 10
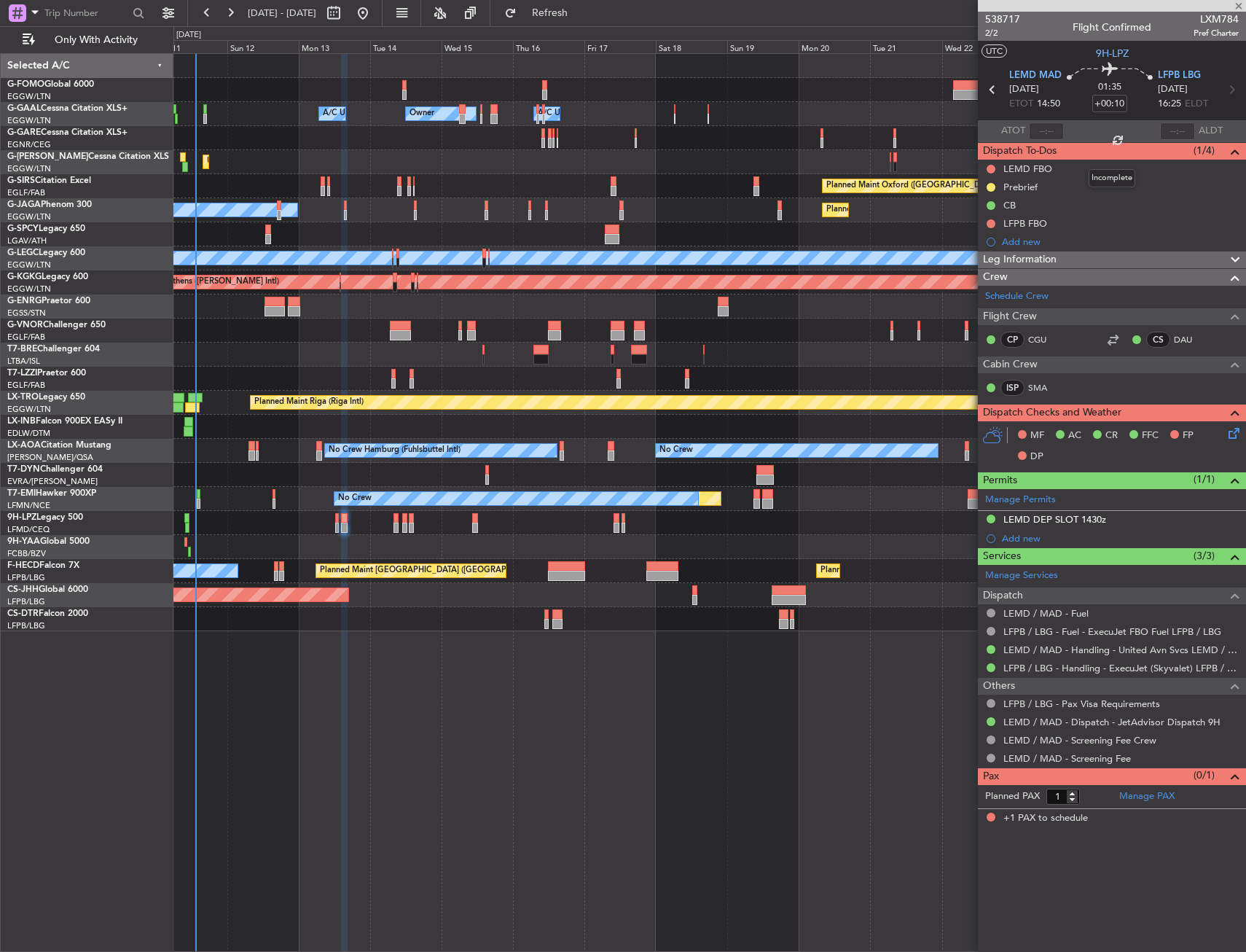
type input "+00:15"
type input "2"
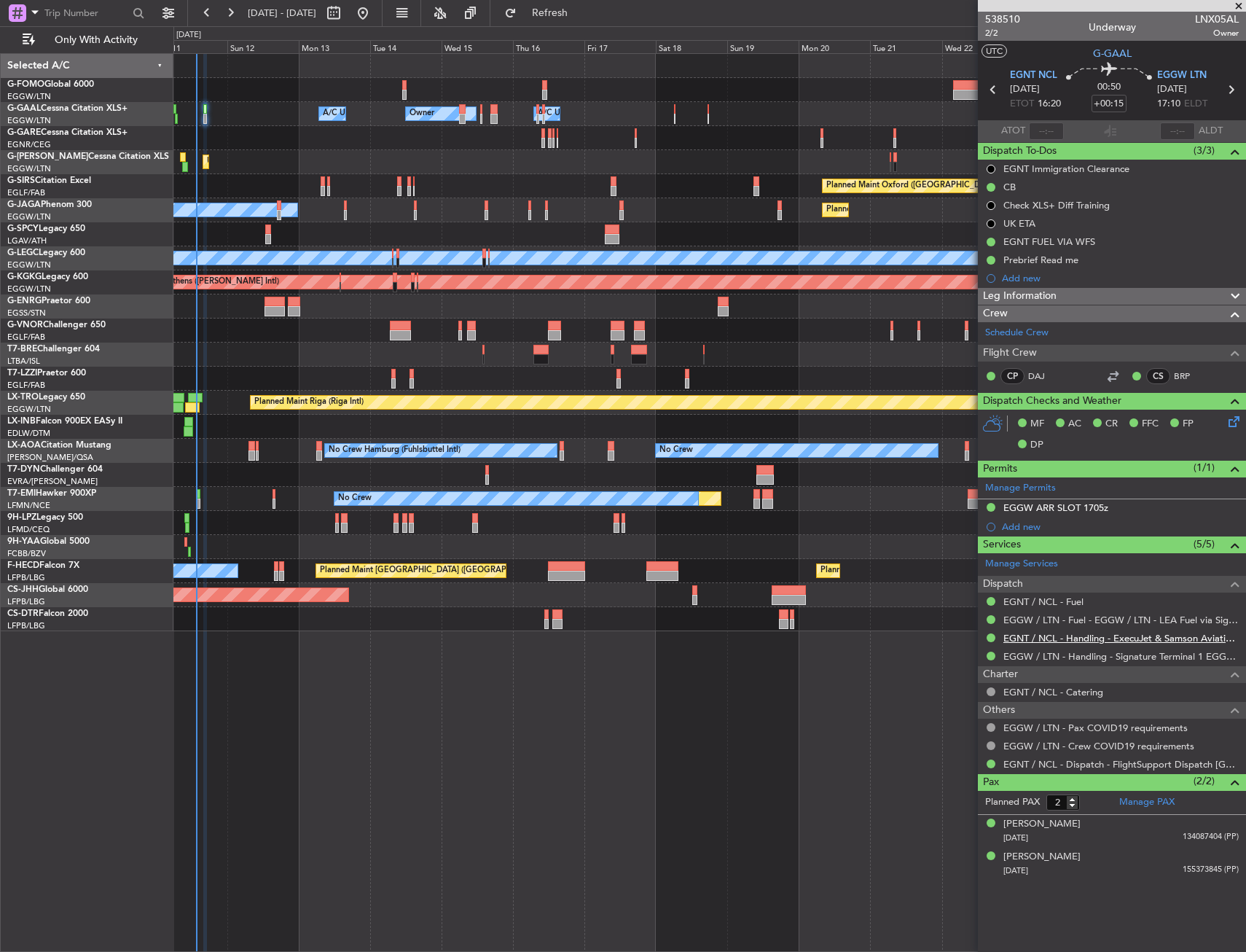
click at [1023, 632] on link "EGNT / NCL - Handling - ExecuJet & Samson Aviation Services [GEOGRAPHIC_DATA] /…" at bounding box center [1121, 638] width 236 height 13
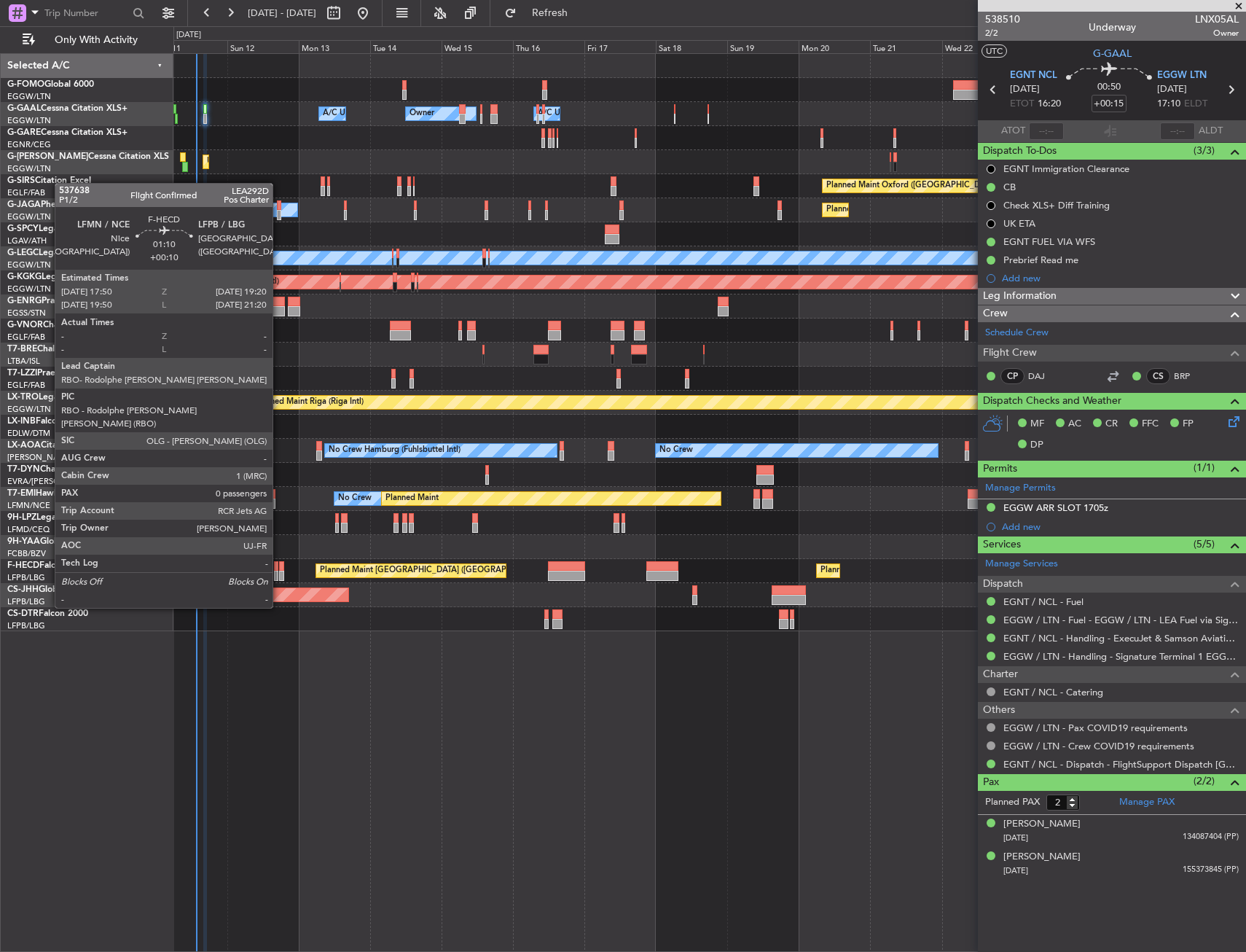
click at [279, 567] on div at bounding box center [281, 566] width 5 height 10
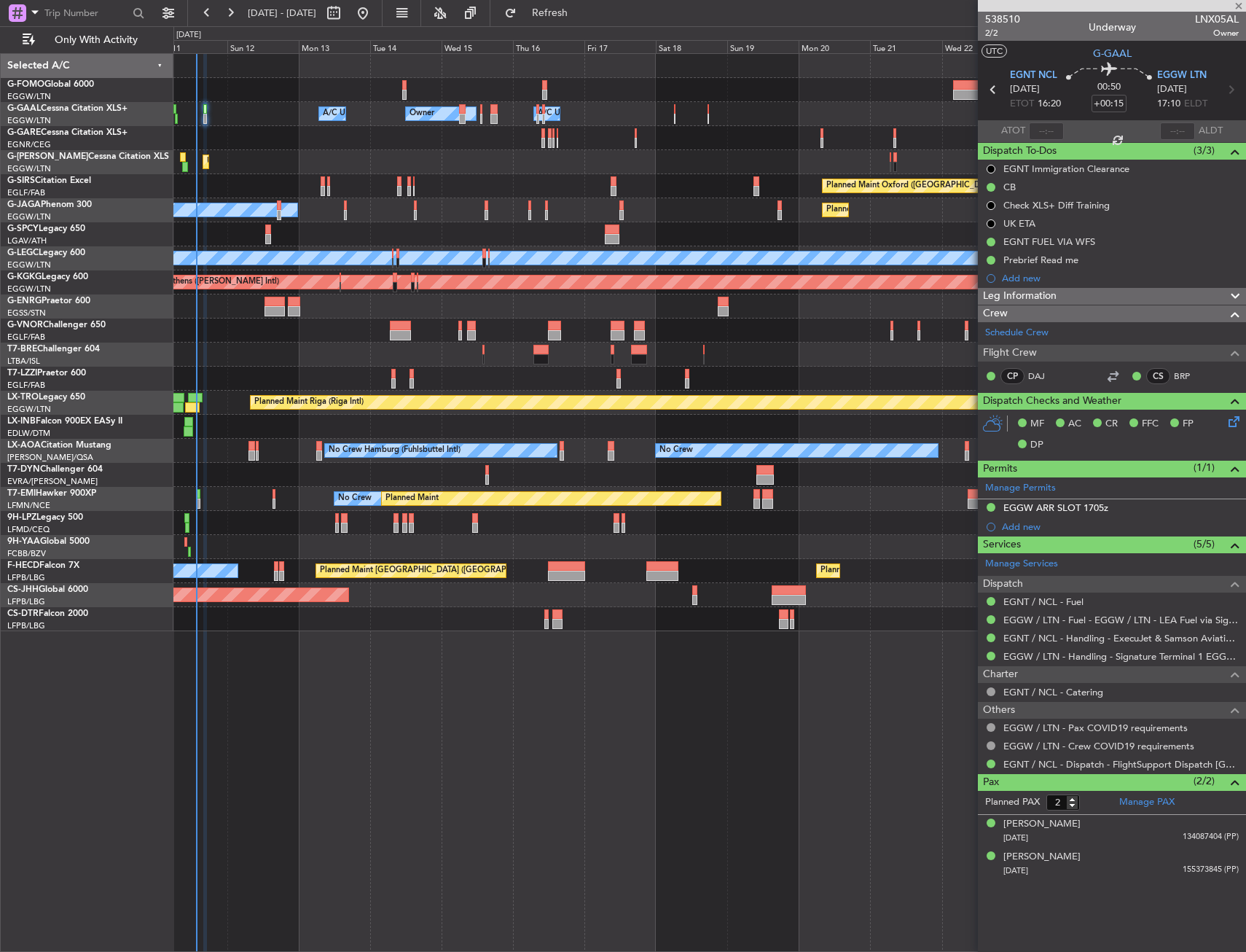
type input "+00:10"
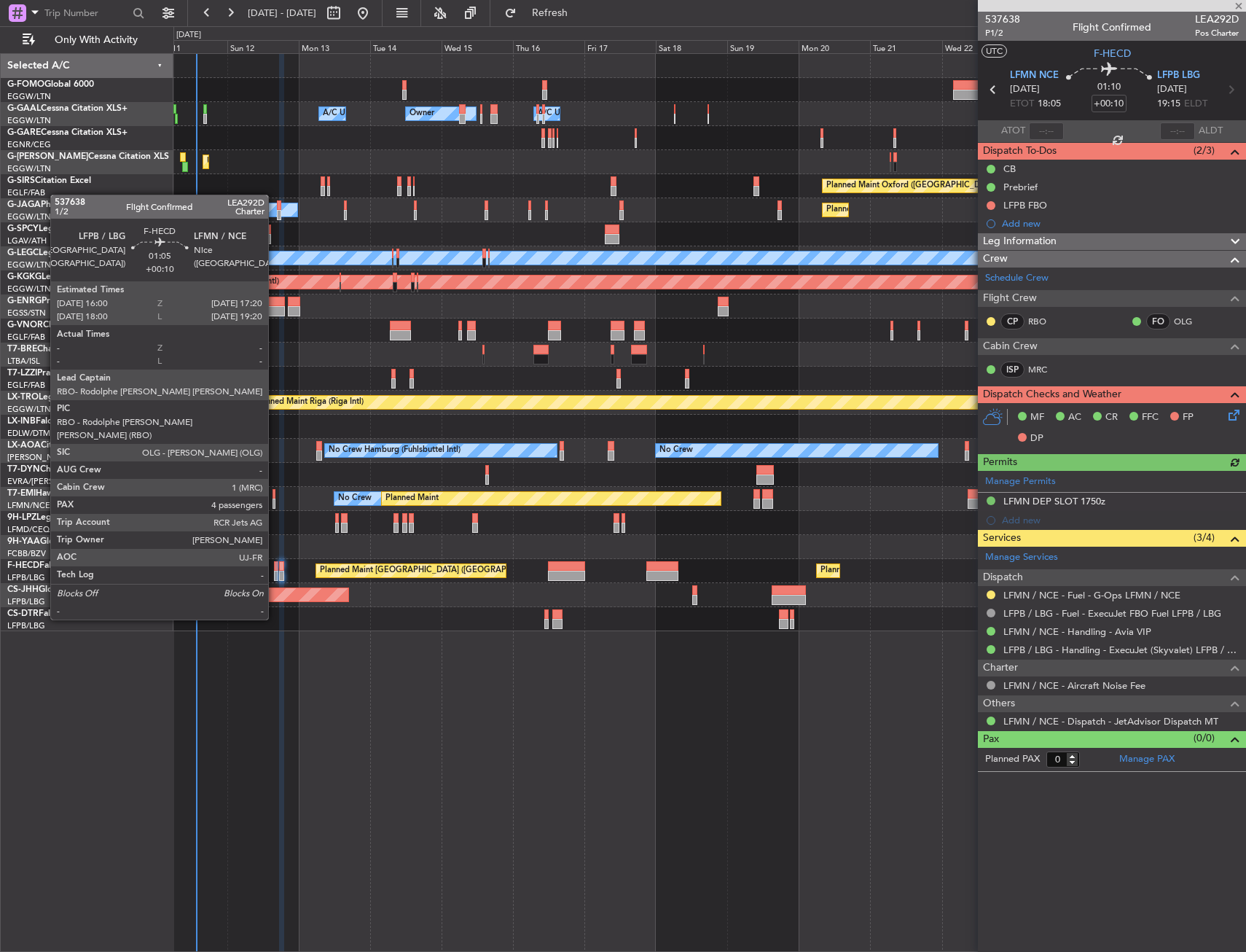
click at [278, 578] on div "Planned Maint [GEOGRAPHIC_DATA] ([GEOGRAPHIC_DATA]) No Crew Planned Maint [GEOG…" at bounding box center [709, 571] width 1072 height 24
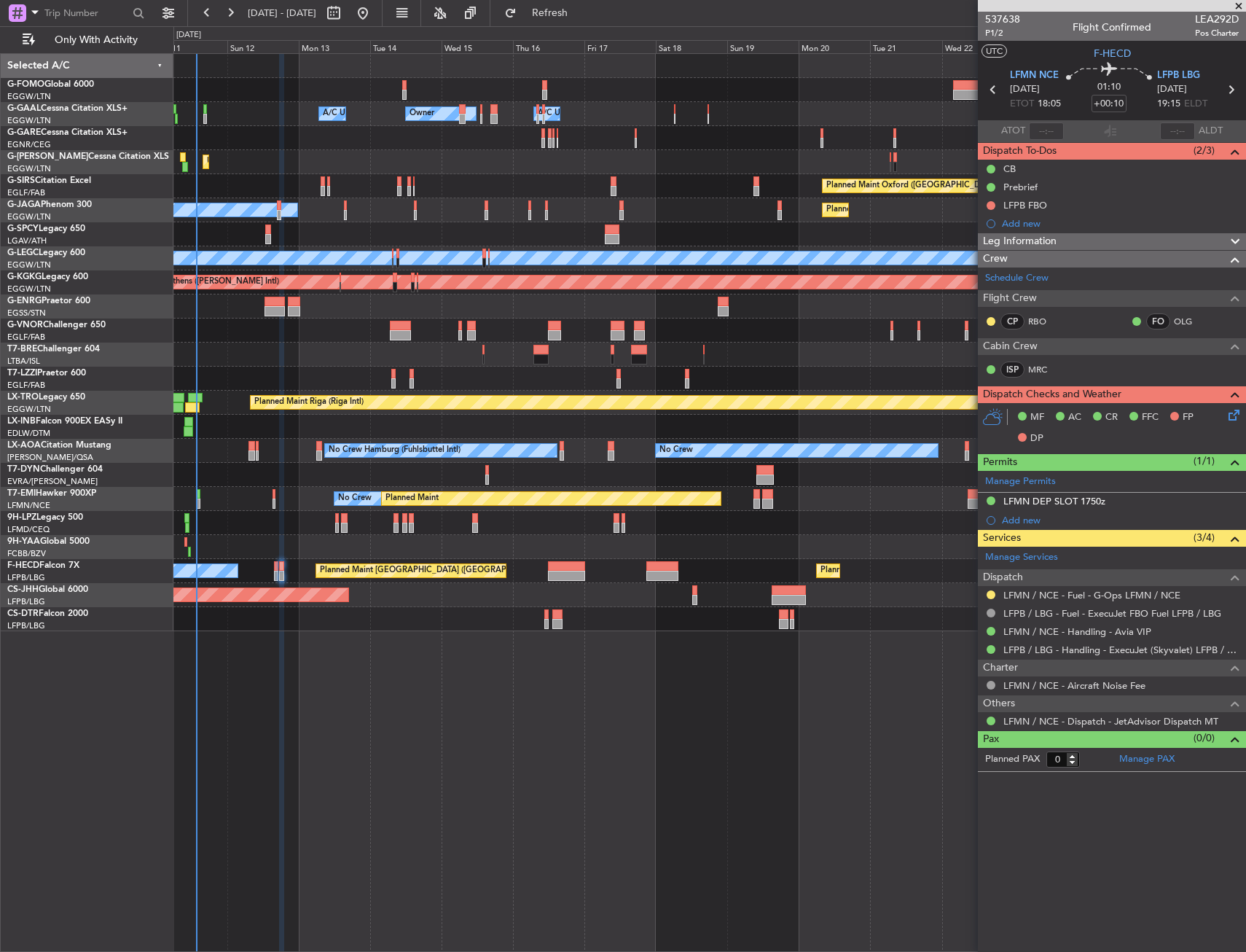
click at [1079, 594] on mat-tooltip-component "In Progress" at bounding box center [1112, 604] width 67 height 39
click at [1040, 594] on link "LFMN / NCE - Fuel - G-Ops LFMN / NCE" at bounding box center [1091, 594] width 177 height 13
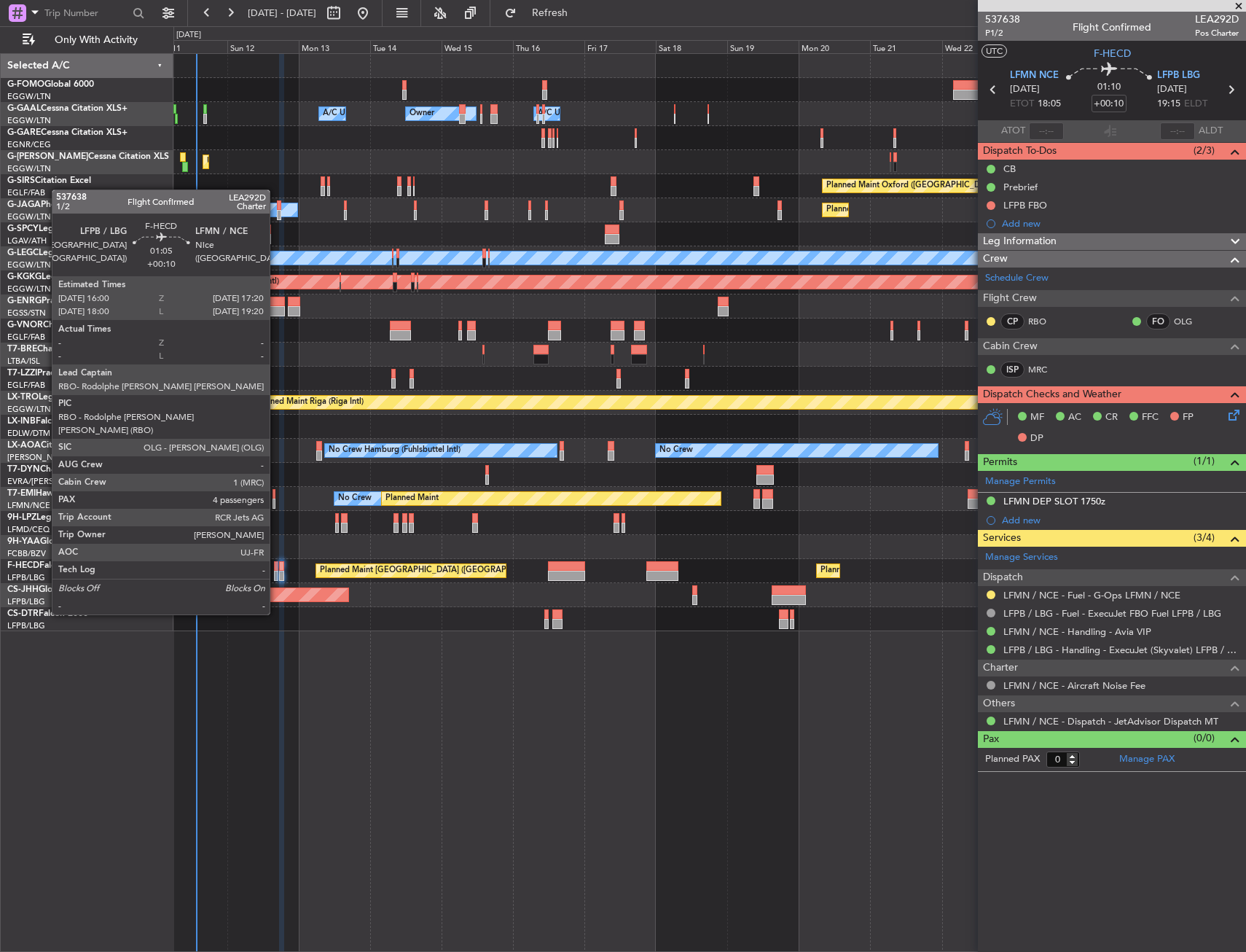
click at [276, 574] on div at bounding box center [276, 576] width 4 height 10
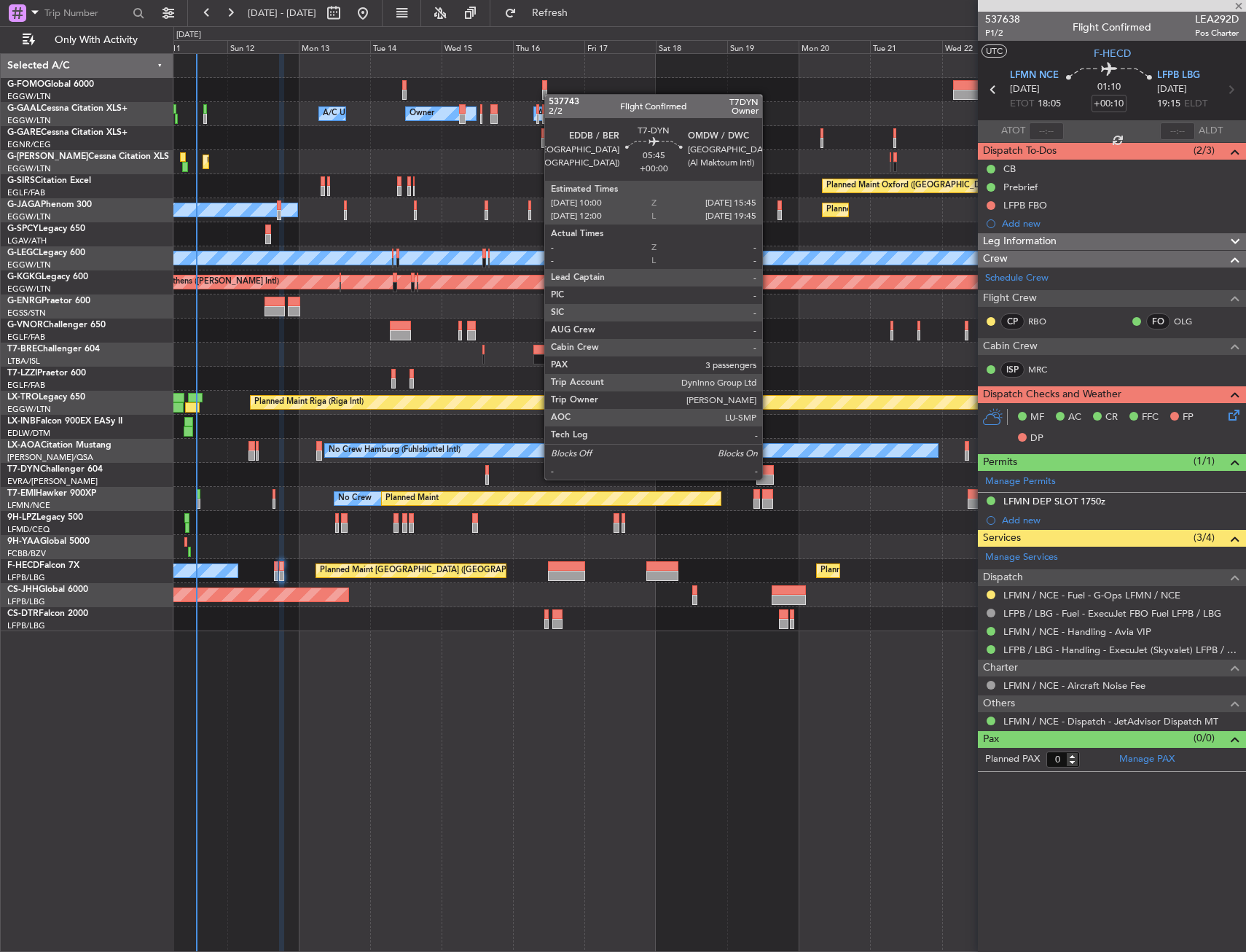
type input "4"
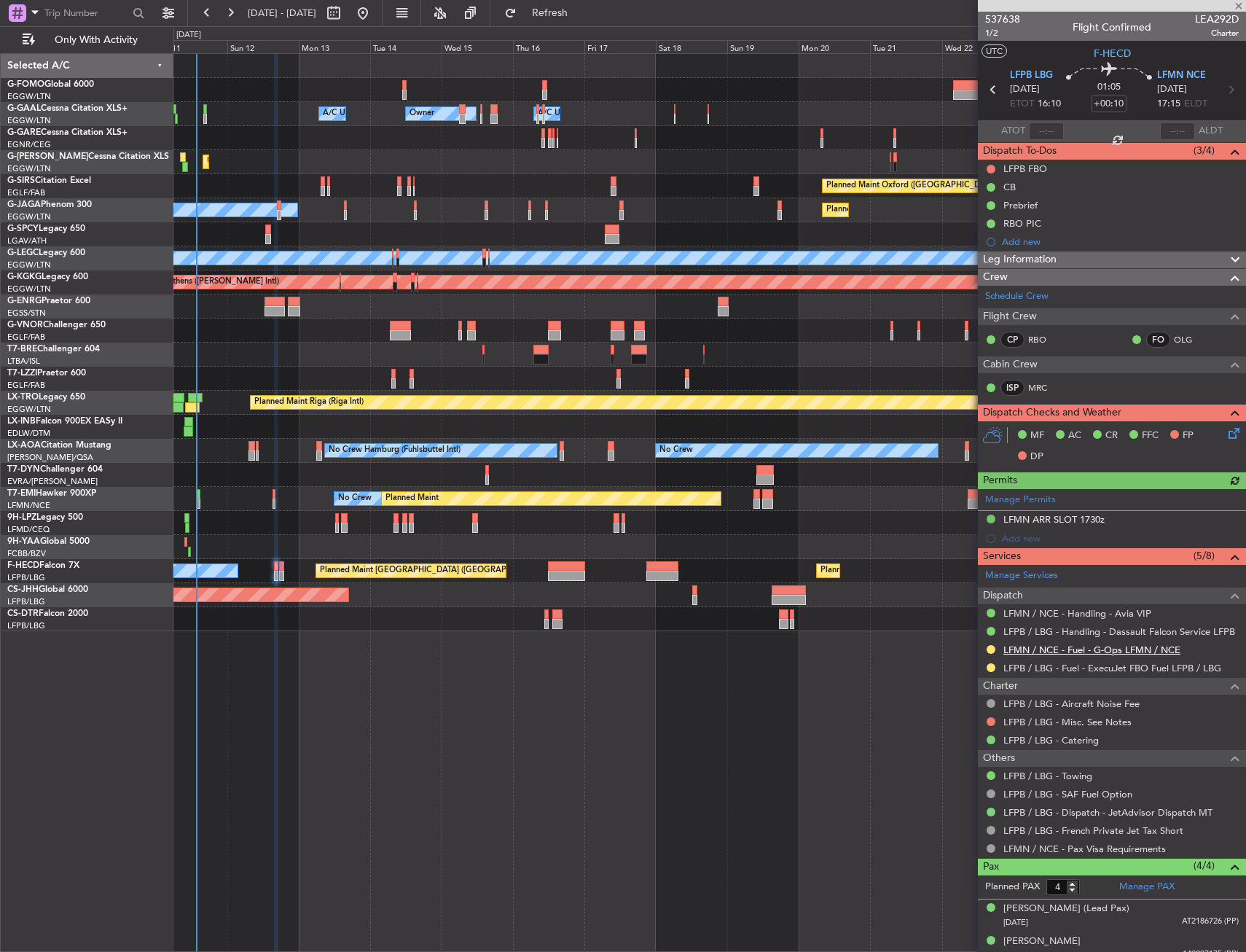
click at [1024, 650] on link "LFMN / NCE - Fuel - G-Ops LFMN / NCE" at bounding box center [1091, 650] width 177 height 13
click at [572, 4] on button "Refresh" at bounding box center [541, 13] width 87 height 24
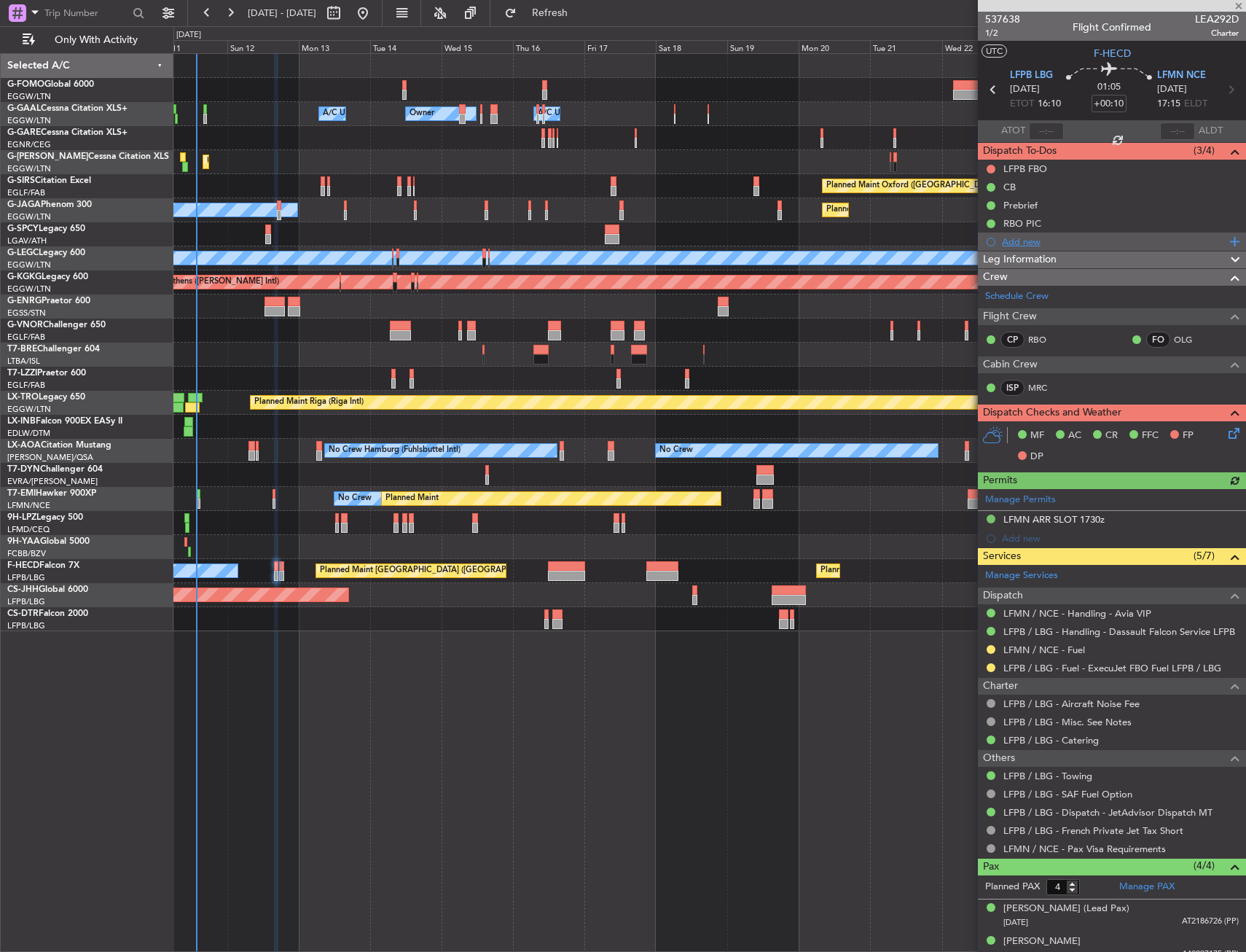
click at [1024, 242] on div "Add new" at bounding box center [1114, 242] width 224 height 13
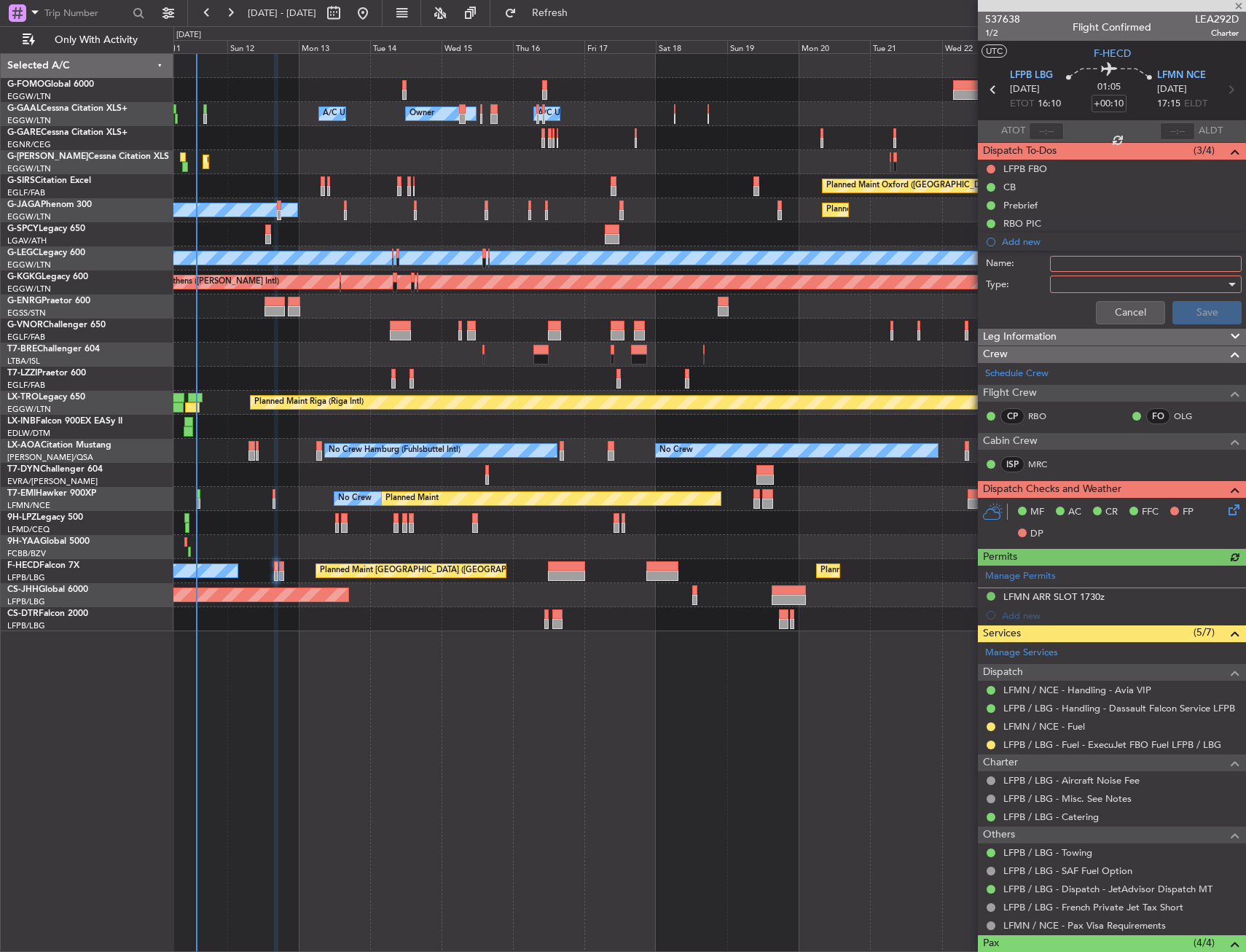
click at [1076, 262] on input "Name:" at bounding box center [1145, 264] width 191 height 16
type input "LFMN FUEL VIA HADID"
click at [1093, 286] on div at bounding box center [1140, 284] width 169 height 22
click at [1080, 318] on span "Generic" at bounding box center [1139, 314] width 170 height 22
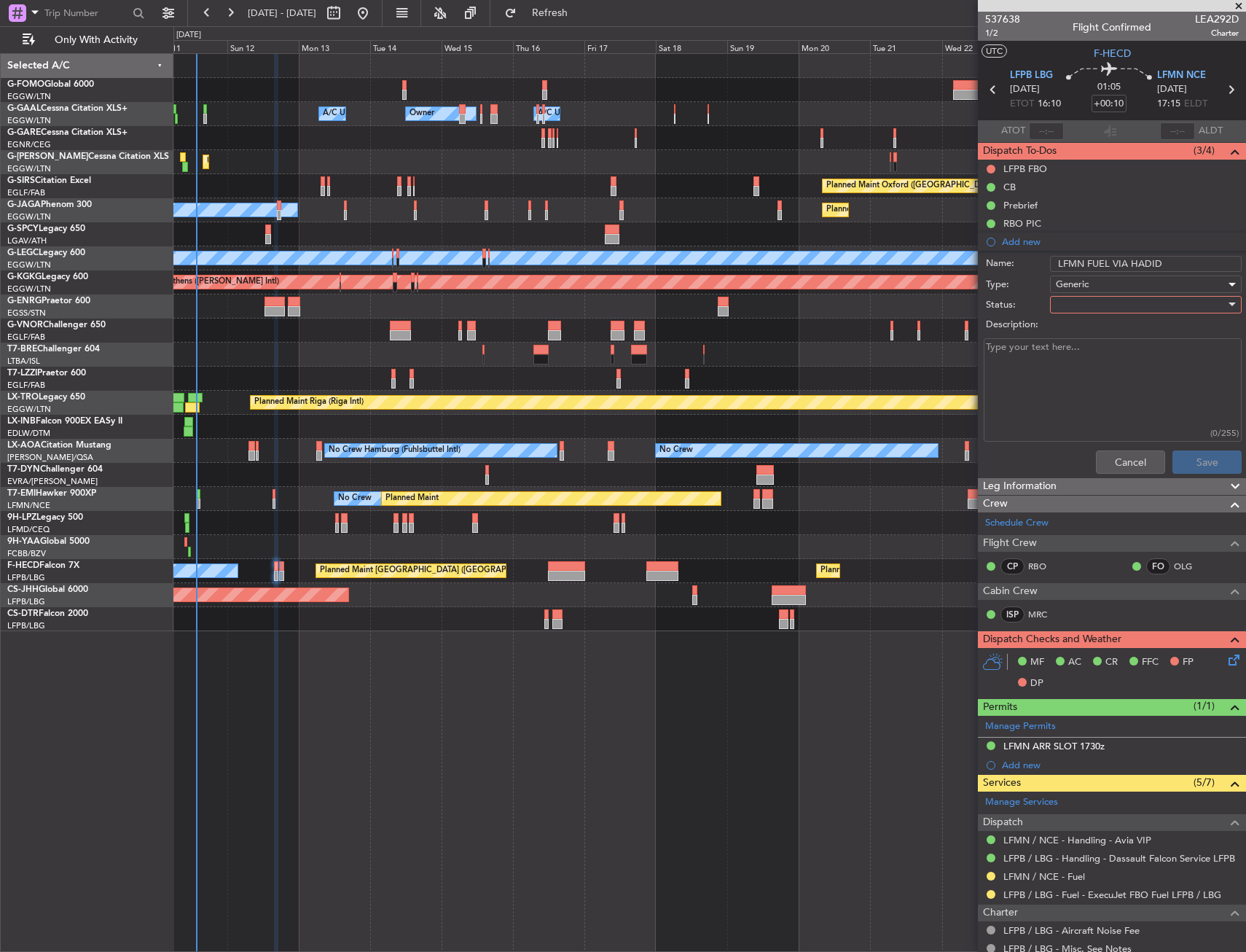
click at [1077, 304] on div at bounding box center [1140, 304] width 169 height 22
click at [1090, 355] on span "In Progress" at bounding box center [1139, 356] width 170 height 22
click at [1173, 467] on button "Save" at bounding box center [1207, 463] width 69 height 24
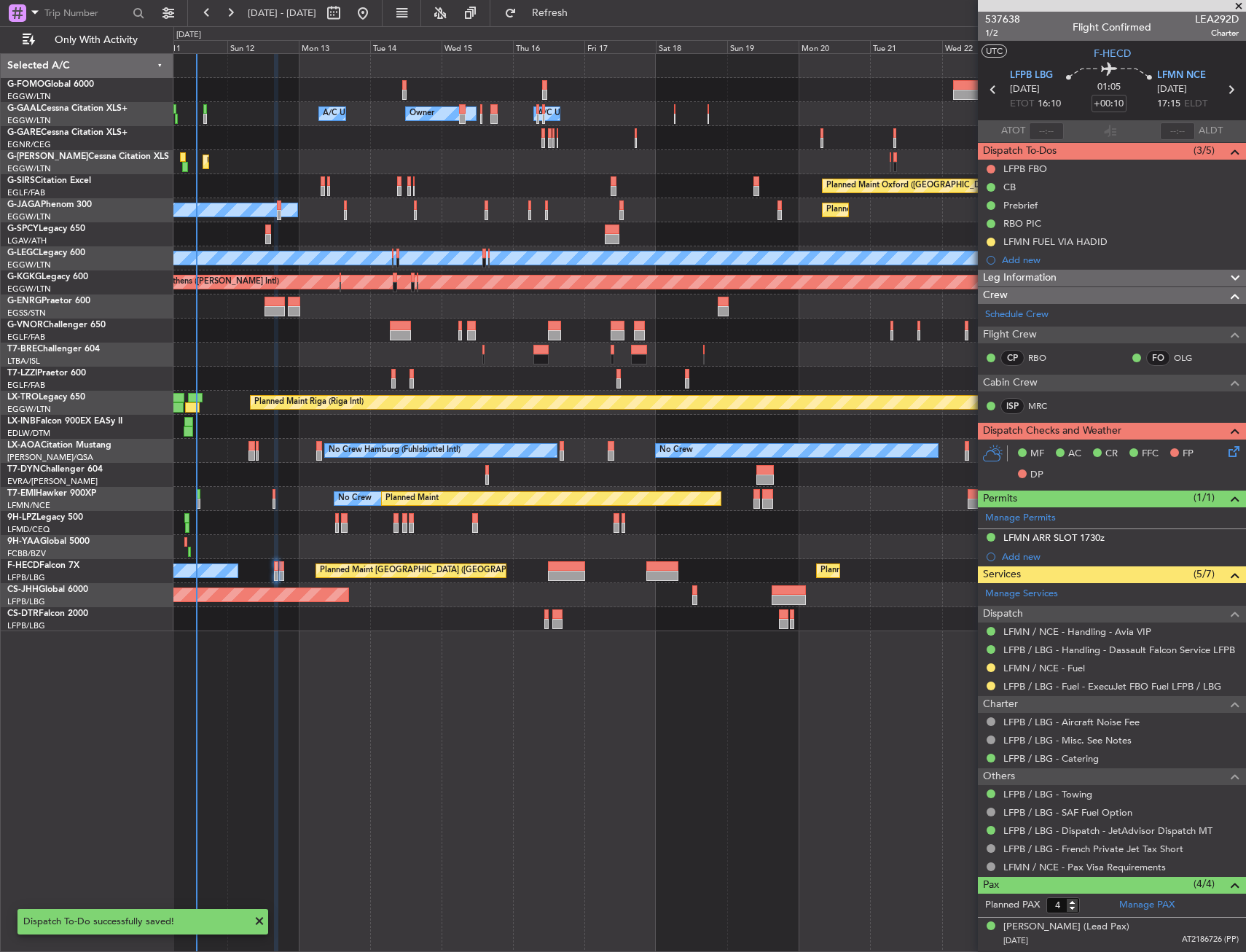
click at [278, 567] on div "Planned Maint [GEOGRAPHIC_DATA] ([GEOGRAPHIC_DATA]) No Crew Planned Maint [GEOG…" at bounding box center [709, 571] width 1072 height 24
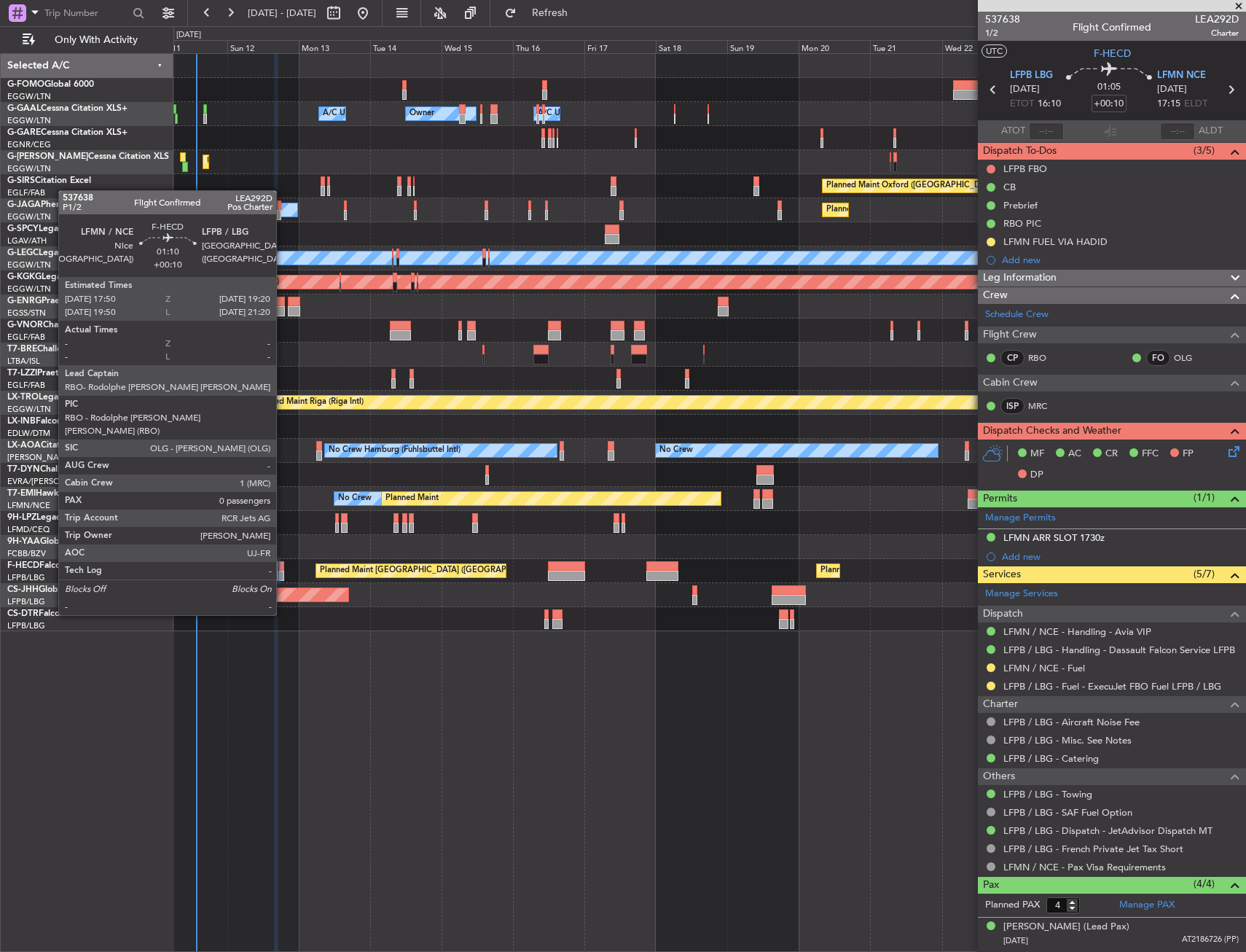
click at [282, 575] on div at bounding box center [281, 576] width 5 height 10
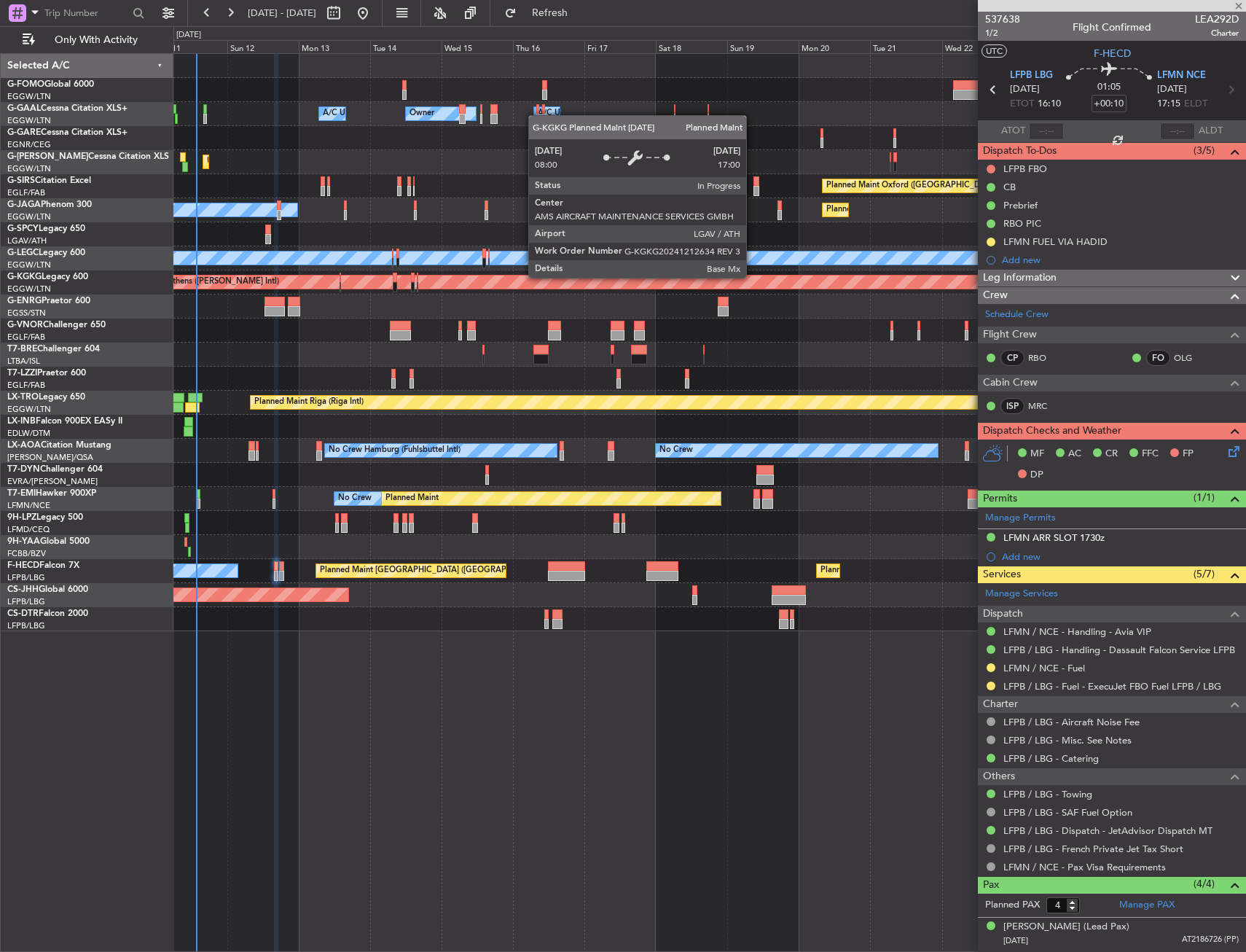
type input "0"
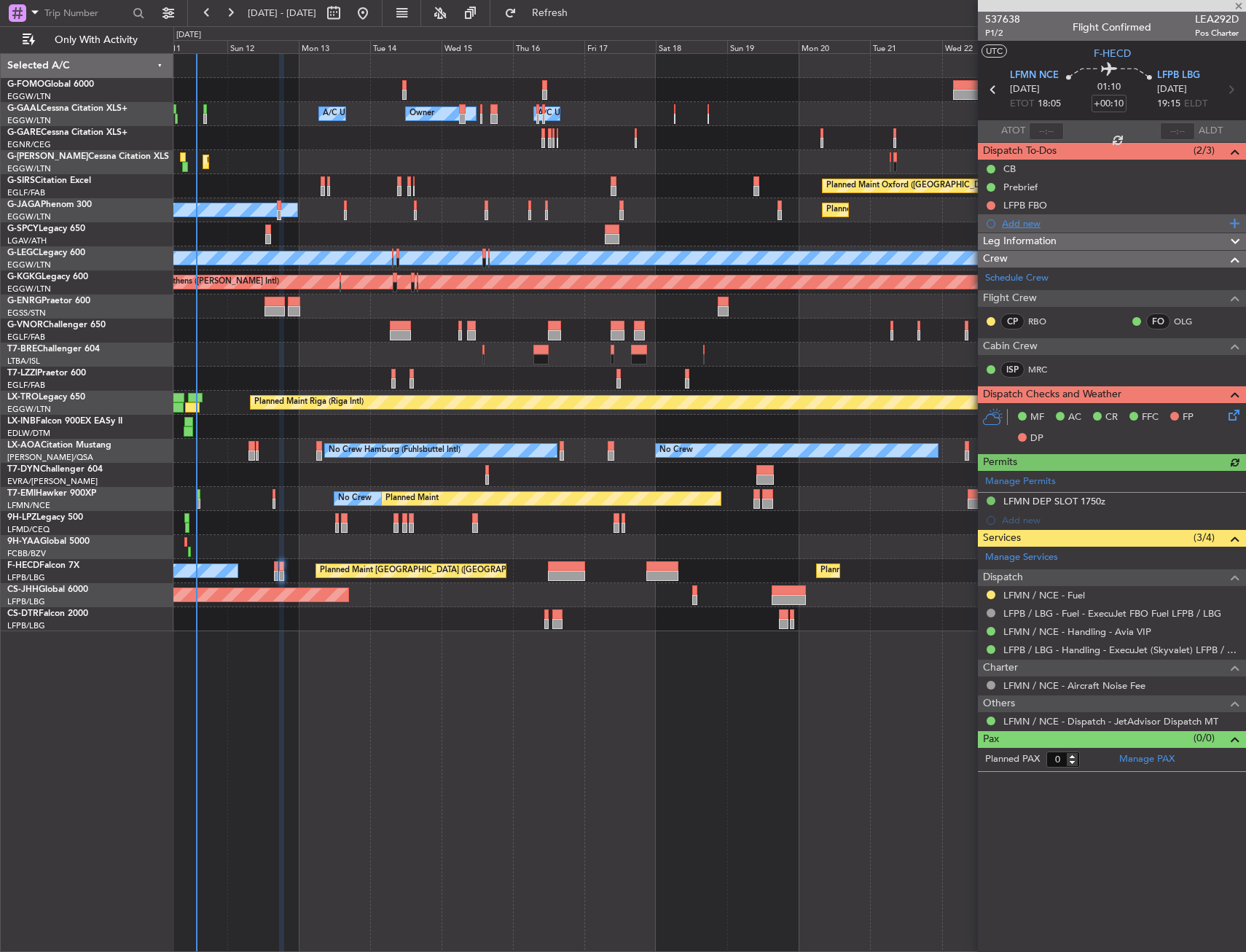
click at [1030, 221] on div "Add new" at bounding box center [1114, 223] width 224 height 13
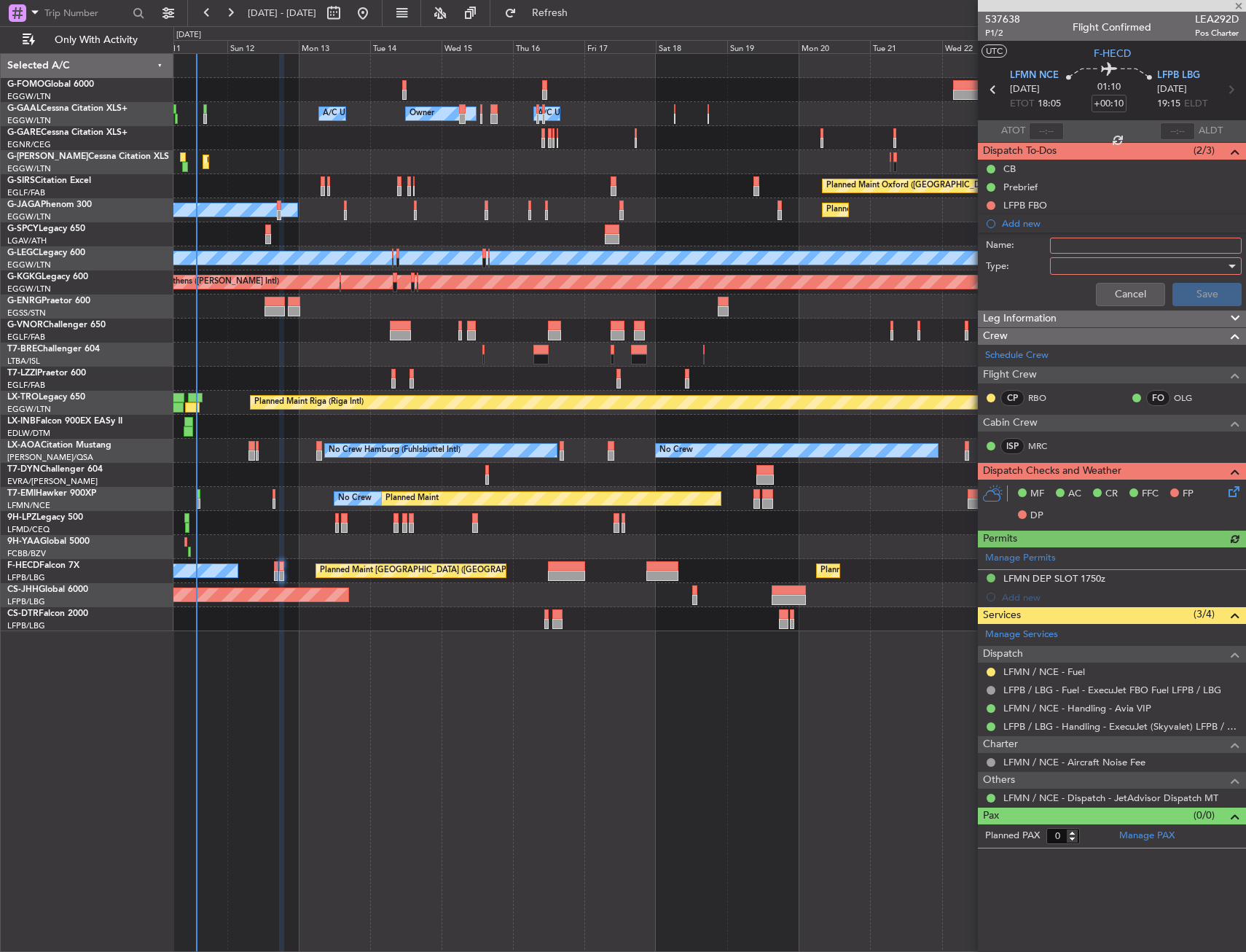
click at [1078, 241] on input "Name:" at bounding box center [1145, 246] width 191 height 16
type input "LFMN FUEL VIA HADID"
click at [1143, 267] on div at bounding box center [1140, 265] width 169 height 22
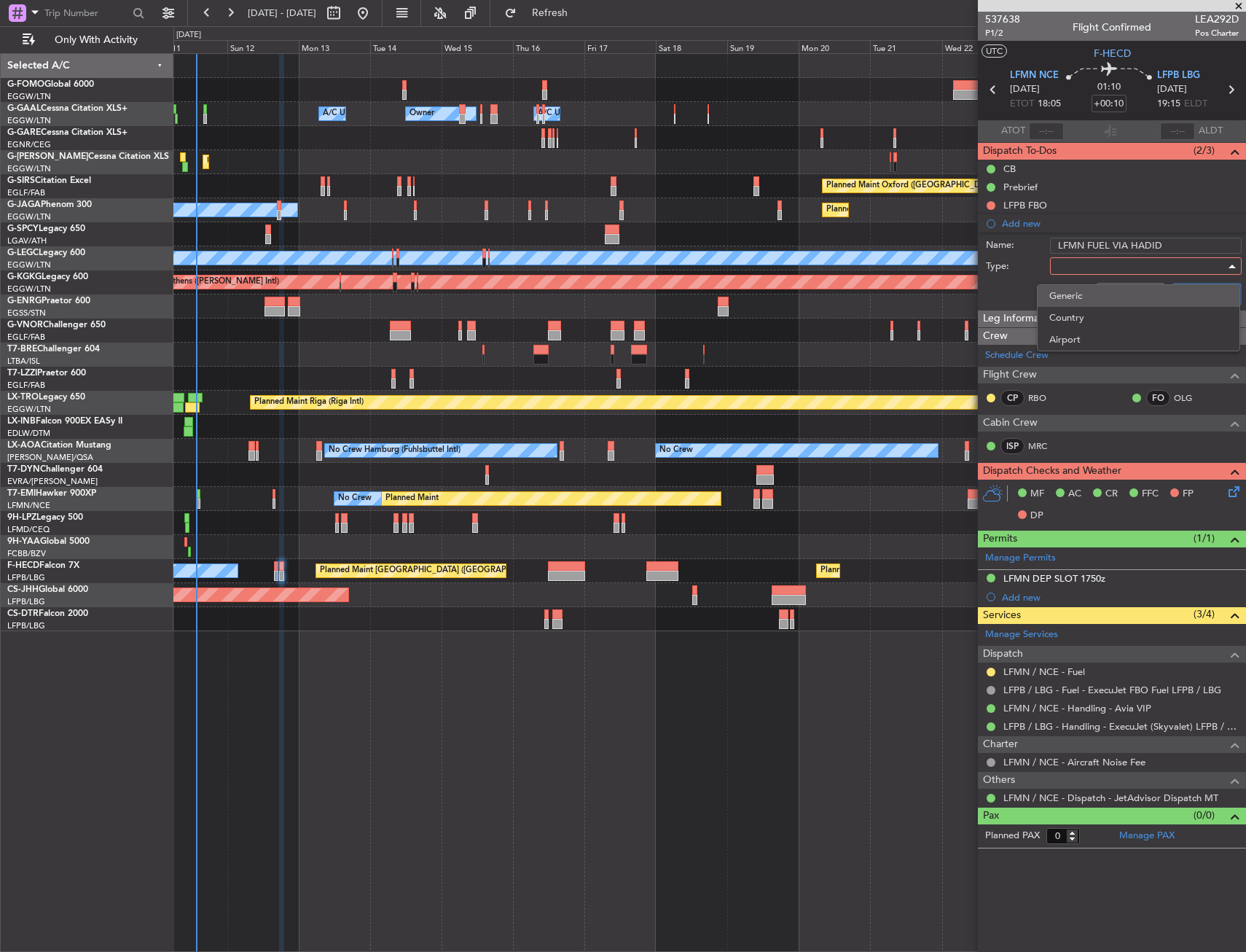
click at [1066, 304] on span "Generic" at bounding box center [1138, 296] width 178 height 22
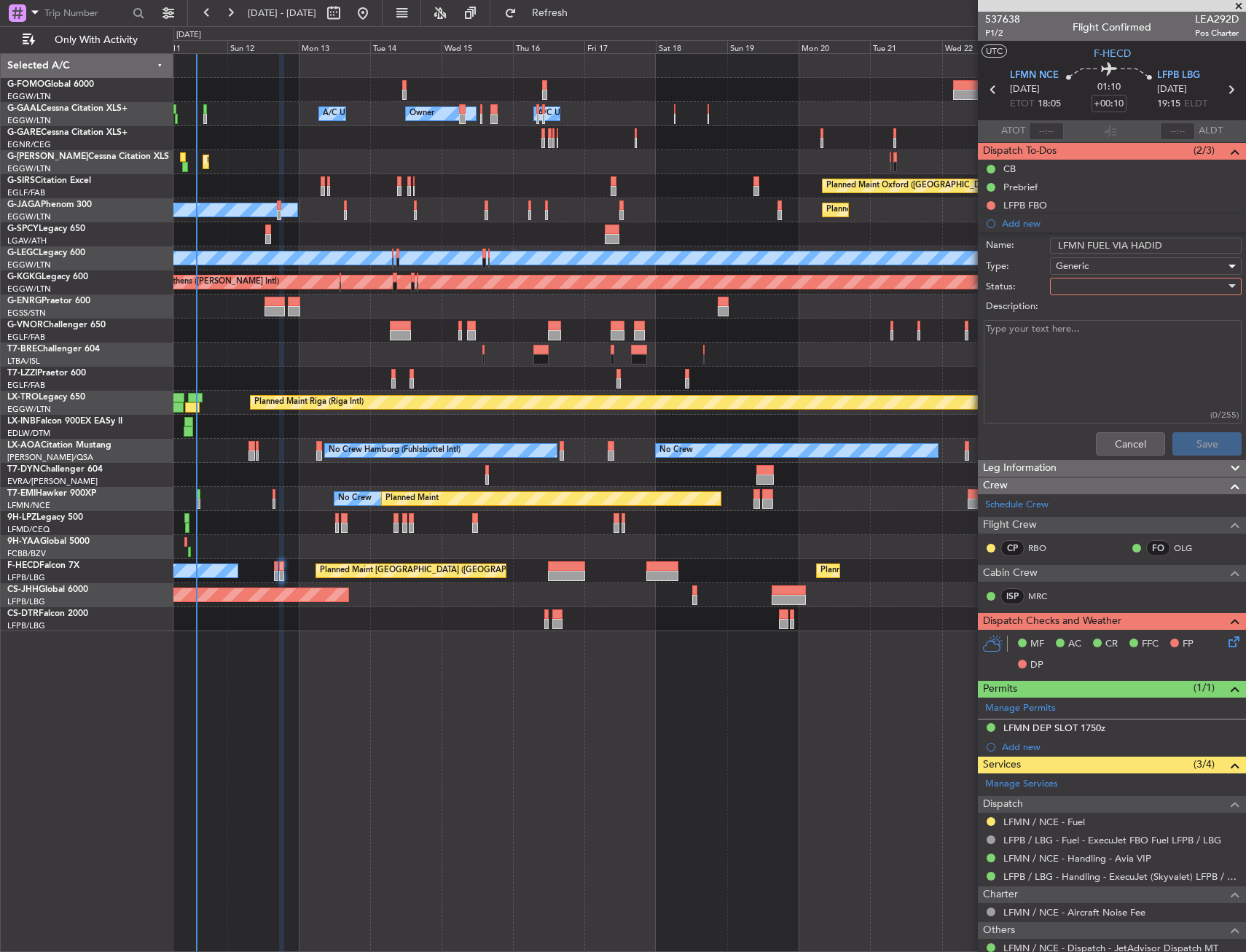
click at [1065, 294] on div at bounding box center [1140, 286] width 169 height 22
click at [1062, 331] on span "In Progress" at bounding box center [1139, 338] width 170 height 22
click at [1179, 451] on button "Save" at bounding box center [1207, 444] width 69 height 24
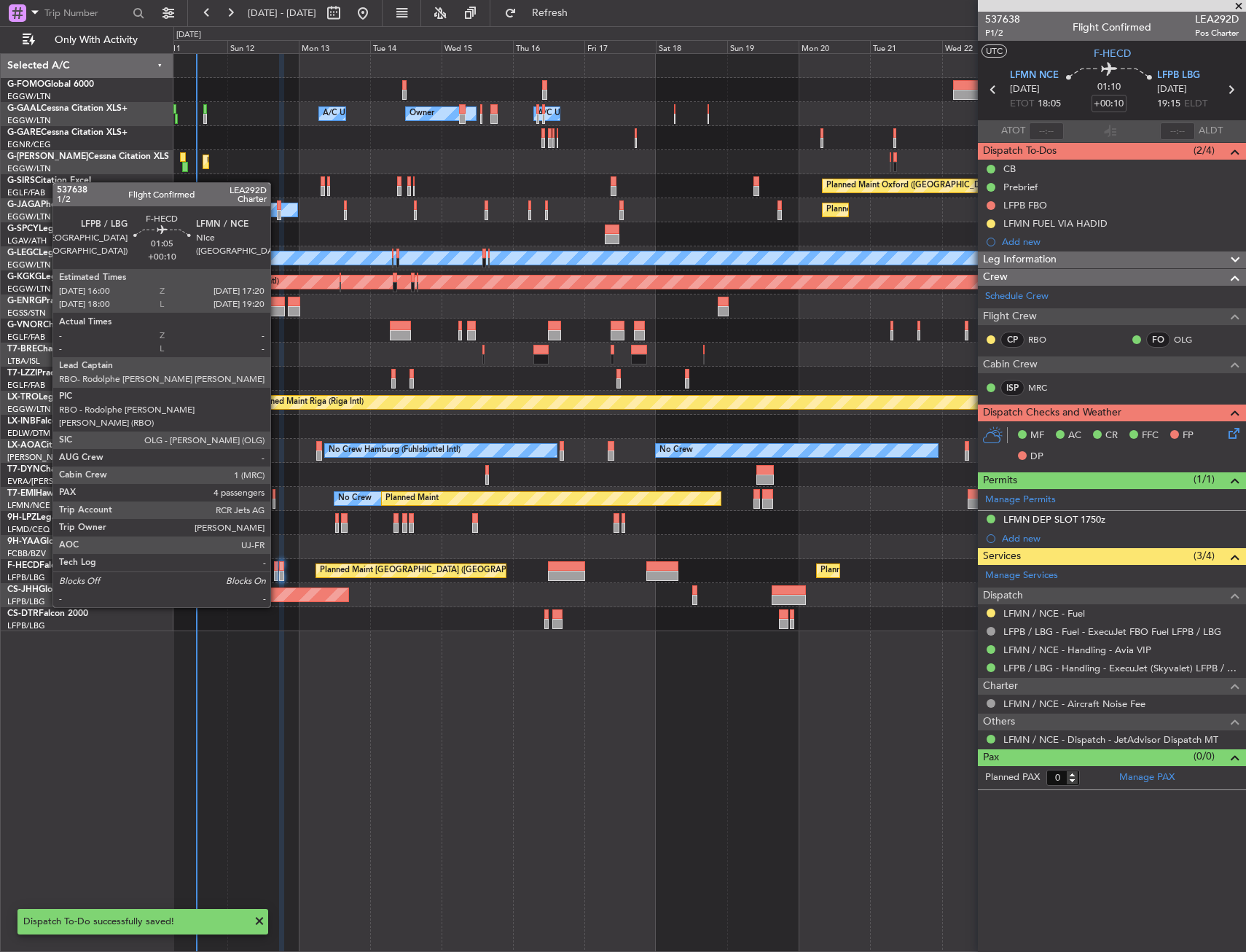
click at [277, 567] on div at bounding box center [276, 566] width 4 height 10
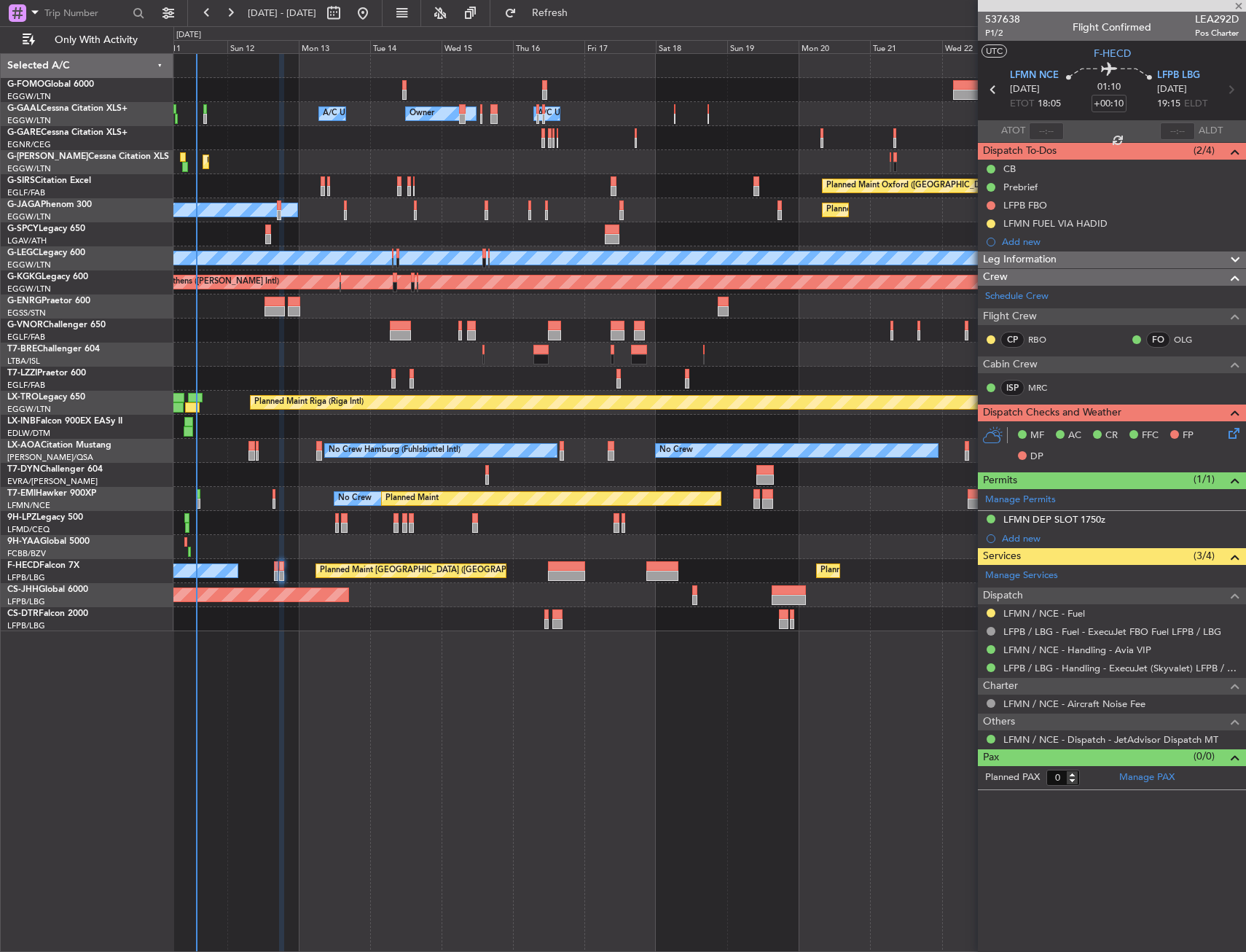
type input "4"
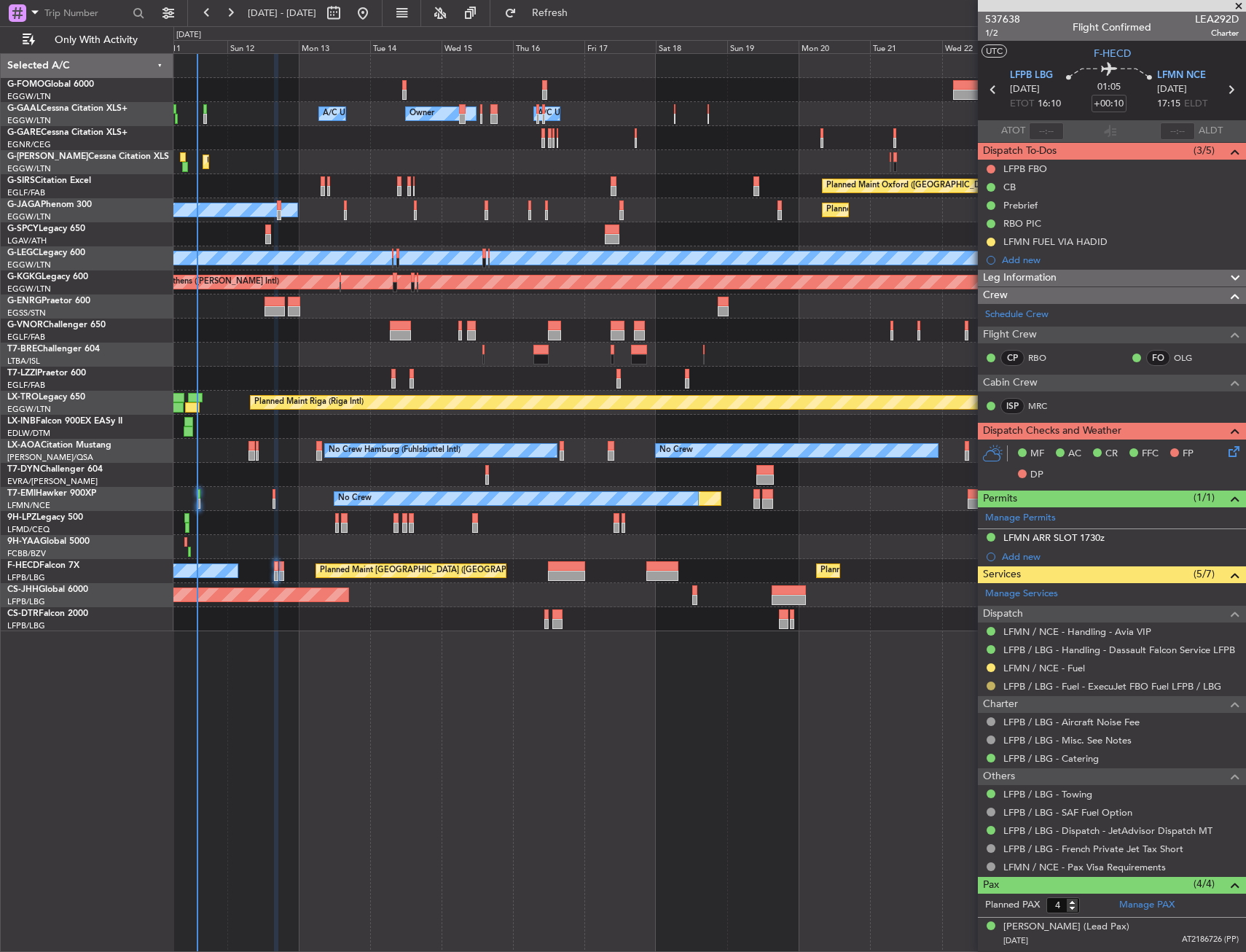
click at [988, 686] on button at bounding box center [990, 686] width 9 height 9
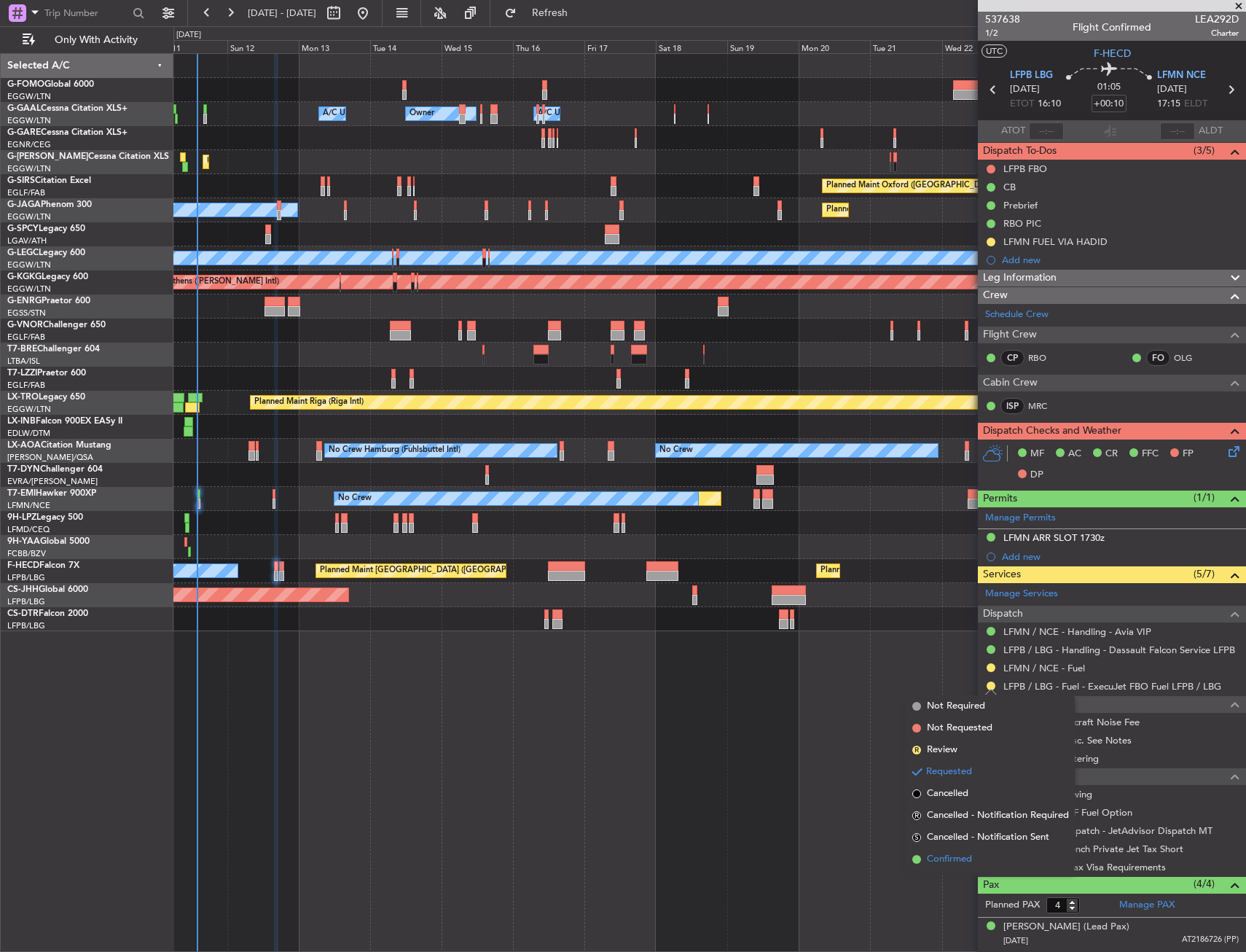
click at [964, 853] on span "Confirmed" at bounding box center [950, 859] width 46 height 15
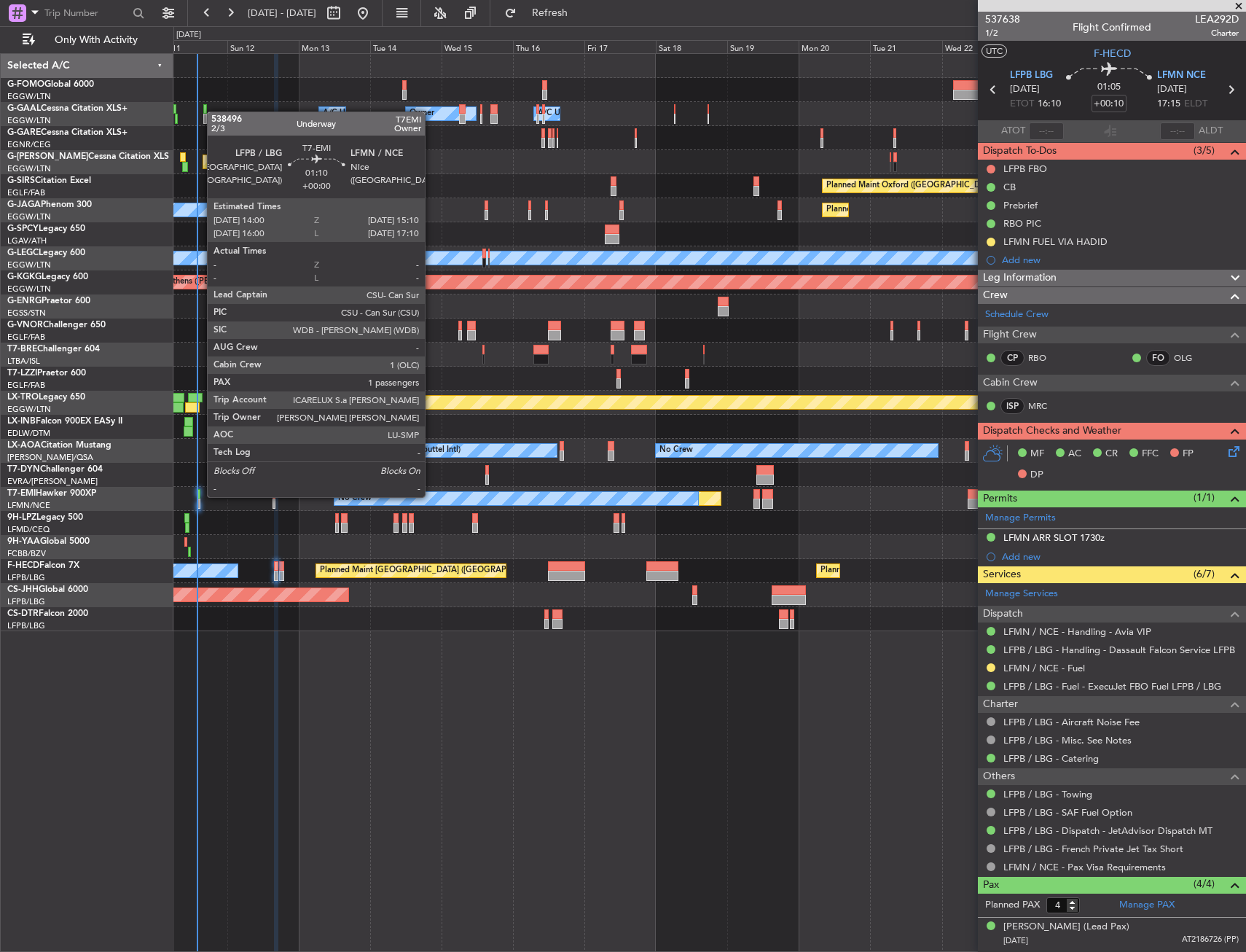
click at [200, 495] on div at bounding box center [199, 494] width 4 height 10
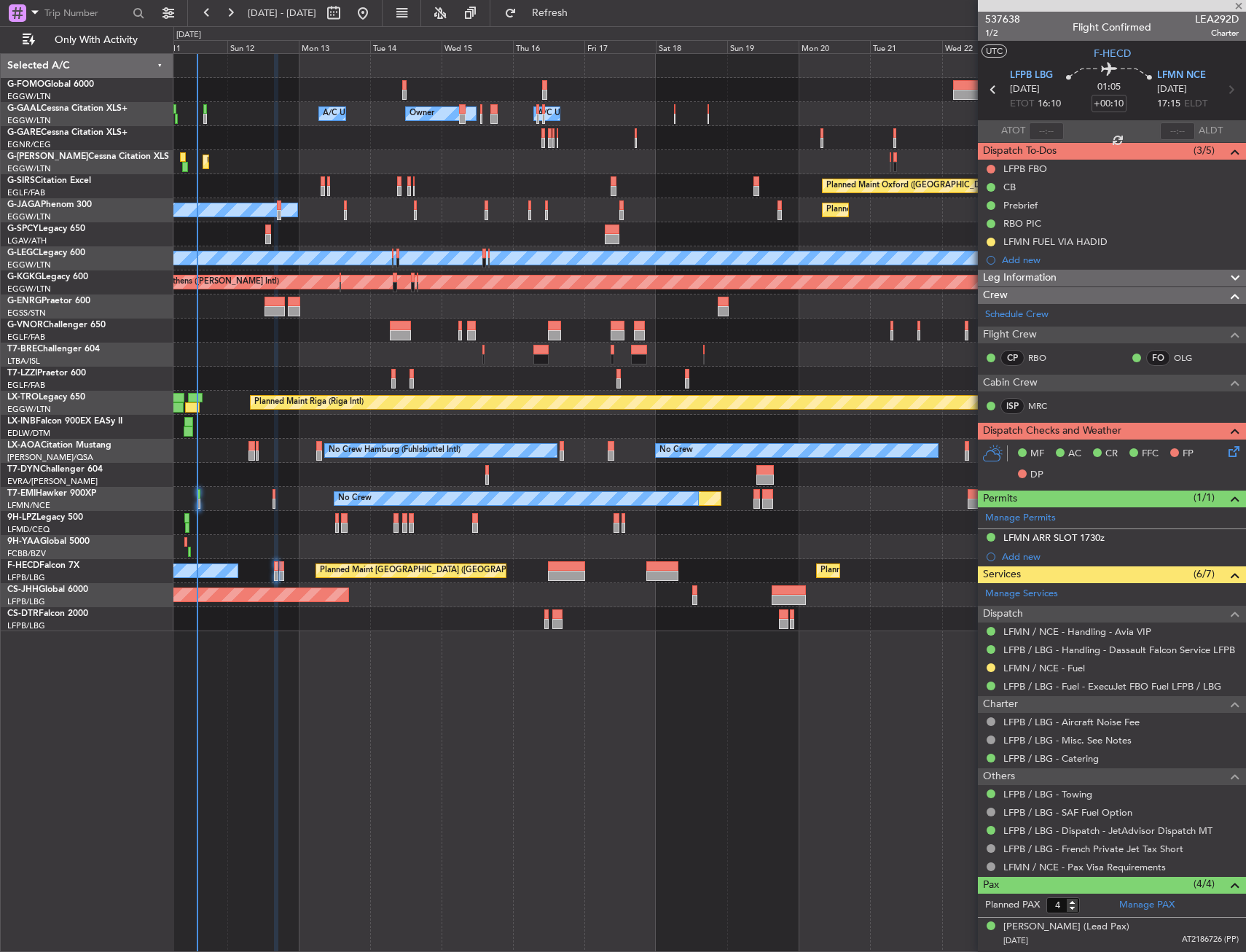
type input "1"
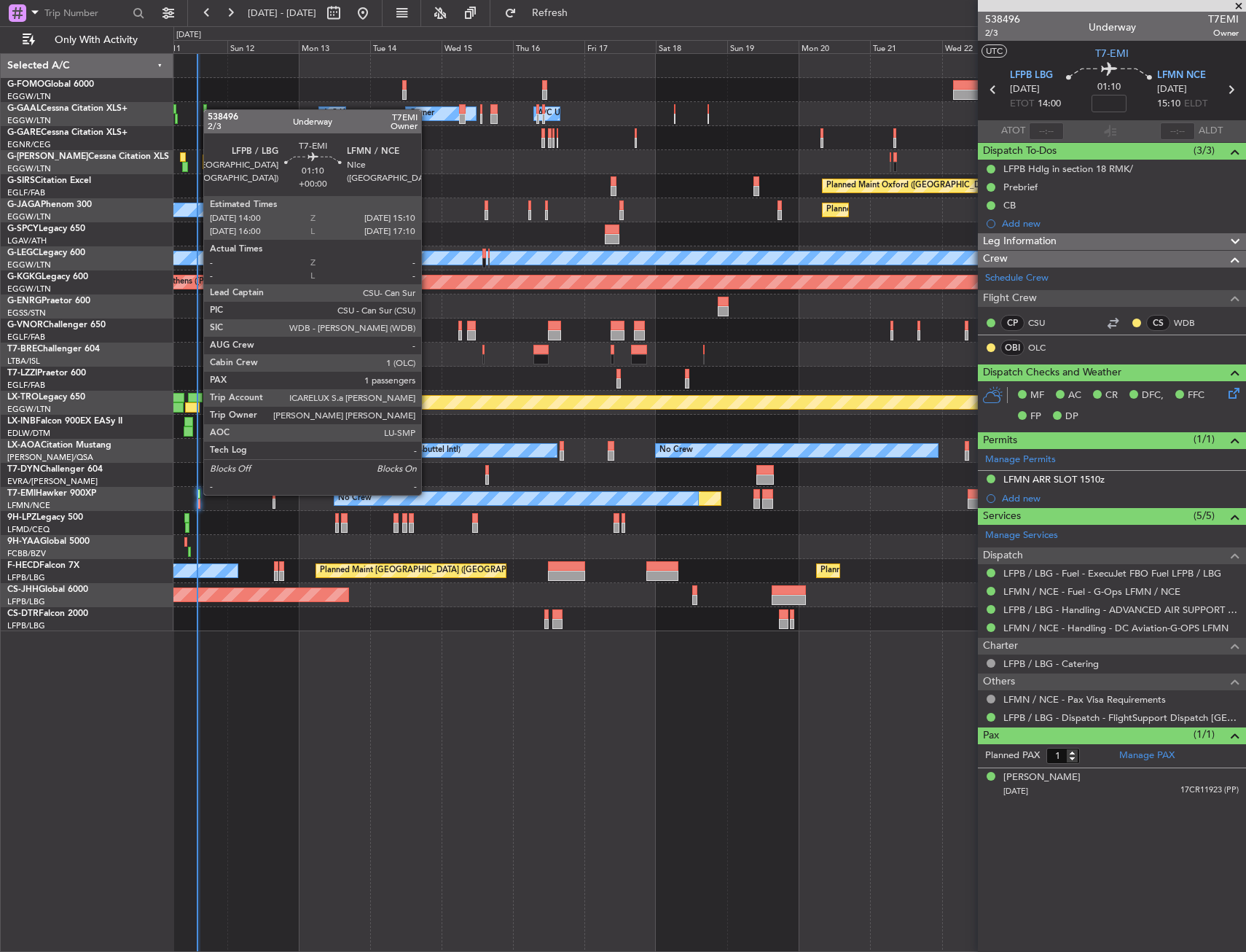
click at [197, 493] on div at bounding box center [199, 494] width 4 height 10
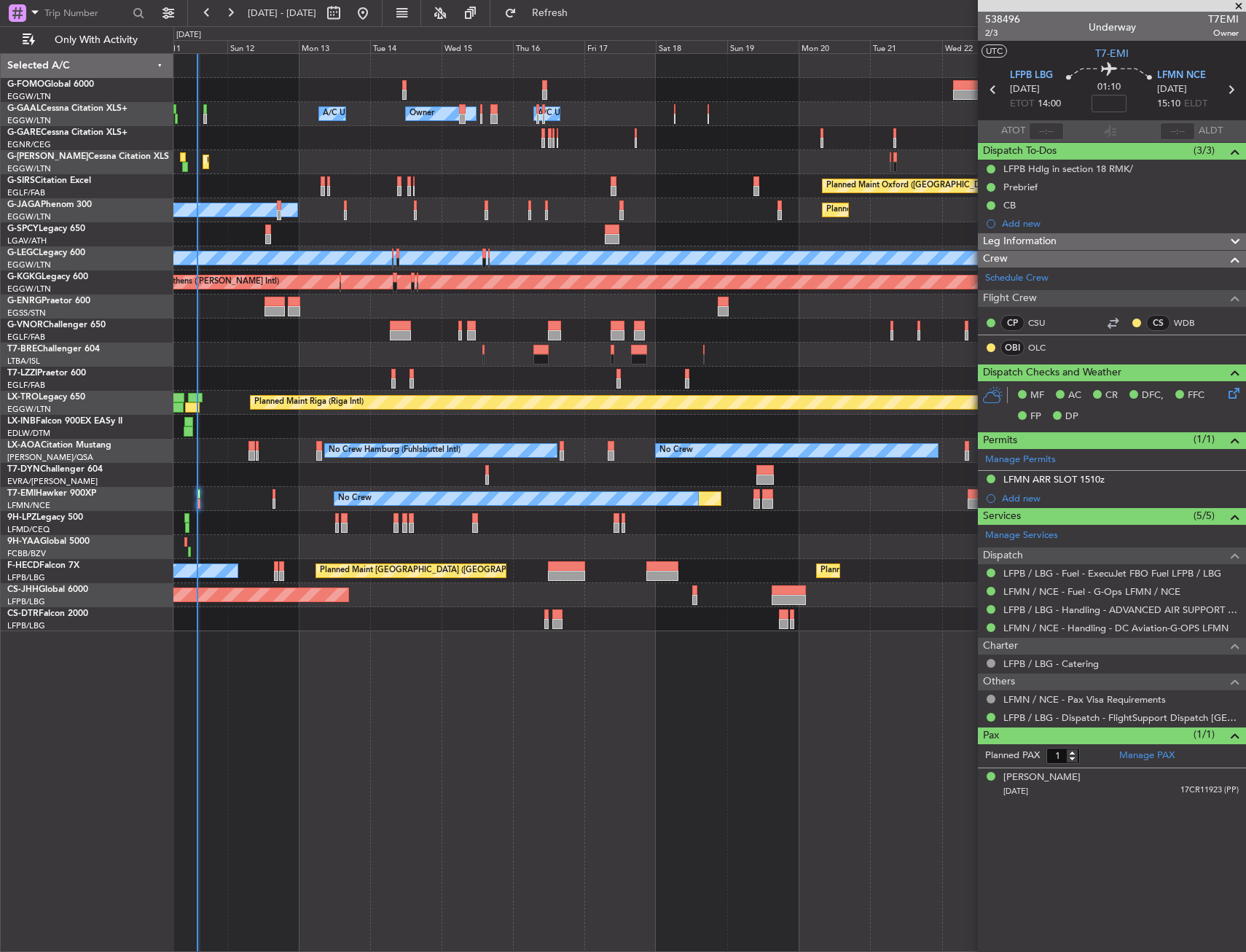
click at [1069, 133] on section "ATOT ALDT" at bounding box center [1111, 131] width 268 height 22
click at [1055, 133] on input "text" at bounding box center [1046, 132] width 35 height 18
click at [1054, 33] on div "538496 2/3 Underway T7EMI Owner" at bounding box center [1111, 26] width 268 height 29
type input "14:00"
click at [585, 24] on button "Refresh" at bounding box center [541, 13] width 87 height 24
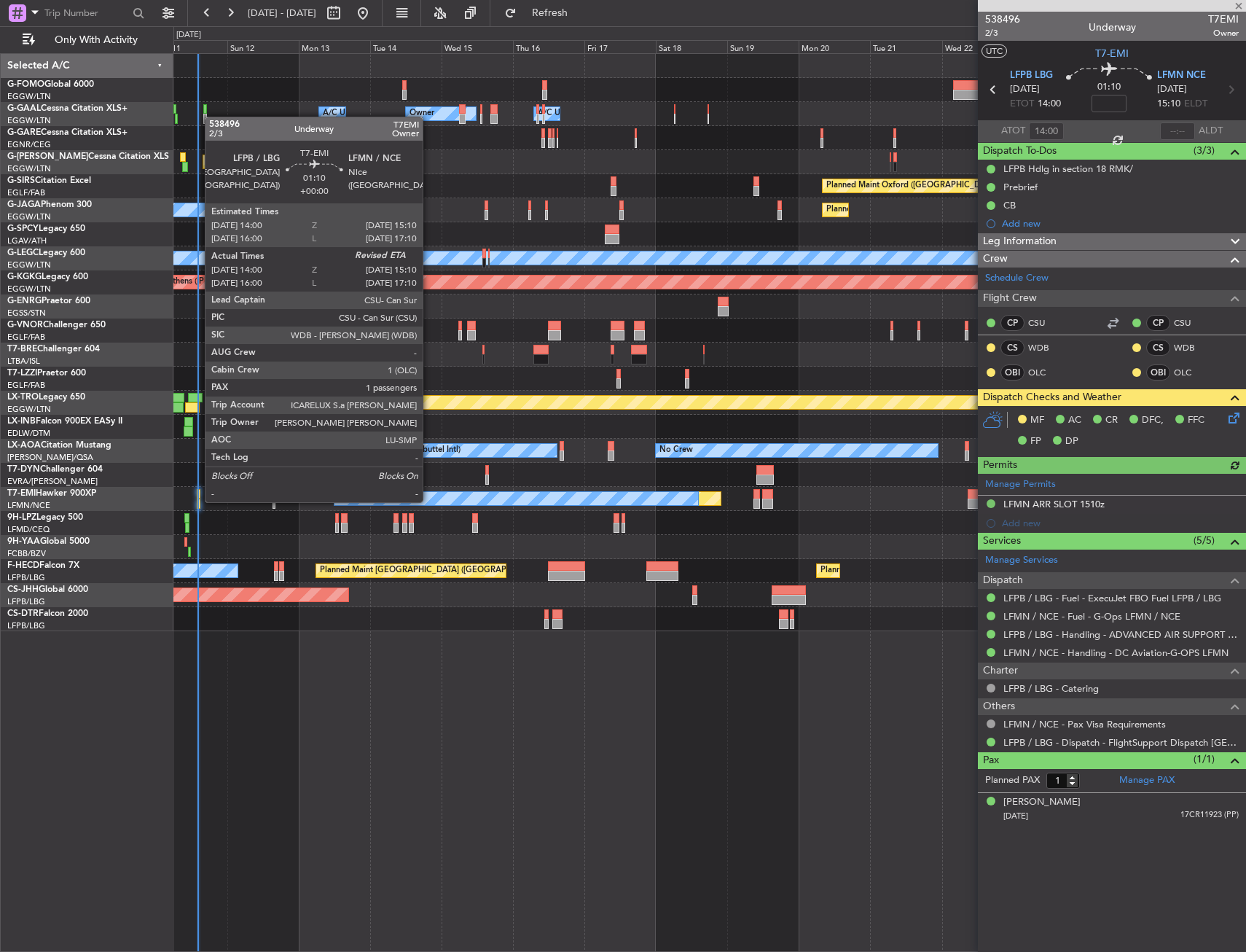
click at [197, 500] on div at bounding box center [199, 503] width 4 height 10
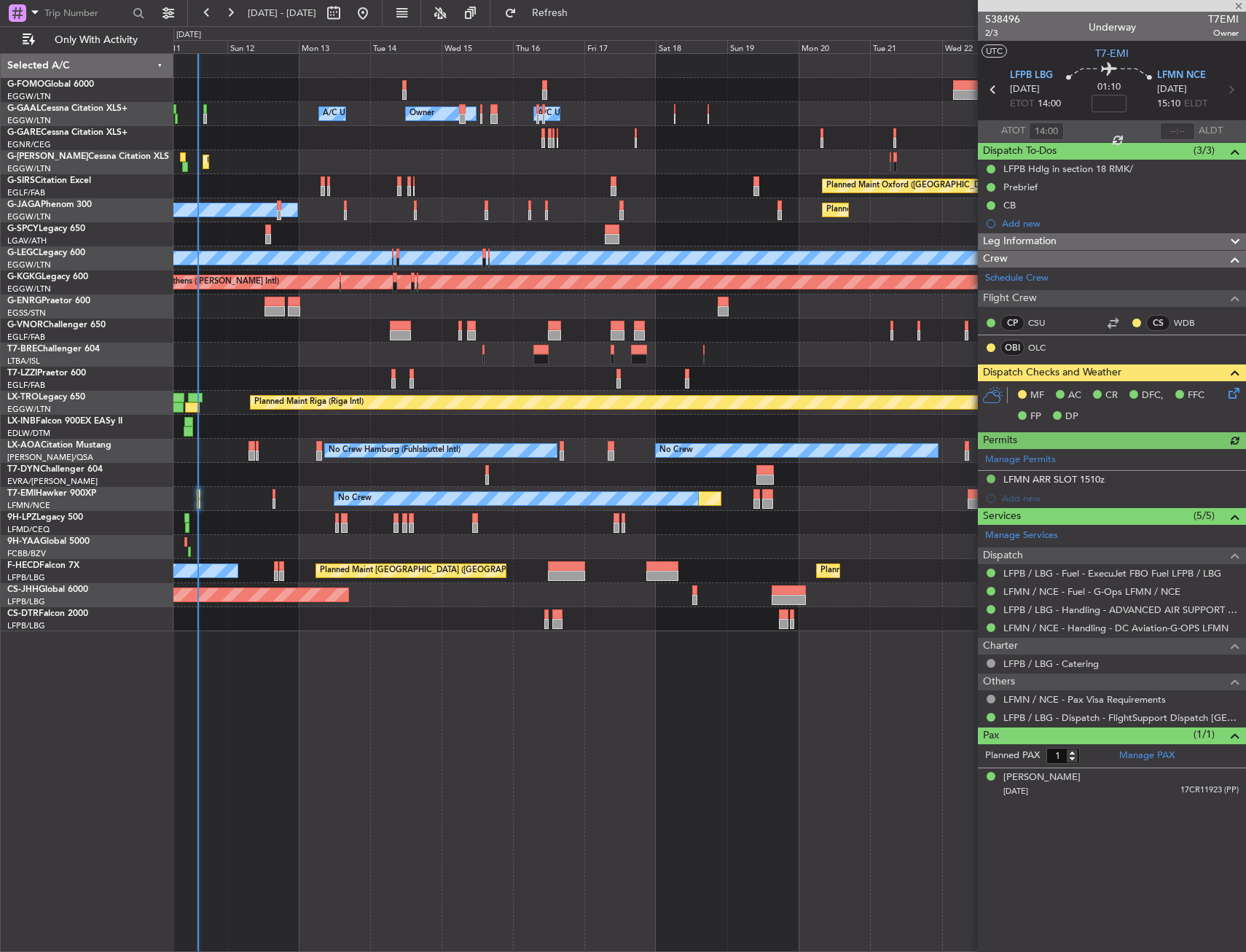
click at [1234, 392] on icon at bounding box center [1231, 390] width 12 height 12
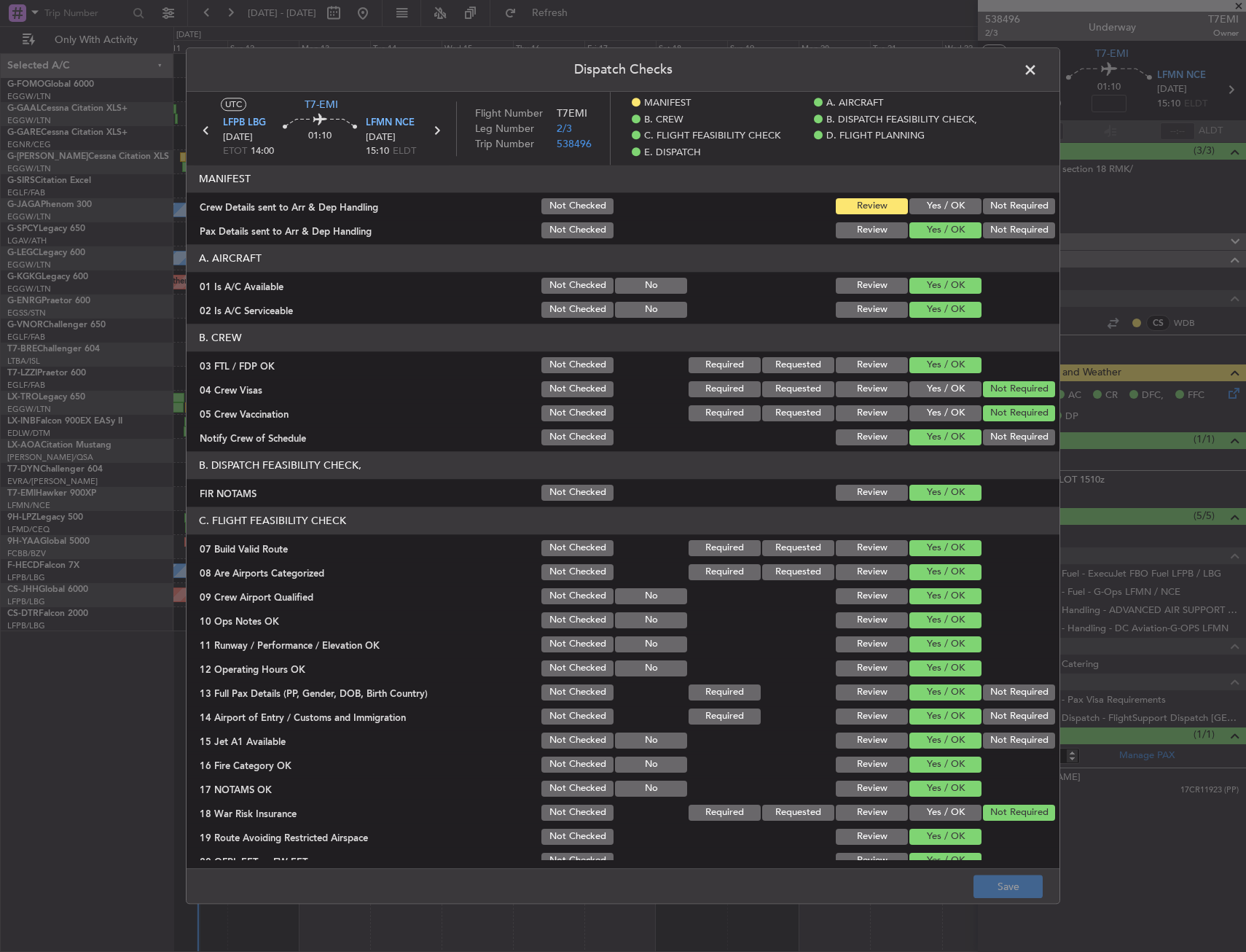
click at [1038, 69] on span at bounding box center [1038, 73] width 0 height 29
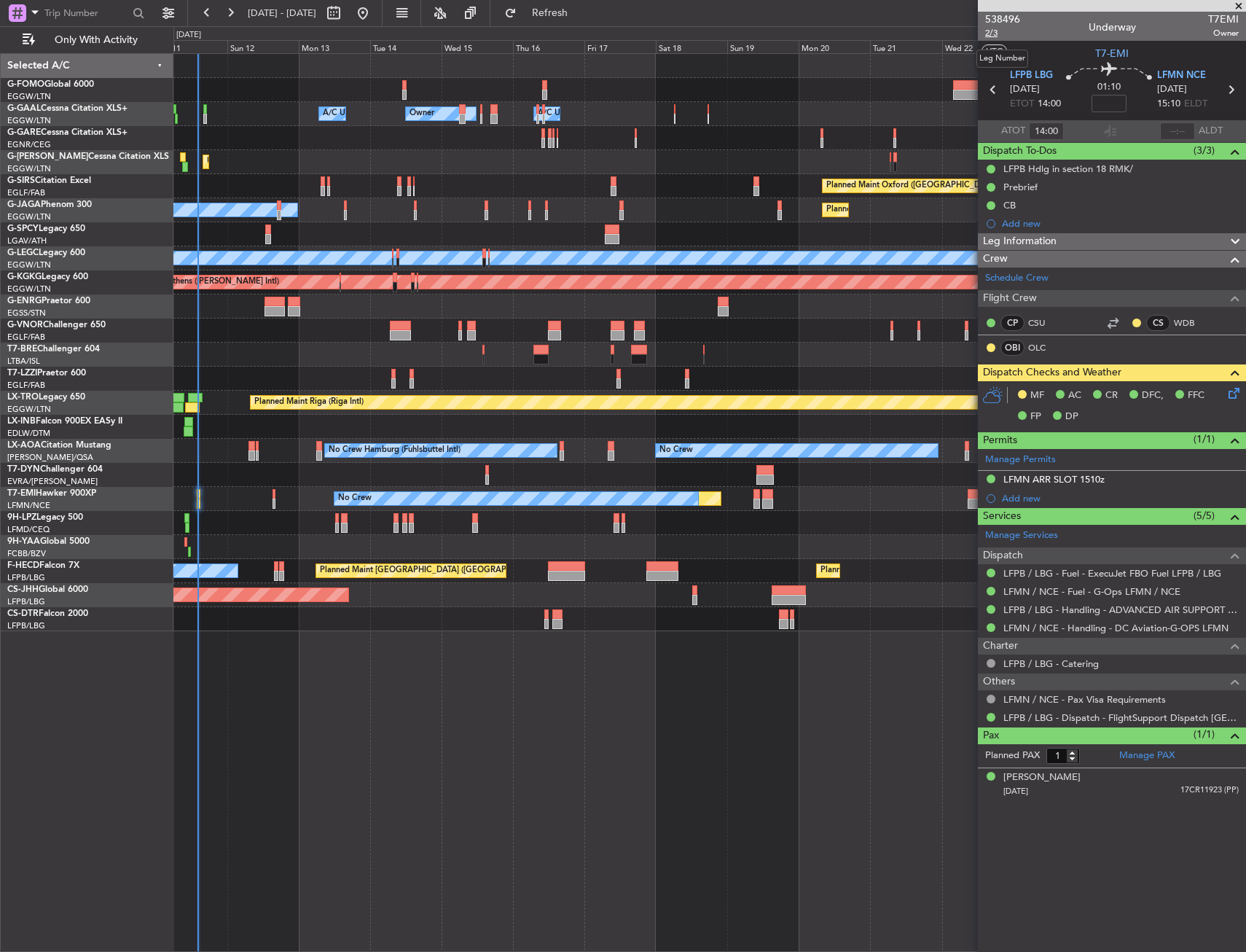
click at [988, 35] on span "2/3" at bounding box center [1002, 33] width 35 height 13
click at [1236, 394] on icon at bounding box center [1231, 390] width 12 height 12
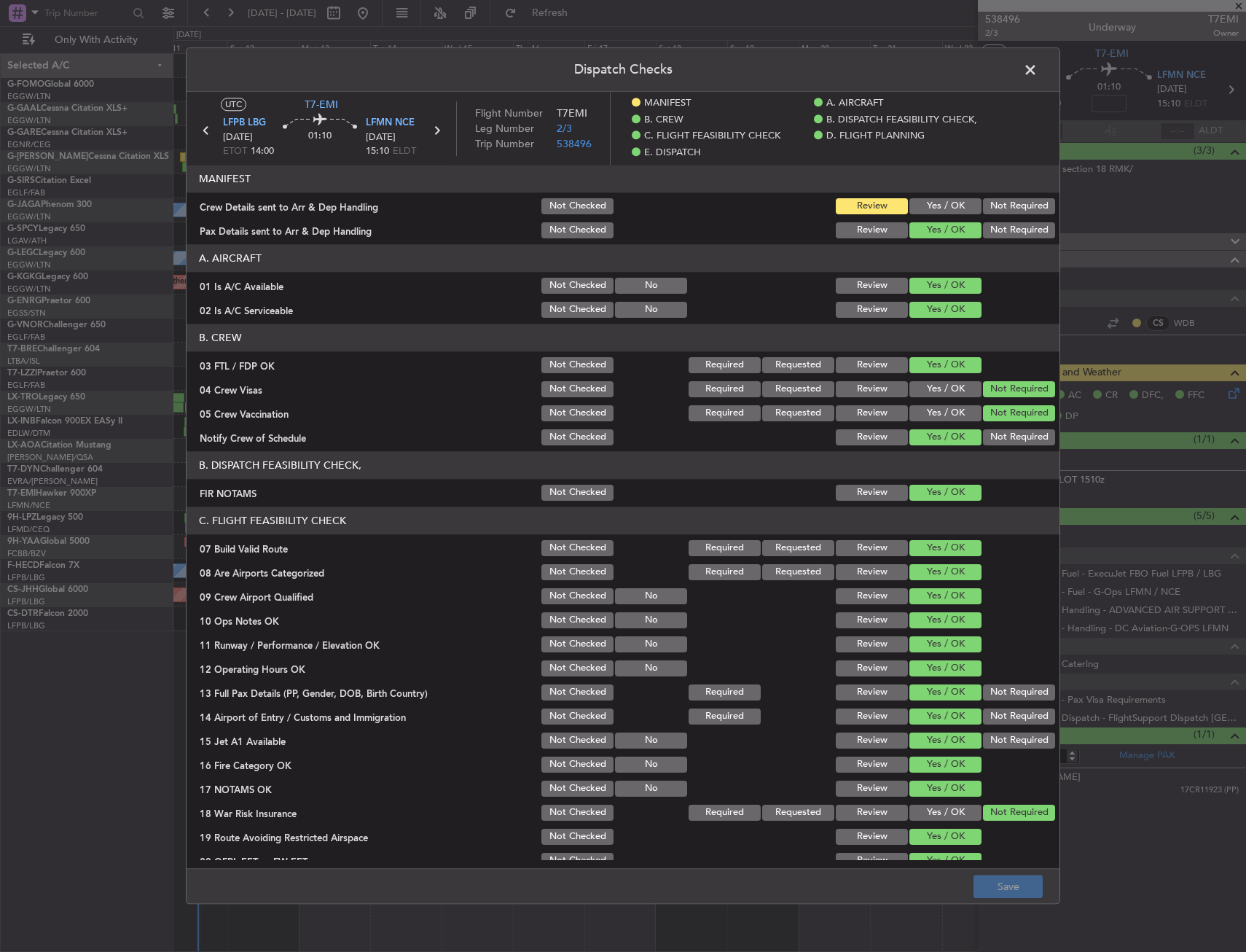
click at [928, 208] on button "Yes / OK" at bounding box center [945, 206] width 72 height 16
click at [1002, 888] on button "Save" at bounding box center [1008, 888] width 69 height 24
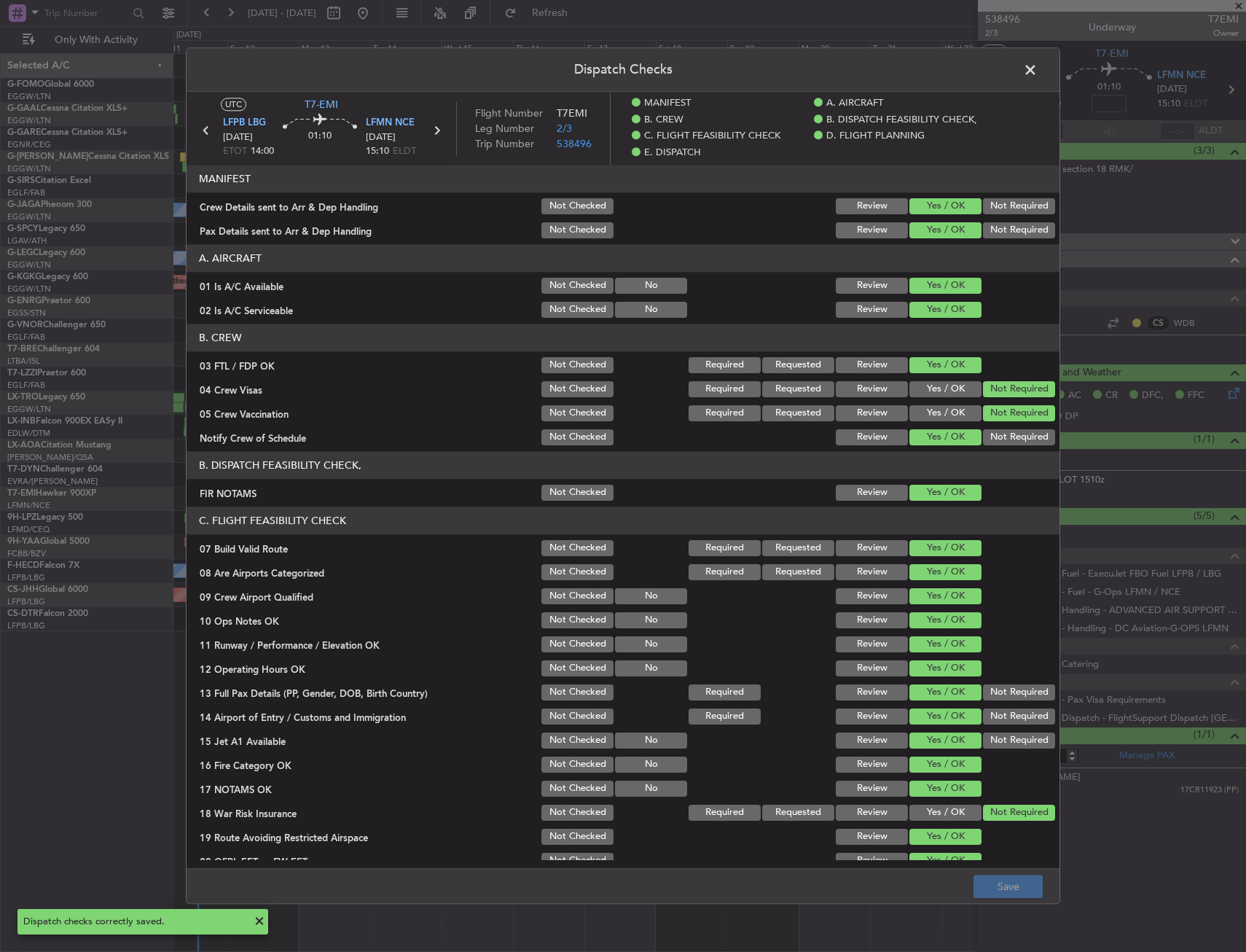
click at [1038, 66] on span at bounding box center [1038, 73] width 0 height 29
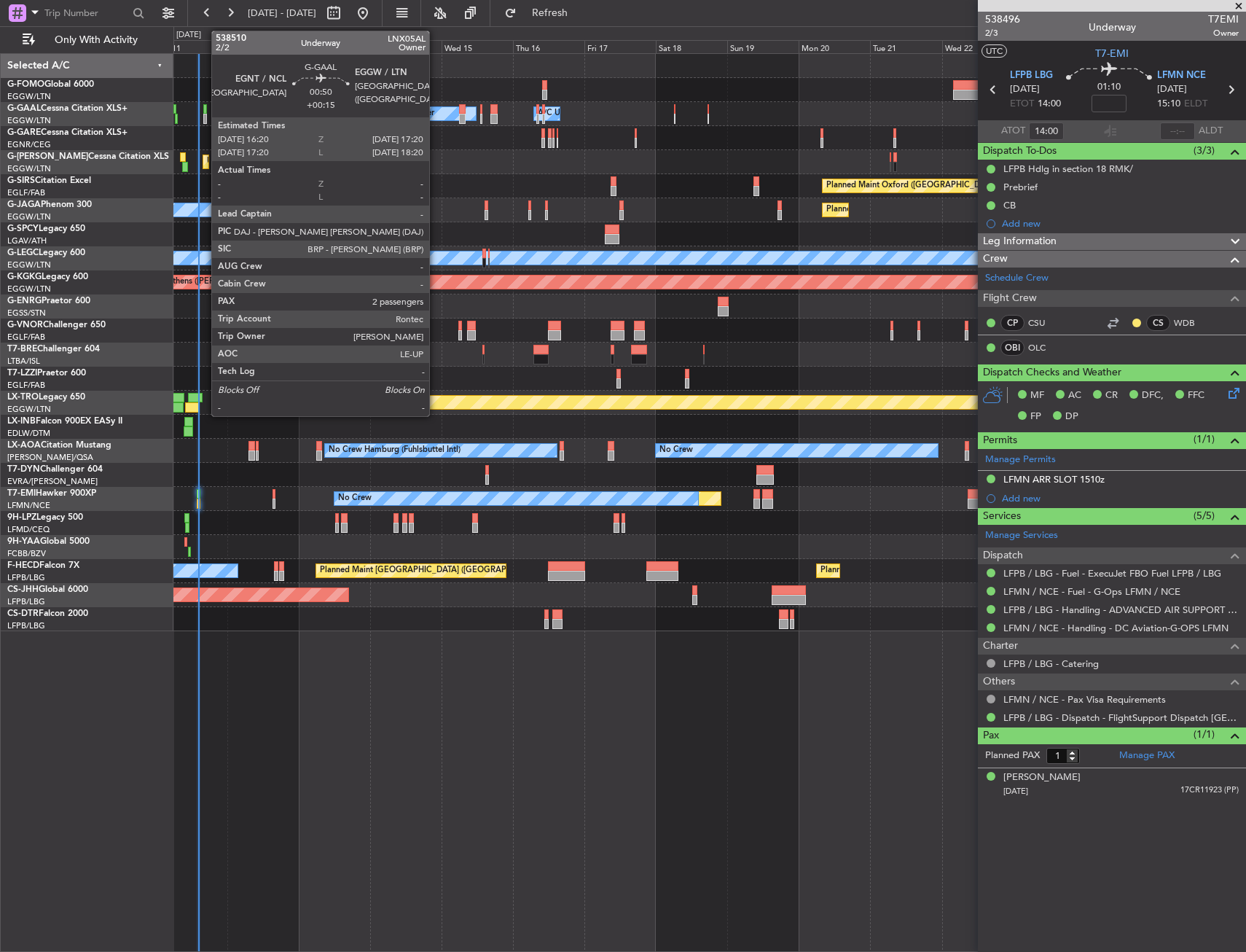
click at [204, 112] on div at bounding box center [205, 109] width 4 height 10
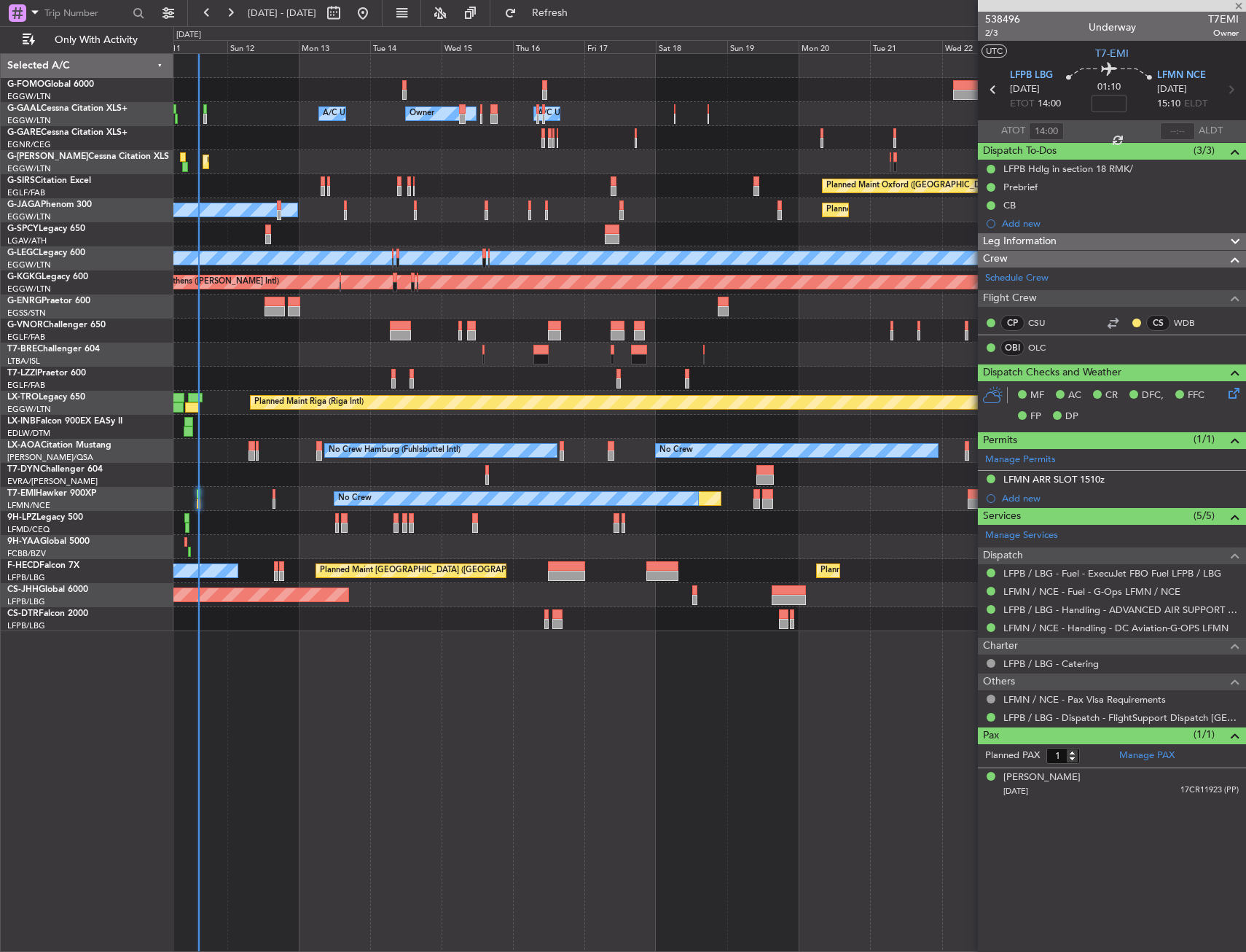
type input "+00:15"
type input "2"
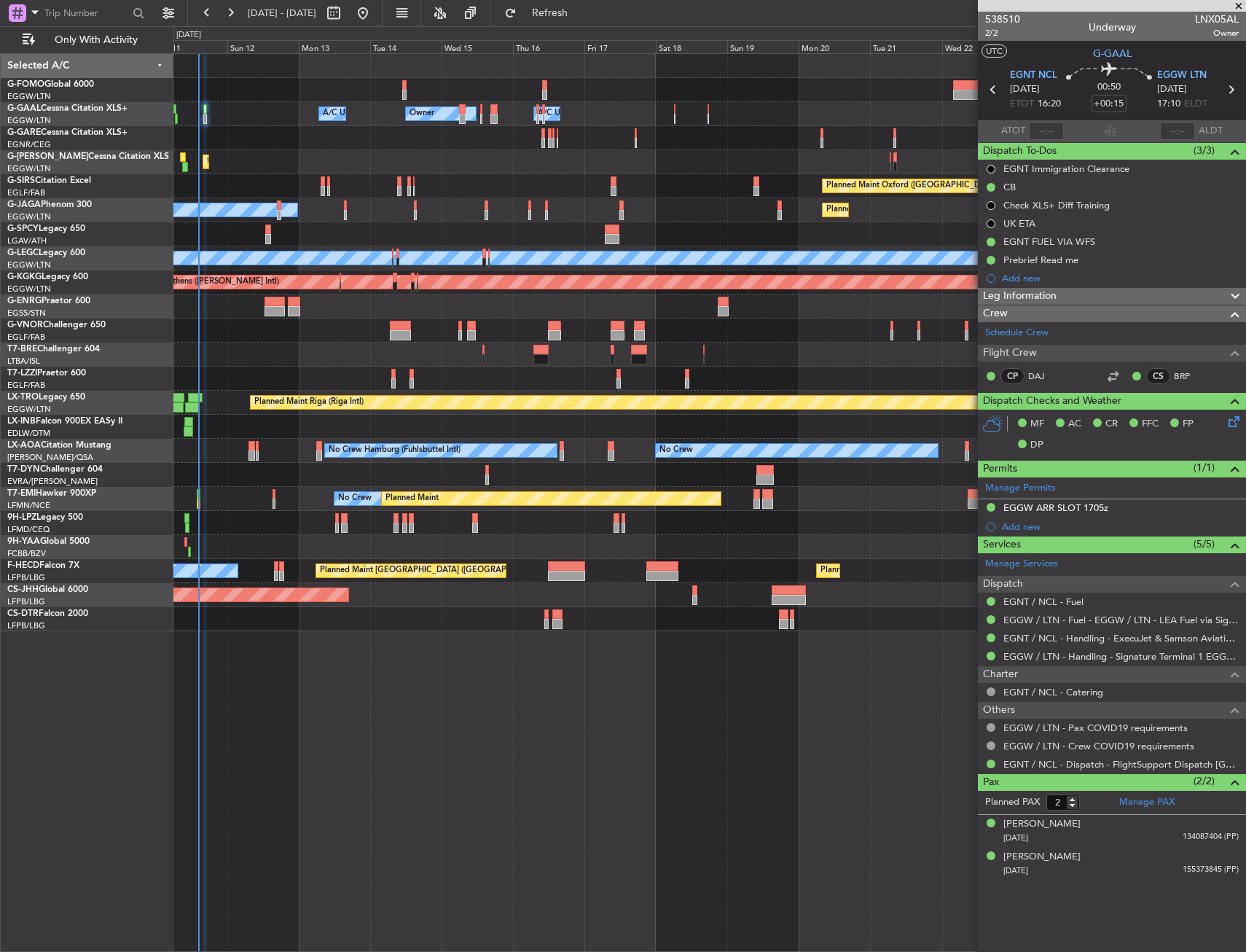
click at [285, 473] on div at bounding box center [709, 475] width 1072 height 24
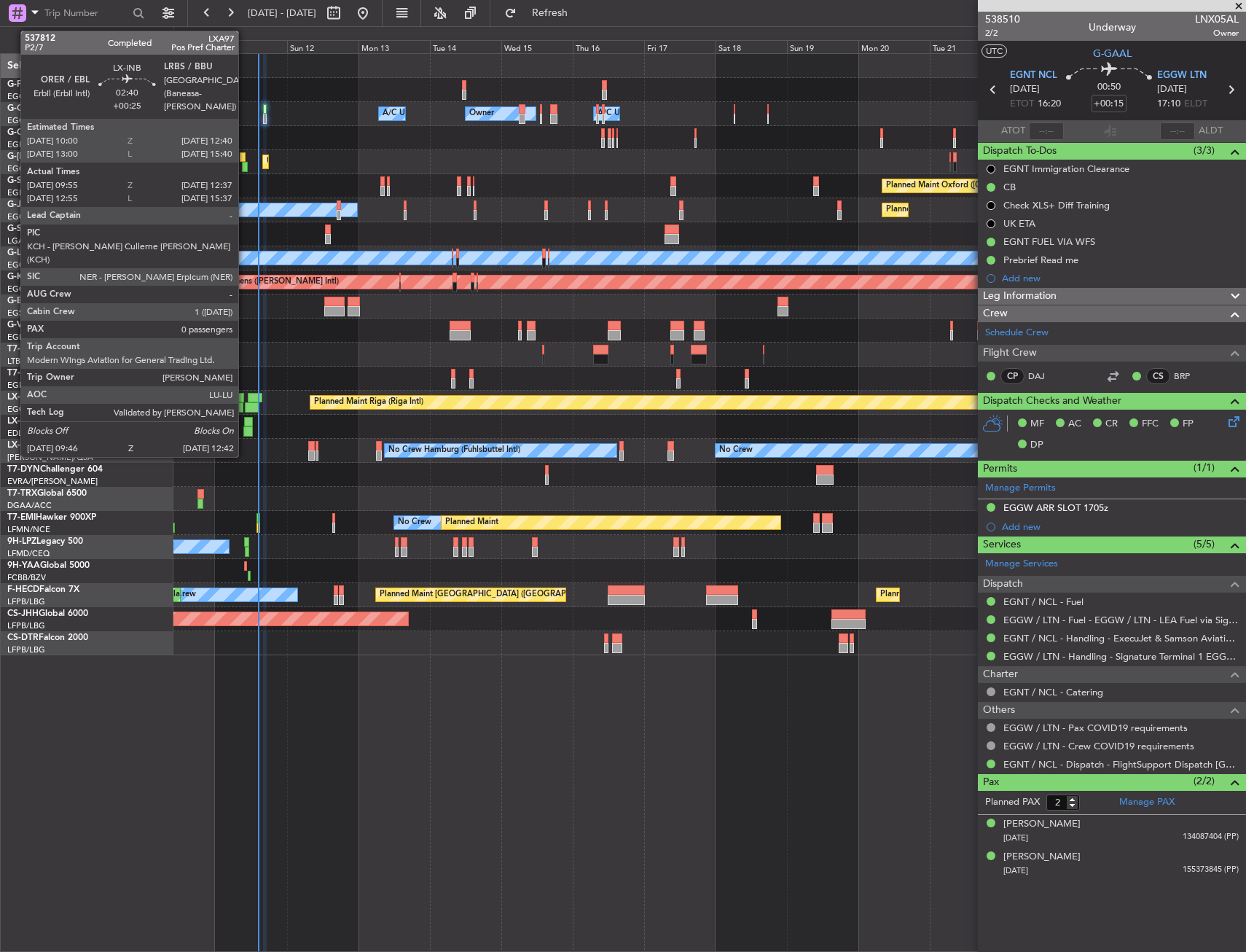
click at [245, 427] on div at bounding box center [248, 431] width 9 height 10
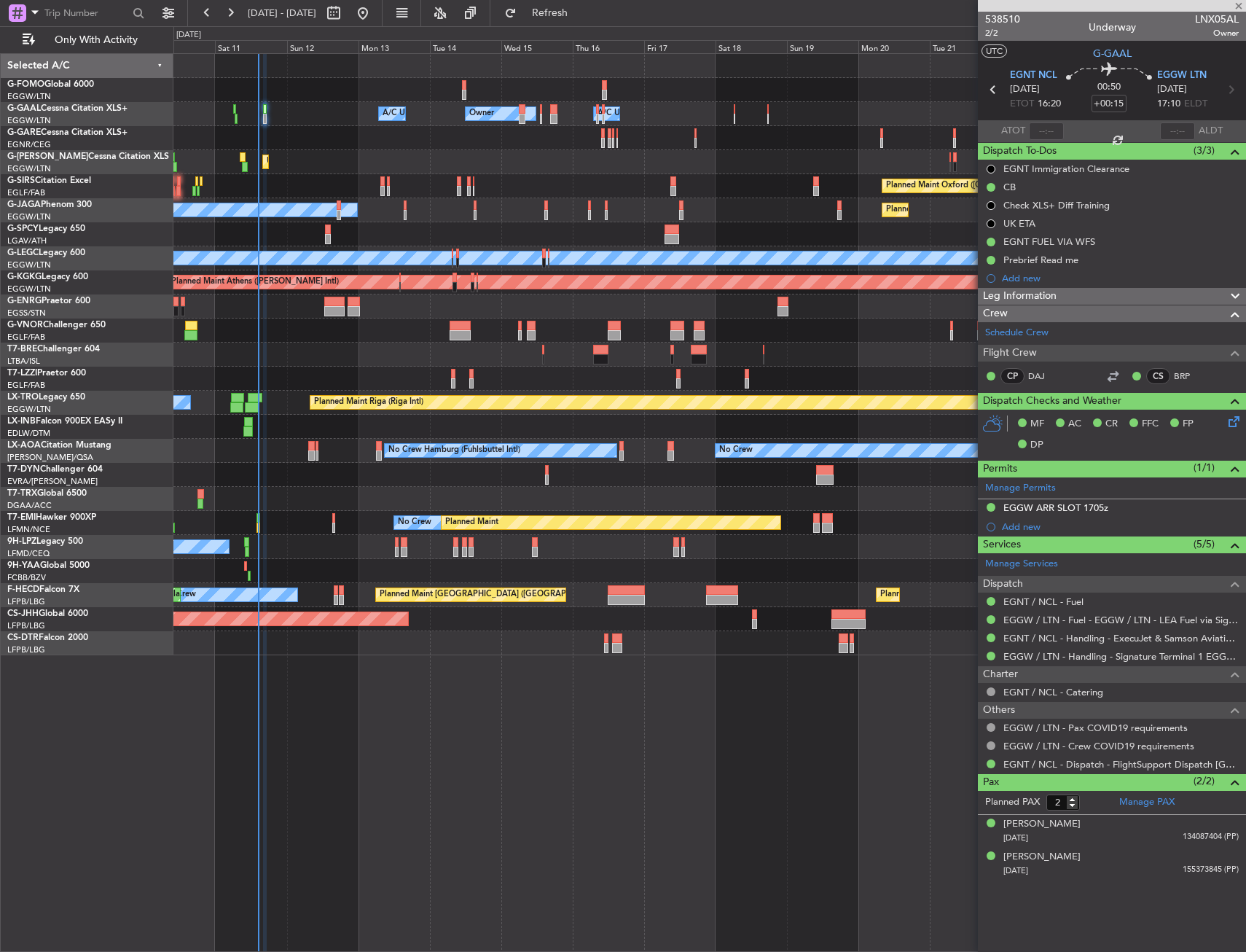
type input "+00:25"
type input "09:55"
type input "12:37"
type input "0"
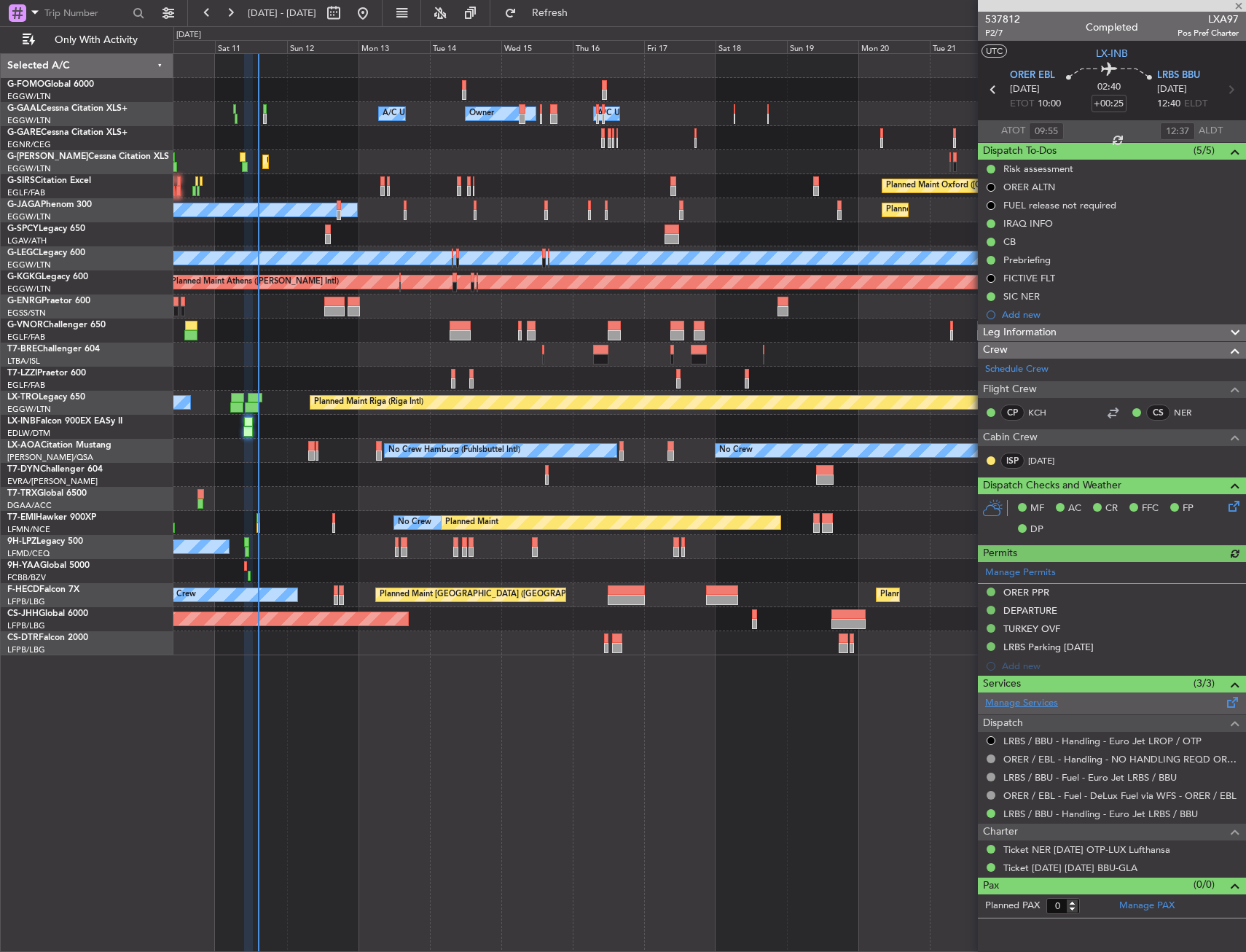
click at [1022, 703] on link "Manage Services" at bounding box center [1022, 703] width 73 height 15
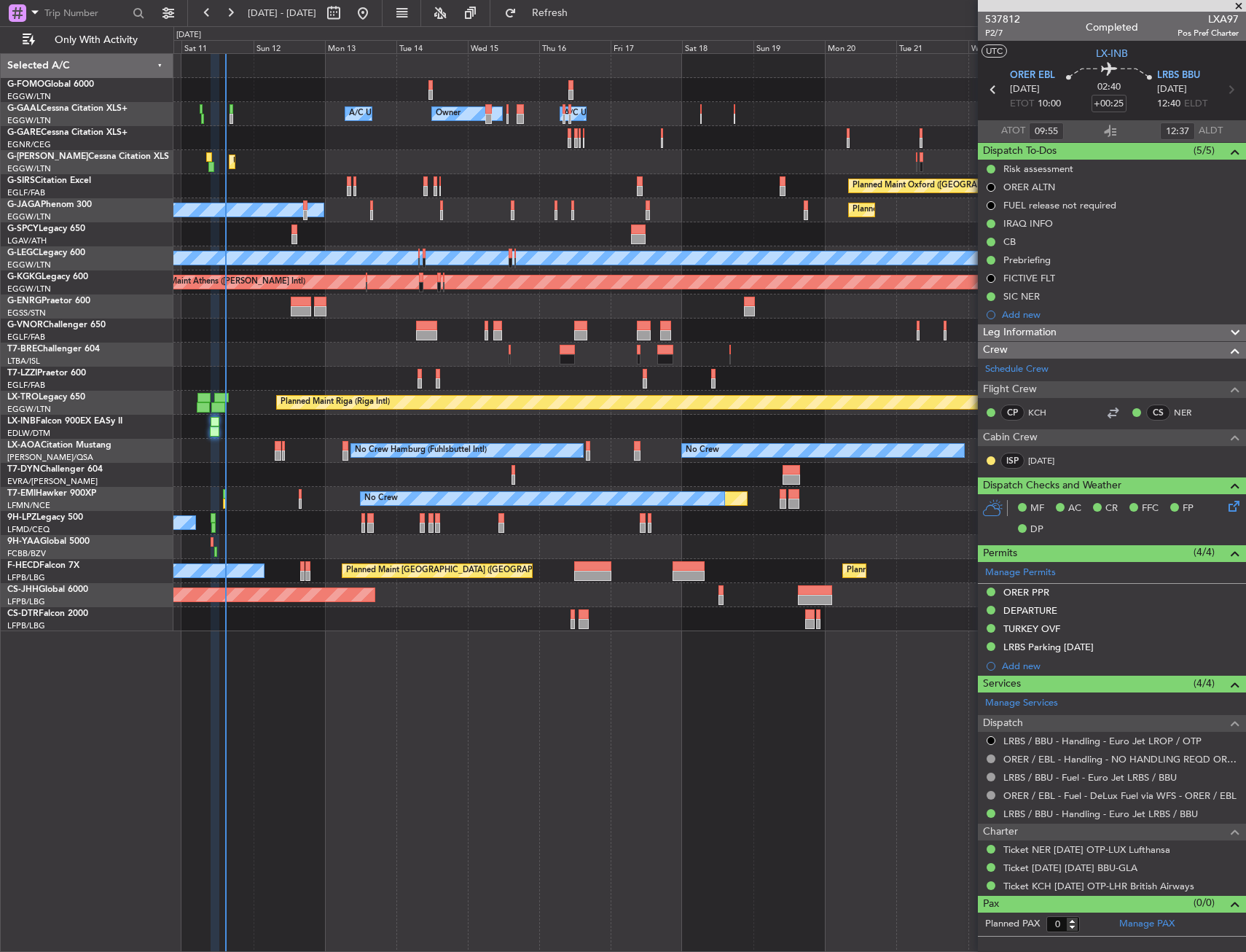
click at [421, 820] on div "Owner Owner Owner A/C Unavailable A/C Unavailable Unplanned Maint [GEOGRAPHIC_D…" at bounding box center [709, 502] width 1073 height 899
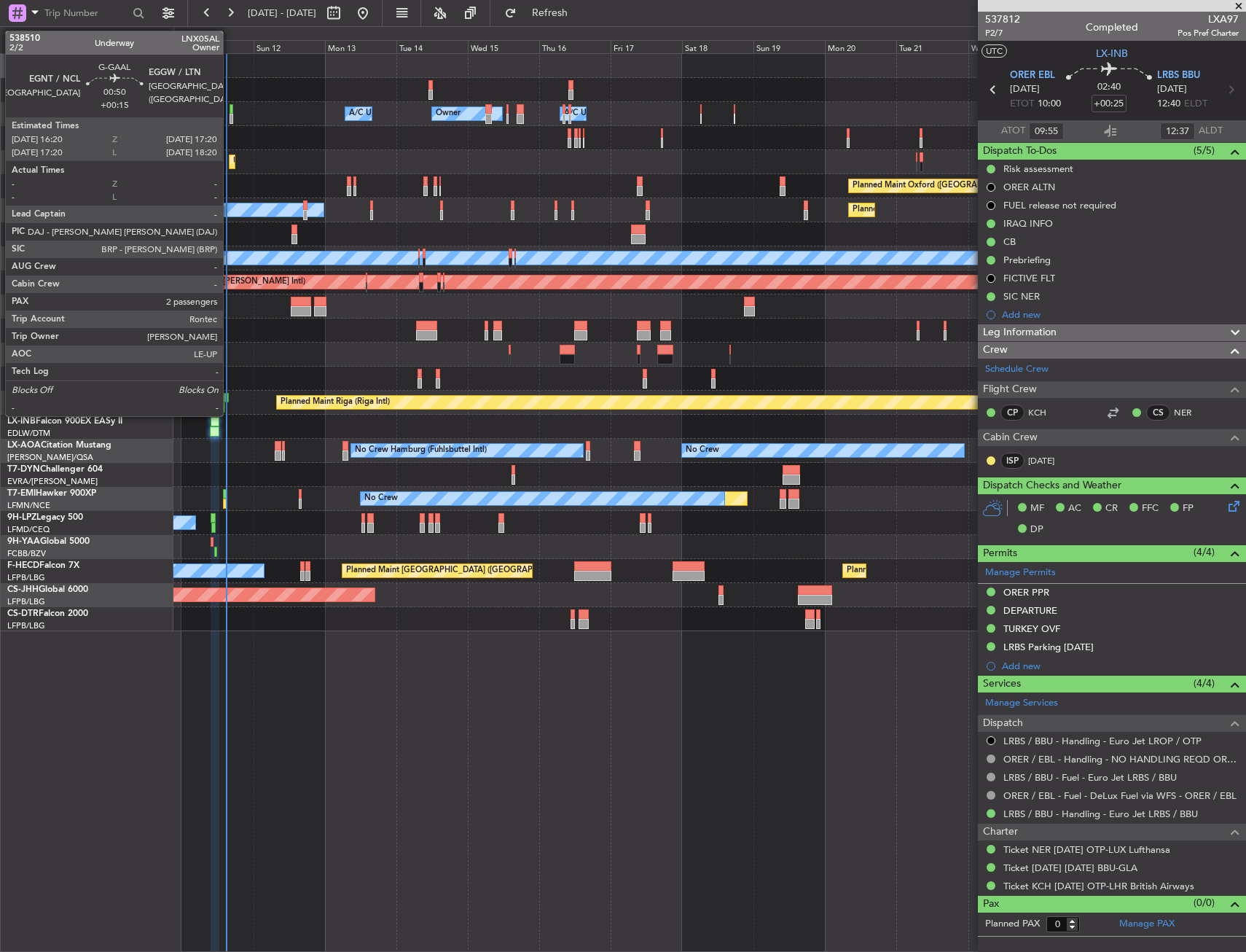
click at [230, 116] on div at bounding box center [232, 119] width 4 height 10
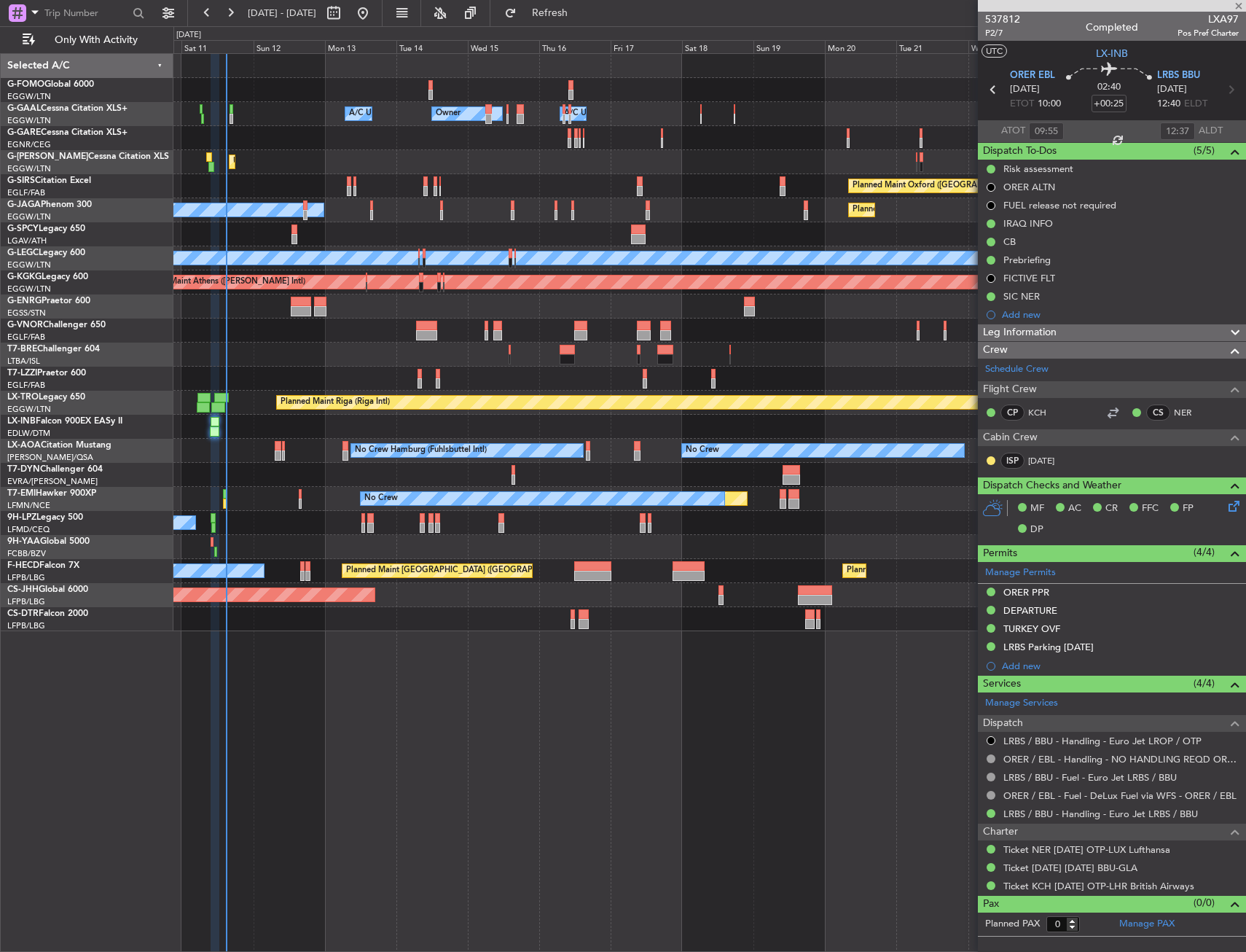
type input "+00:15"
type input "2"
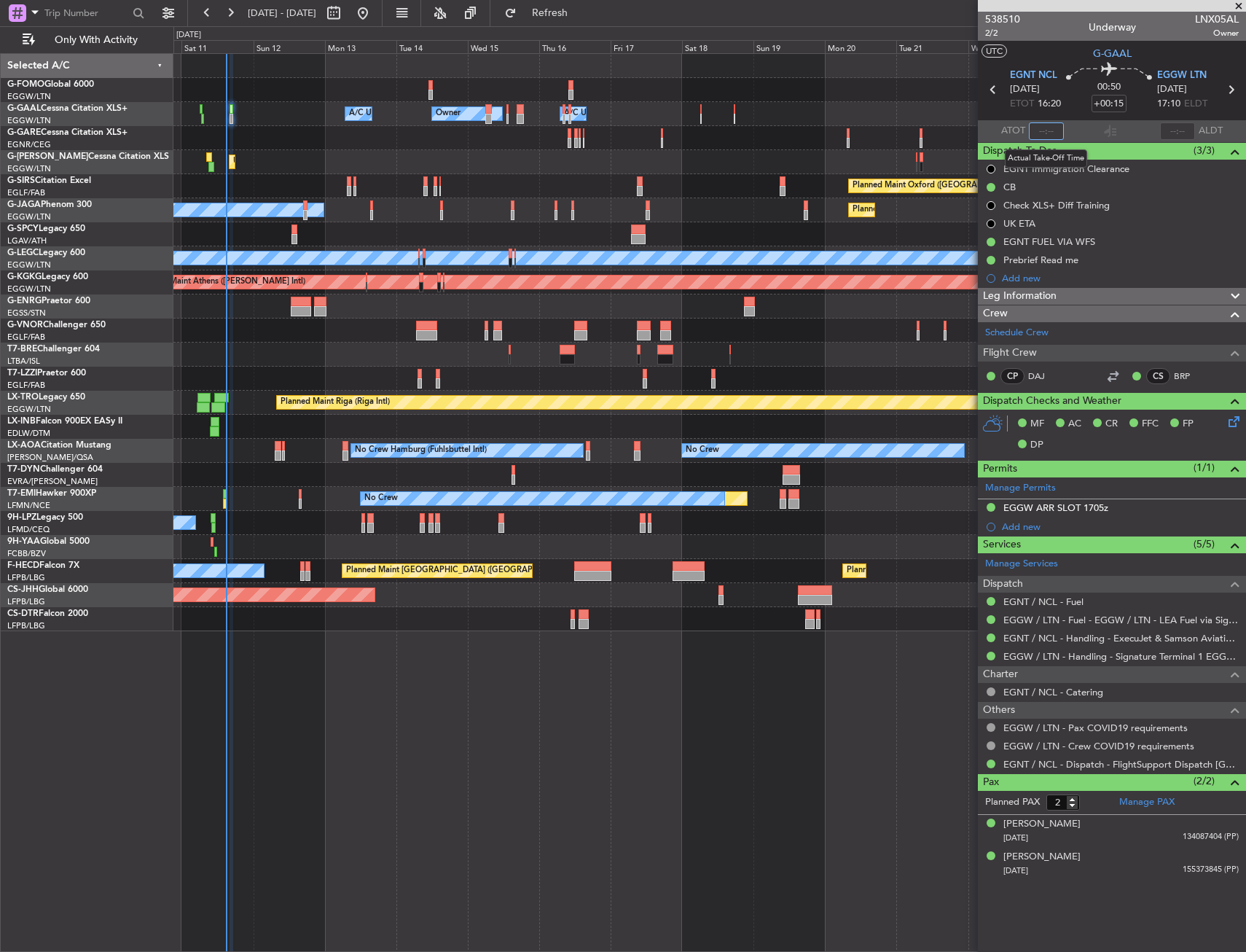
click at [1048, 129] on input "text" at bounding box center [1046, 132] width 35 height 18
click at [1045, 42] on section "UTC G-GAAL" at bounding box center [1111, 52] width 268 height 22
type input "14:49"
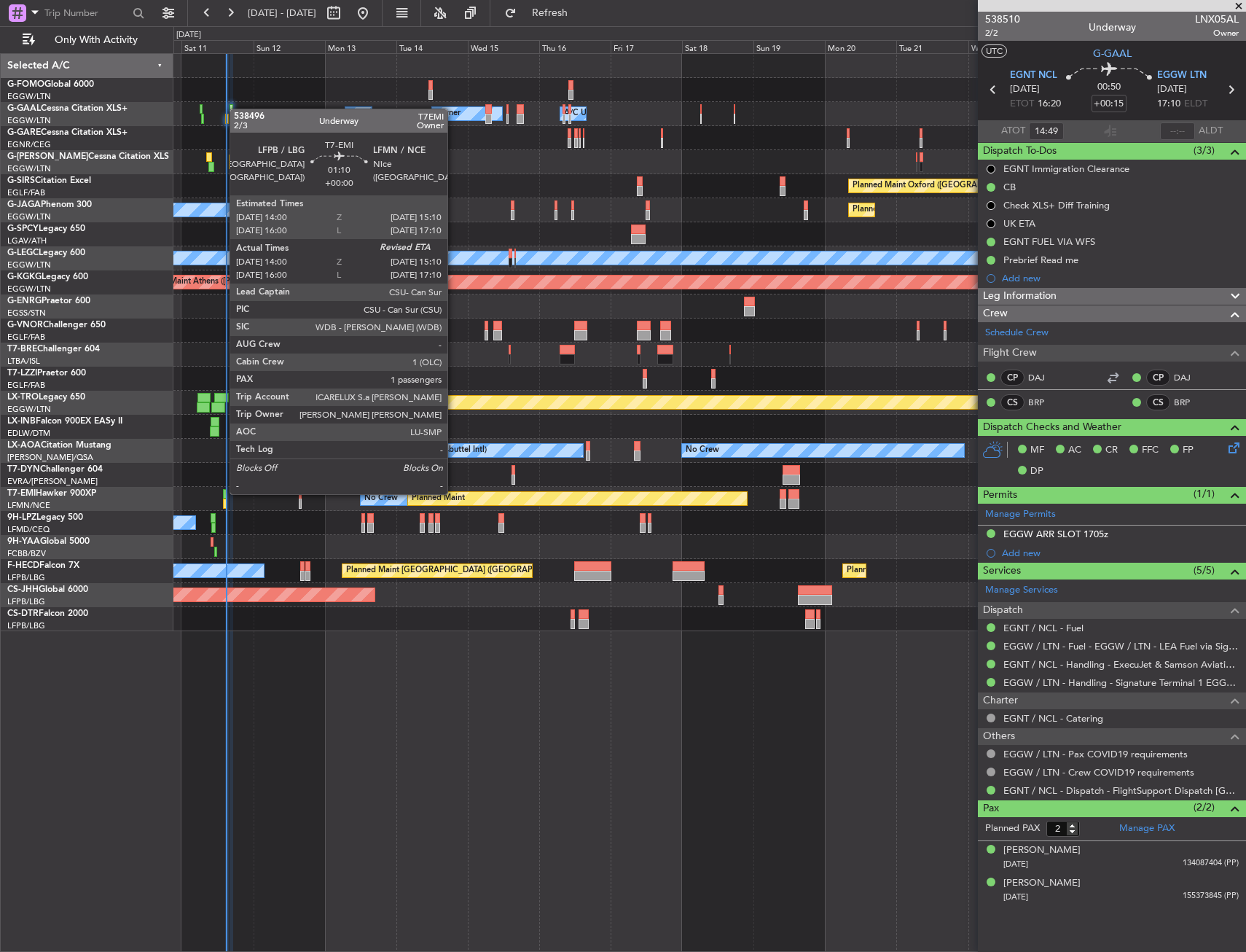
click at [223, 492] on div at bounding box center [225, 494] width 4 height 10
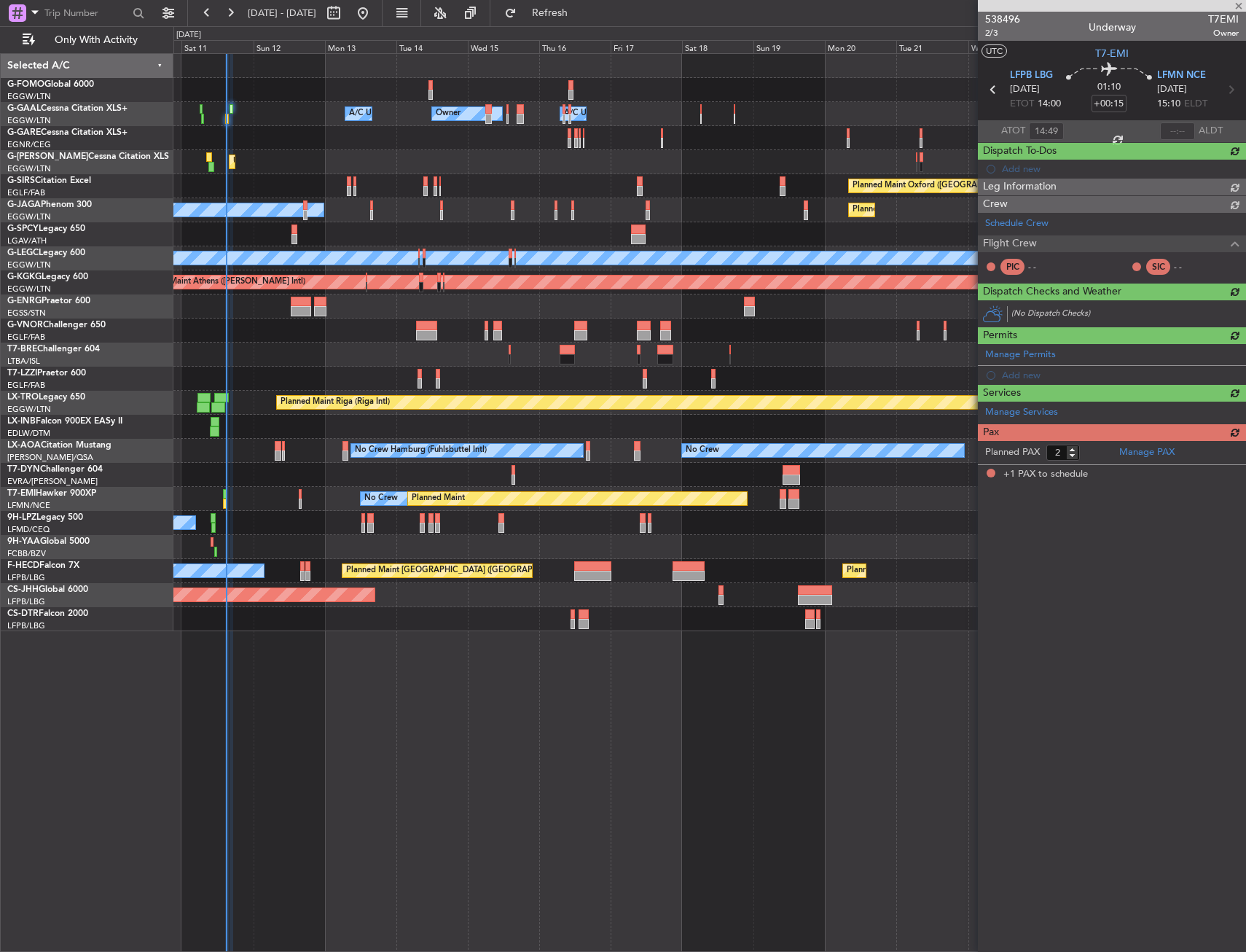
type input "14:00"
type input "1"
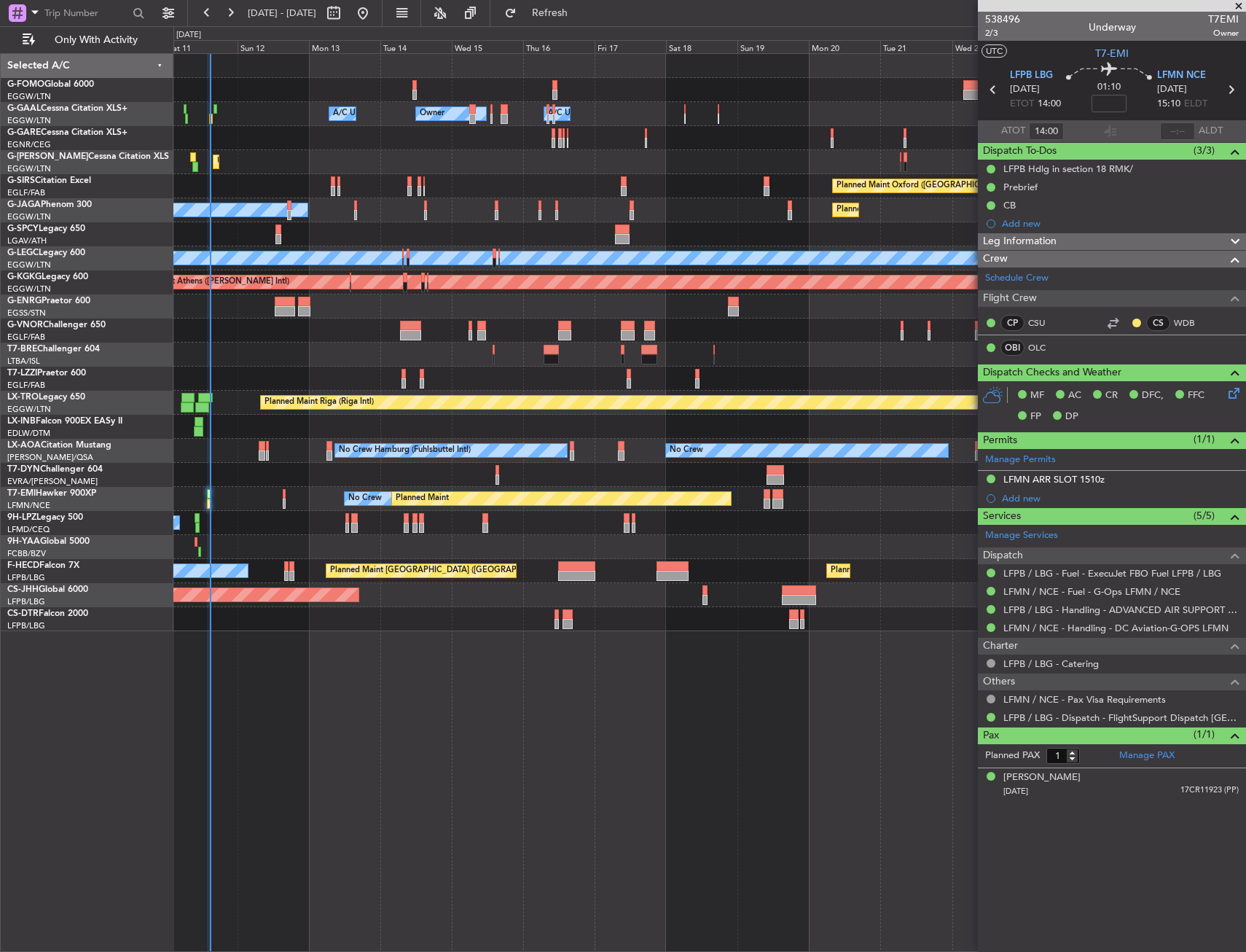
click at [273, 135] on div at bounding box center [709, 138] width 1072 height 24
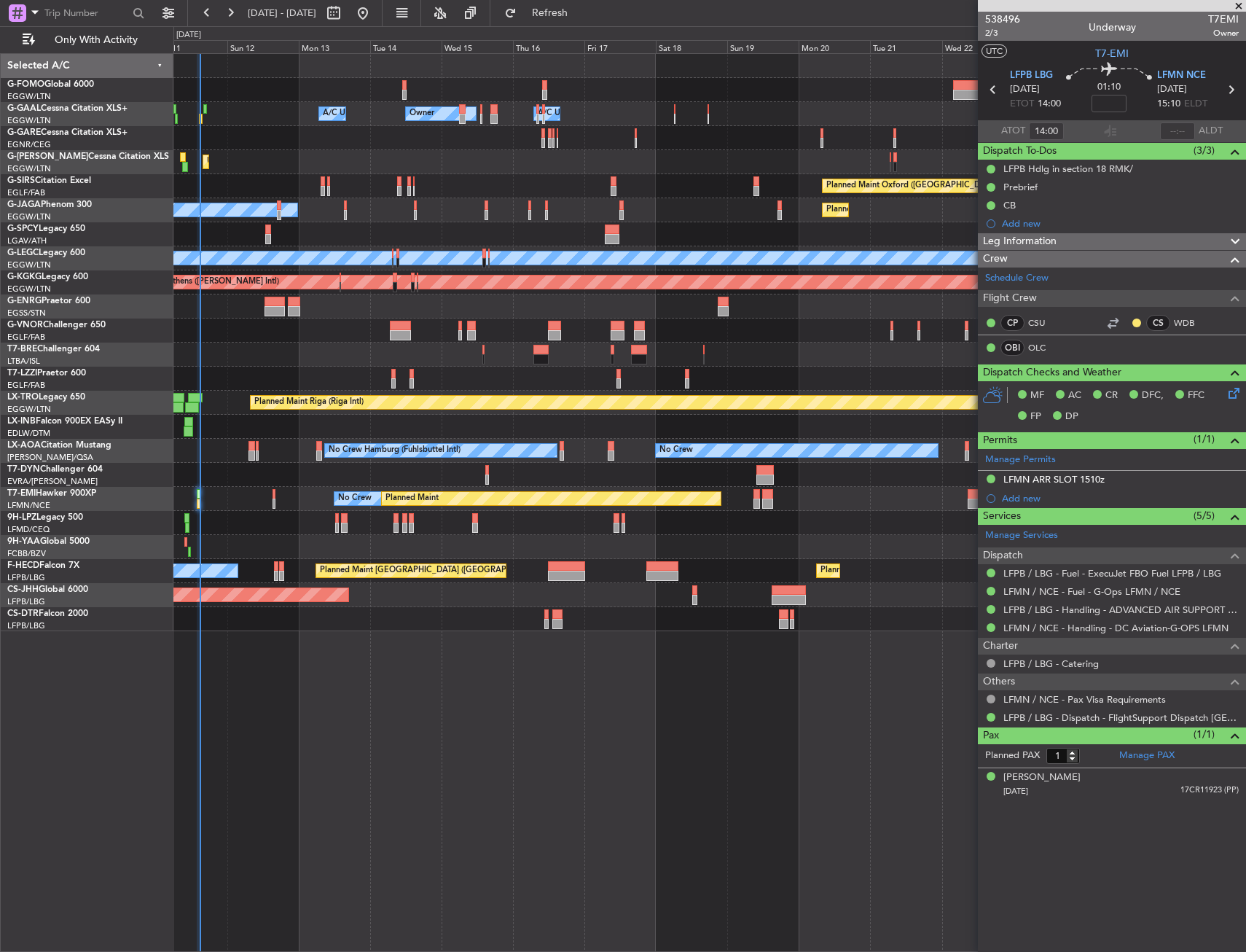
click at [531, 528] on div "No Crew Unplanned Maint Nice (Côte d'Azur Airport)" at bounding box center [709, 523] width 1072 height 24
